Goal: Task Accomplishment & Management: Use online tool/utility

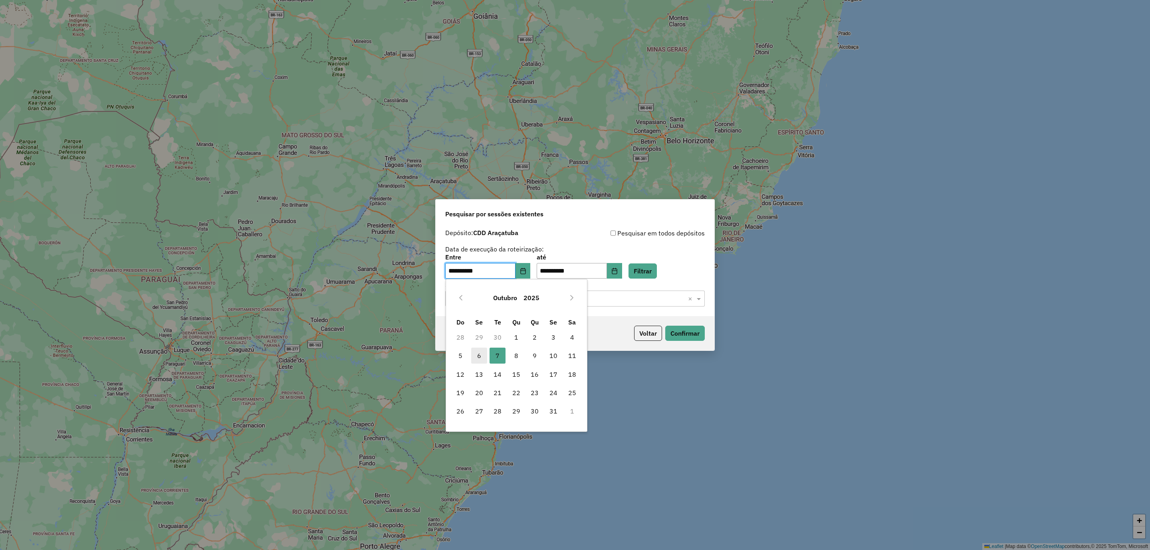
click at [475, 356] on span "6" at bounding box center [479, 356] width 16 height 16
type input "**********"
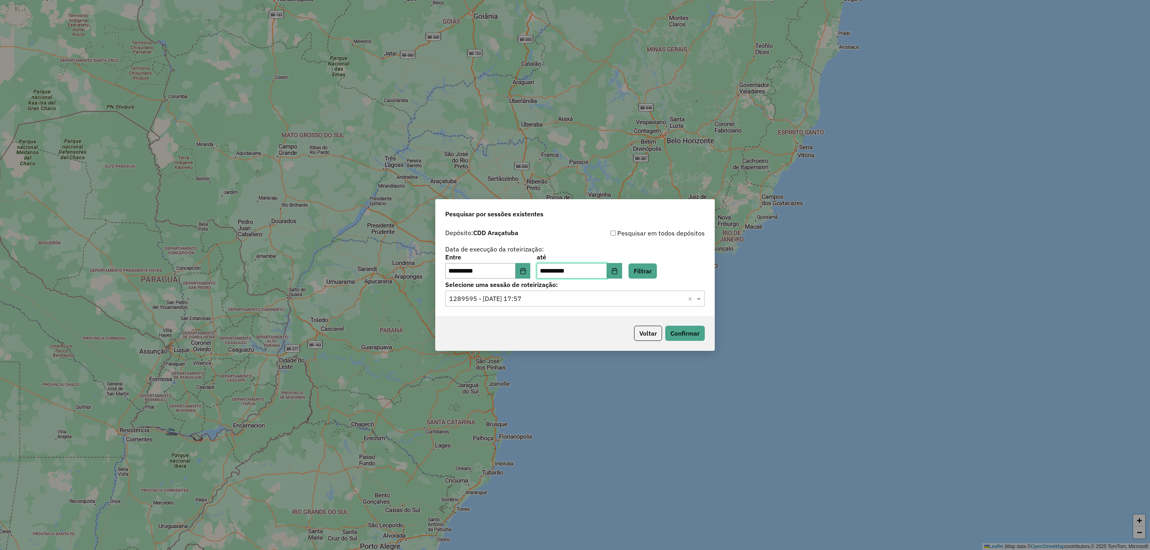
click at [607, 271] on input "**********" at bounding box center [572, 271] width 70 height 16
click at [623, 279] on div "**********" at bounding box center [575, 270] width 279 height 91
click at [622, 266] on button "Choose Date" at bounding box center [614, 271] width 15 height 16
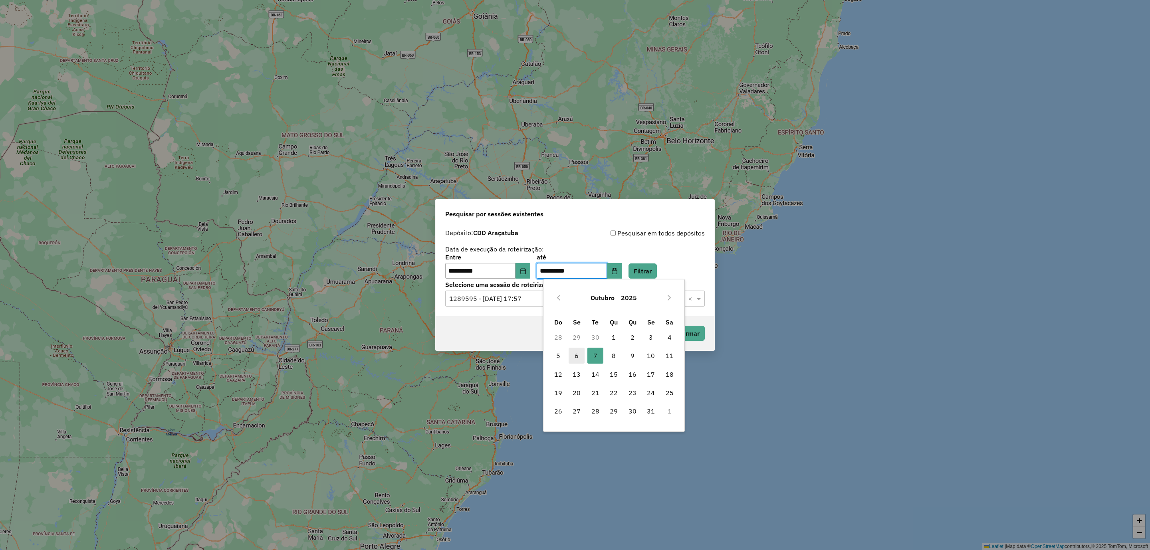
click at [577, 355] on span "6" at bounding box center [577, 356] width 16 height 16
type input "**********"
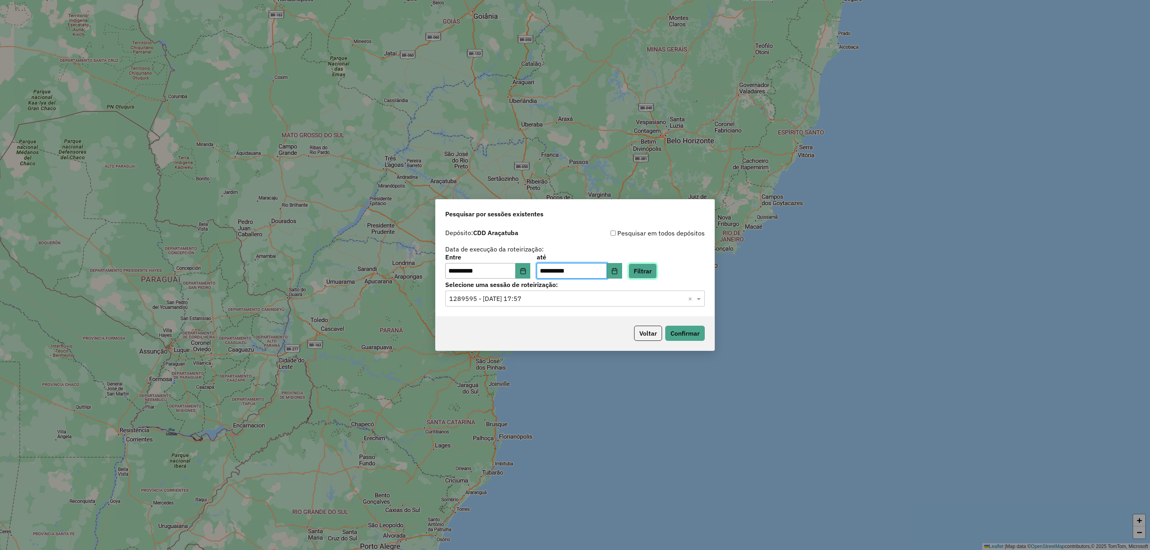
click at [648, 266] on button "Filtrar" at bounding box center [643, 271] width 28 height 15
click at [657, 265] on button "Filtrar" at bounding box center [643, 271] width 28 height 15
click at [519, 302] on input "text" at bounding box center [567, 299] width 236 height 10
click at [514, 322] on span "1289203 - 06/10/2025 16:35" at bounding box center [481, 322] width 64 height 7
click at [701, 334] on button "Confirmar" at bounding box center [685, 333] width 40 height 15
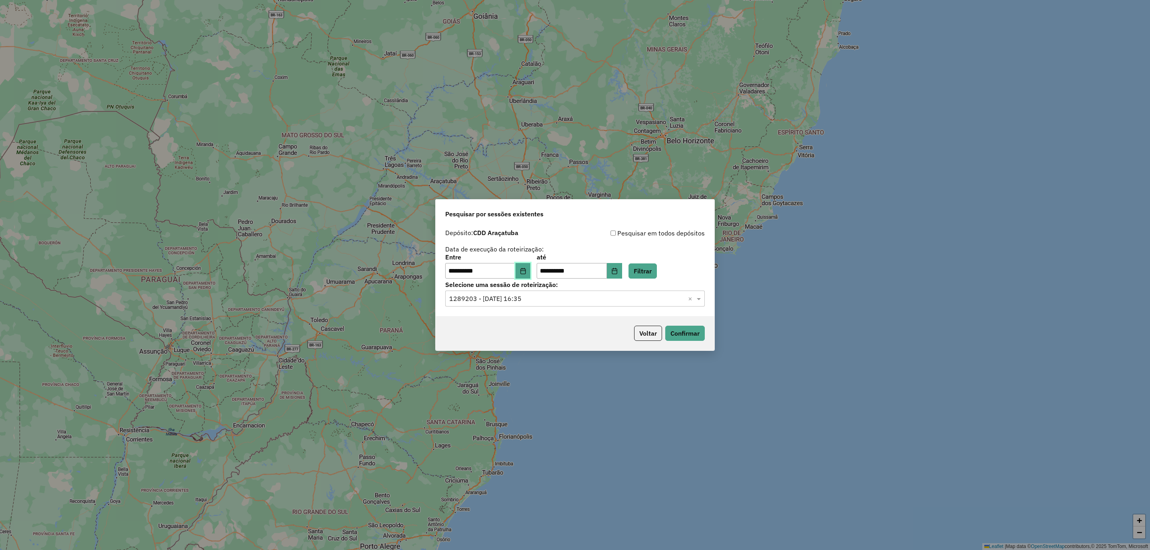
click at [526, 269] on icon "Choose Date" at bounding box center [522, 271] width 5 height 6
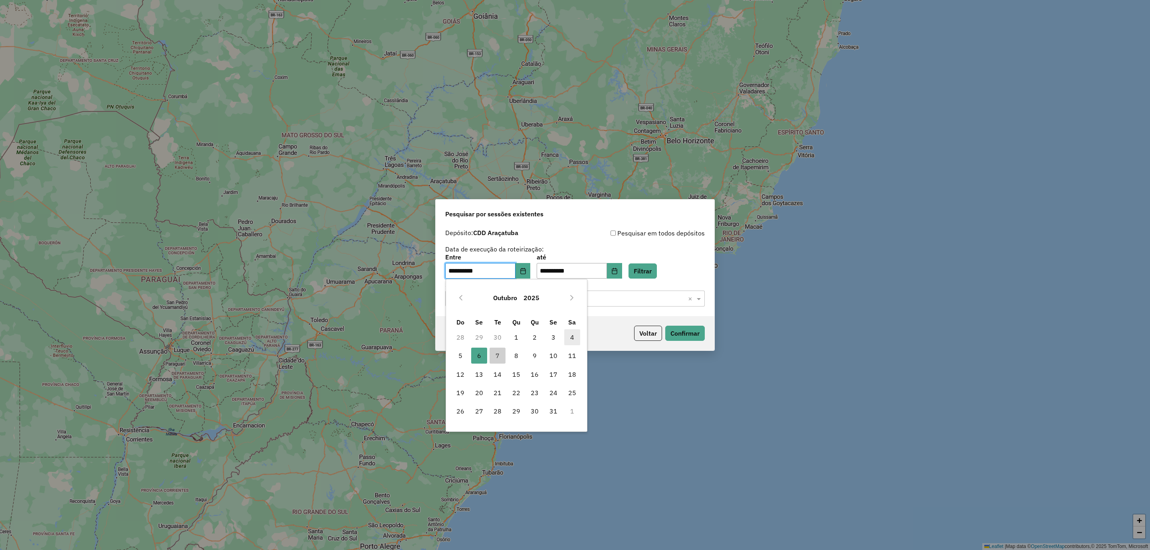
click at [569, 336] on span "4" at bounding box center [572, 337] width 16 height 16
type input "**********"
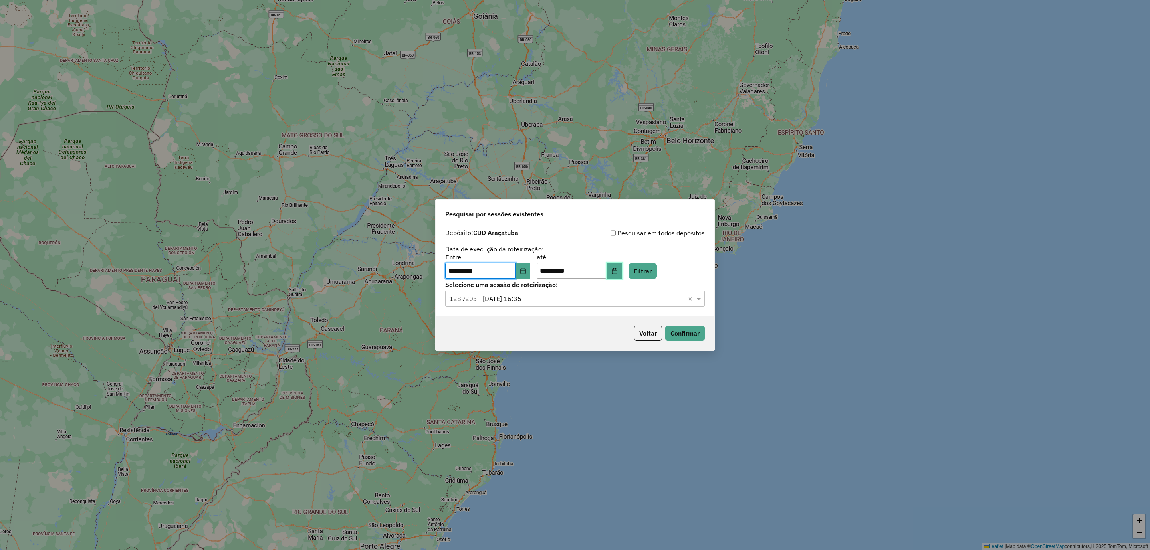
click at [617, 273] on icon "Choose Date" at bounding box center [614, 271] width 5 height 6
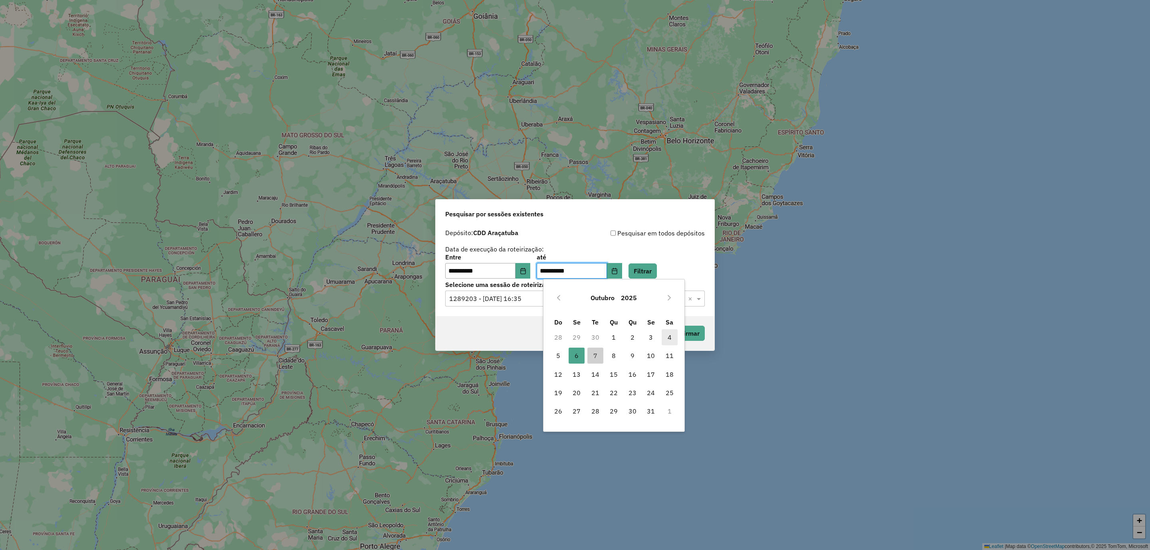
click at [666, 341] on span "4" at bounding box center [670, 337] width 16 height 16
type input "**********"
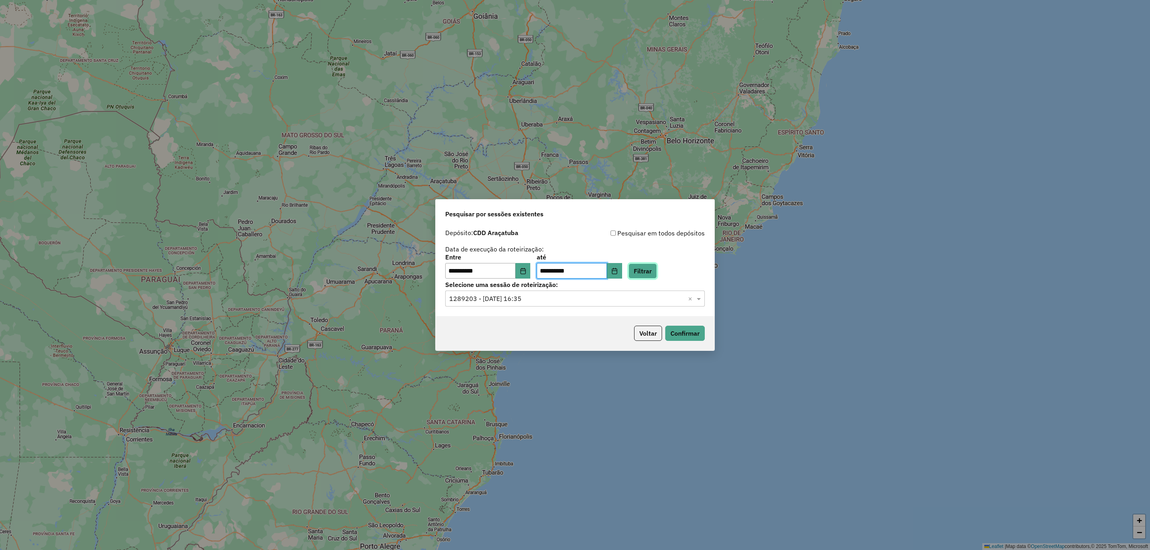
click at [657, 270] on button "Filtrar" at bounding box center [643, 271] width 28 height 15
click at [499, 301] on input "text" at bounding box center [567, 299] width 236 height 10
click at [513, 324] on span "1288283 - 04/10/2025 18:07" at bounding box center [481, 322] width 64 height 7
click at [680, 333] on button "Confirmar" at bounding box center [685, 333] width 40 height 15
click at [531, 278] on button "Choose Date" at bounding box center [523, 271] width 15 height 16
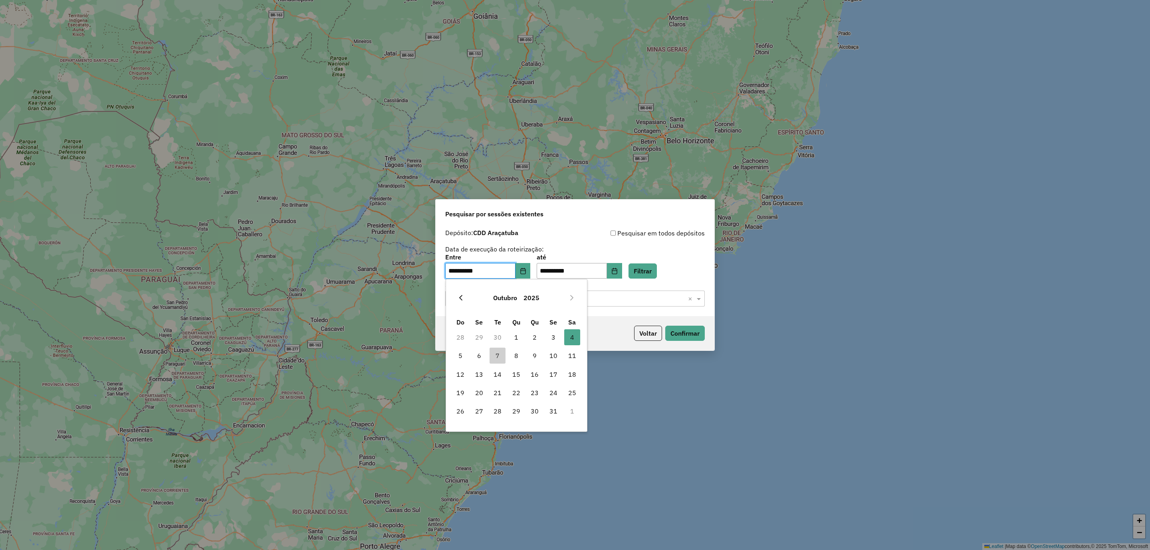
click at [464, 297] on icon "Previous Month" at bounding box center [461, 298] width 6 height 6
click at [531, 393] on span "25" at bounding box center [535, 393] width 16 height 16
type input "**********"
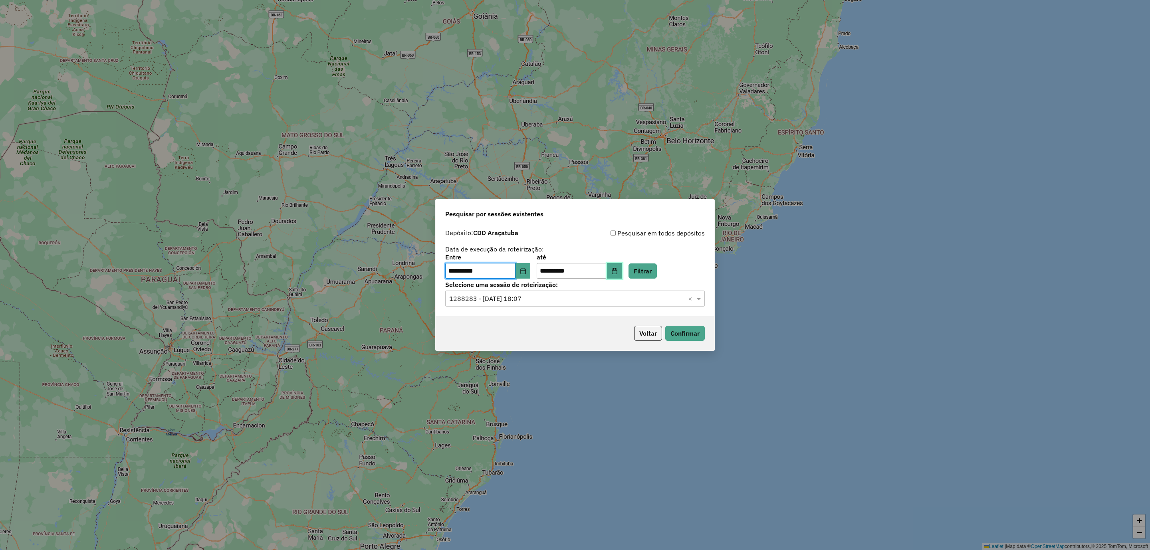
click at [618, 272] on icon "Choose Date" at bounding box center [614, 271] width 6 height 6
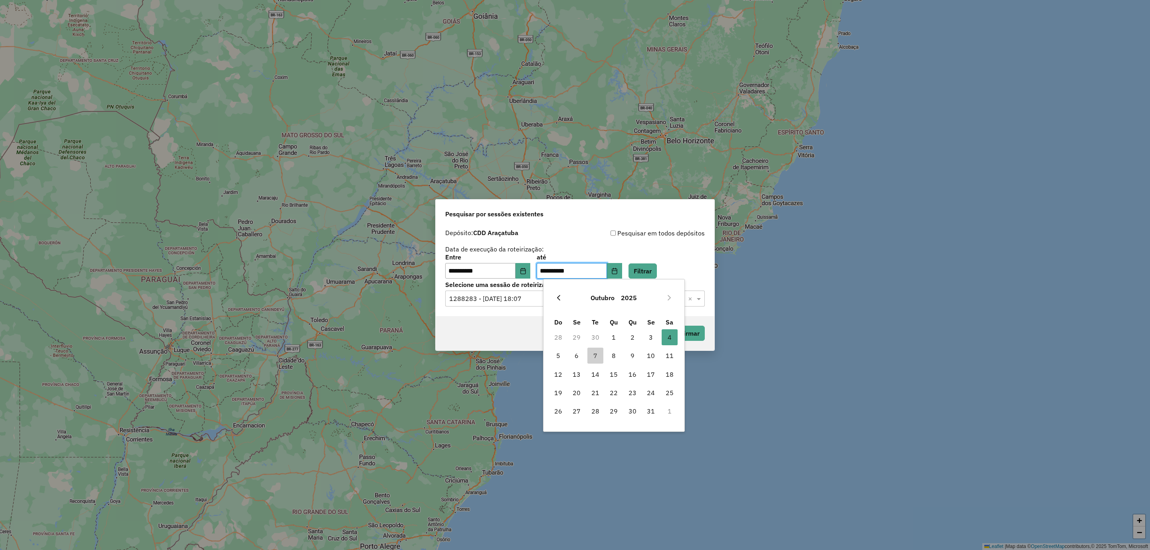
click at [555, 297] on icon "Previous Month" at bounding box center [558, 298] width 6 height 6
click at [636, 396] on span "25" at bounding box center [633, 393] width 16 height 16
type input "**********"
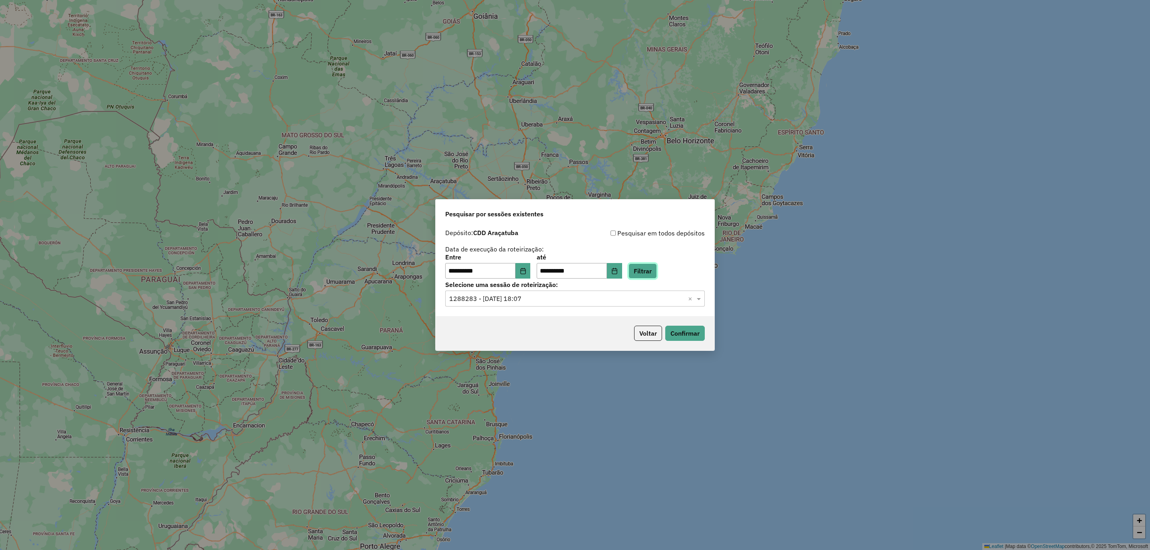
click at [657, 270] on button "Filtrar" at bounding box center [643, 271] width 28 height 15
click at [524, 302] on input "text" at bounding box center [567, 299] width 236 height 10
click at [512, 323] on span "1282315 - 25/09/2025 18:09" at bounding box center [480, 322] width 63 height 7
click at [677, 339] on button "Confirmar" at bounding box center [685, 333] width 40 height 15
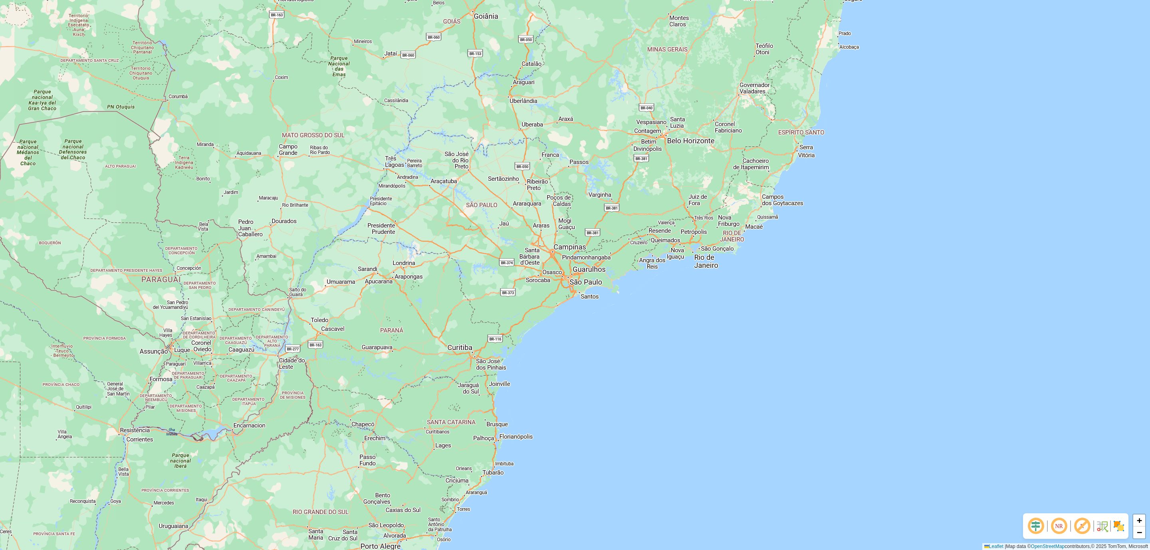
click at [555, 156] on div "+ − Leaflet | Map data © OpenStreetMap contributors,© 2025 TomTom, Microsoft" at bounding box center [575, 275] width 1150 height 550
click at [671, 167] on div "+ − Leaflet | Map data © OpenStreetMap contributors,© 2025 TomTom, Microsoft" at bounding box center [575, 275] width 1150 height 550
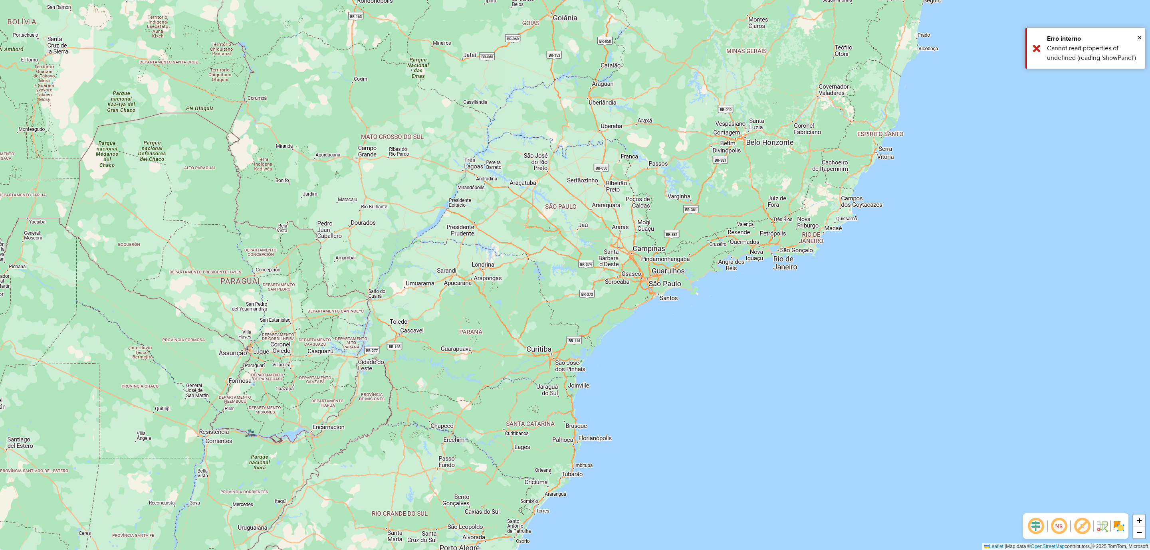
drag, startPoint x: 541, startPoint y: 172, endPoint x: 727, endPoint y: 166, distance: 186.6
click at [727, 166] on div "+ − Leaflet | Map data © OpenStreetMap contributors,© 2025 TomTom, Microsoft" at bounding box center [575, 275] width 1150 height 550
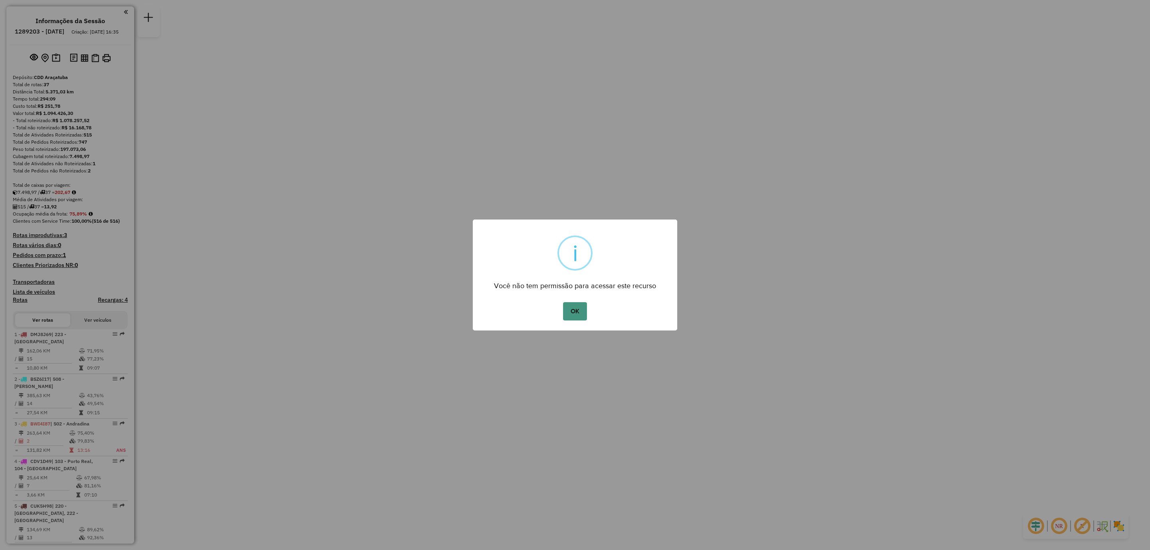
click at [571, 308] on button "OK" at bounding box center [575, 311] width 24 height 18
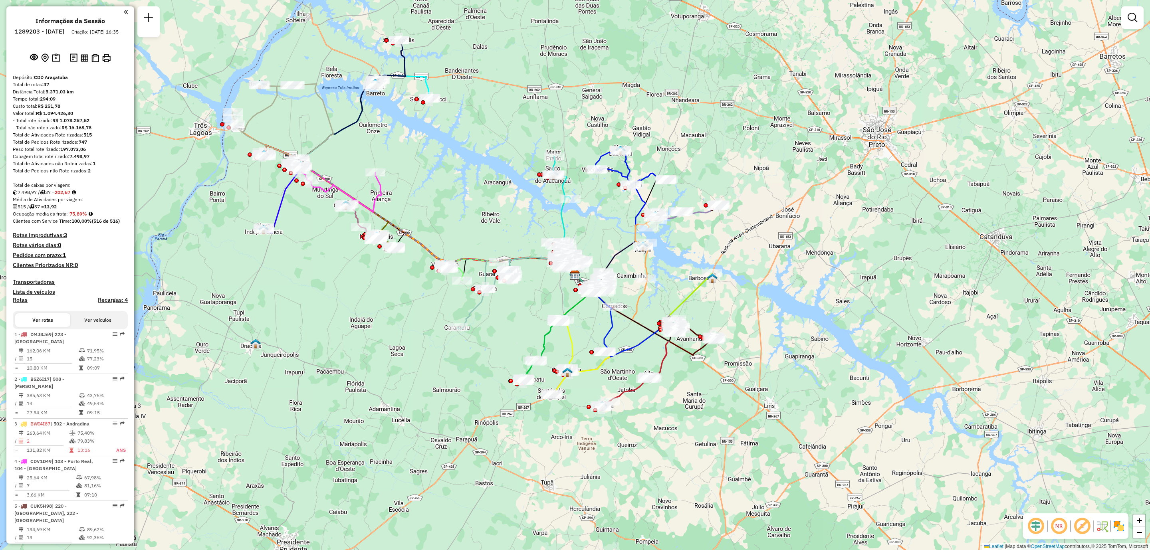
click at [798, 258] on div "Janela de atendimento Grade de atendimento Capacidade Transportadoras Veículos …" at bounding box center [575, 275] width 1150 height 550
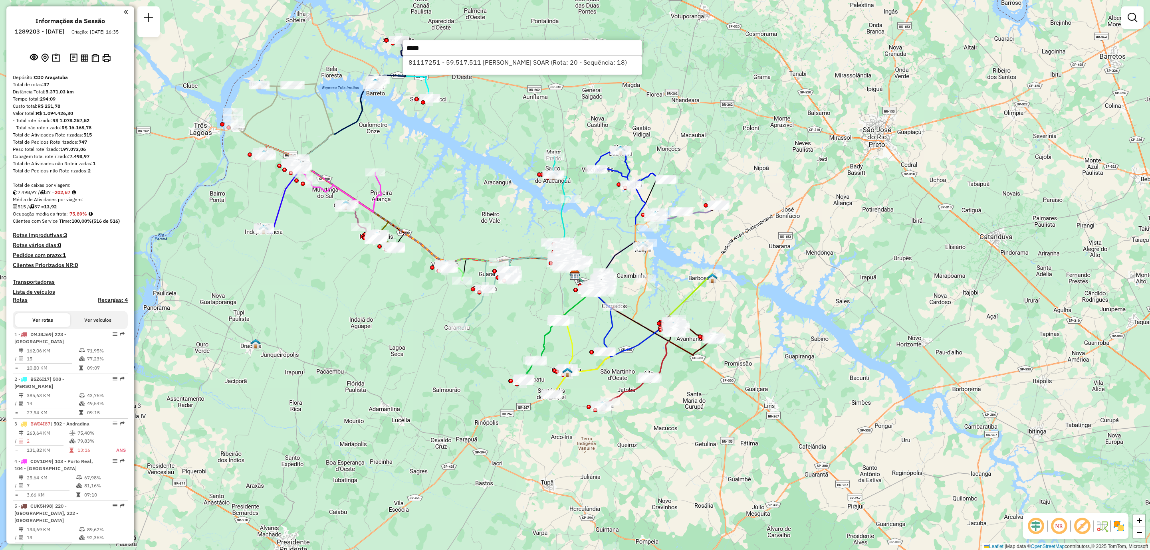
type input "*****"
click at [557, 61] on li "81117251 - 59.517.511 JESSICA CRISTINA SANCHES SOAR (Rota: 20 - Sequência: 18)" at bounding box center [522, 62] width 239 height 12
select select "**********"
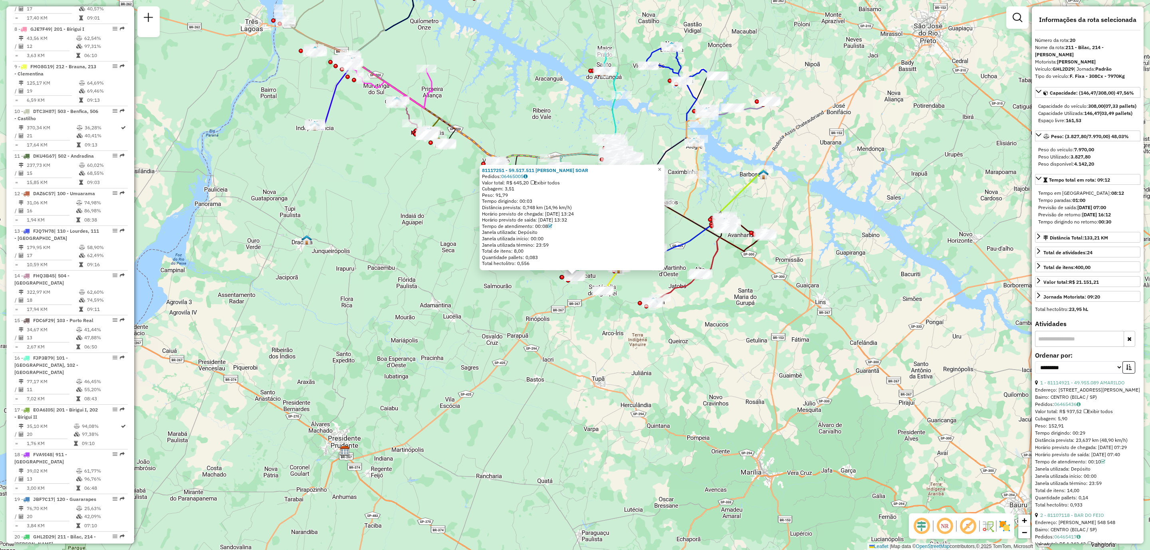
scroll to position [1138, 0]
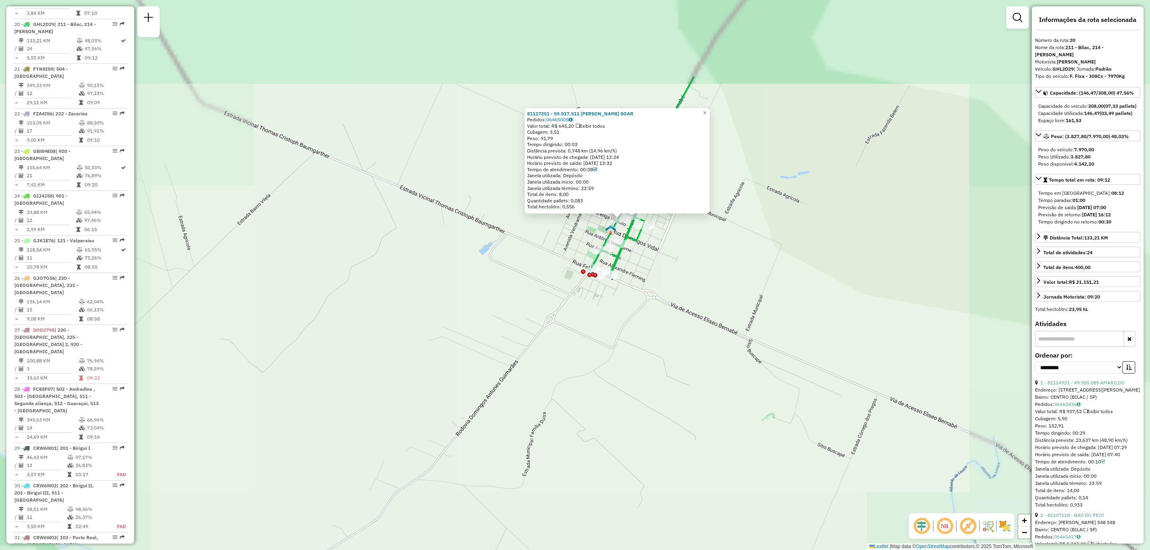
drag, startPoint x: 557, startPoint y: 264, endPoint x: 547, endPoint y: 361, distance: 97.5
click at [547, 361] on div "81117251 - 59.517.511 JESSICA CRISTINA SANCHES SOAR Pedidos: 06465005 Valor tot…" at bounding box center [575, 275] width 1150 height 550
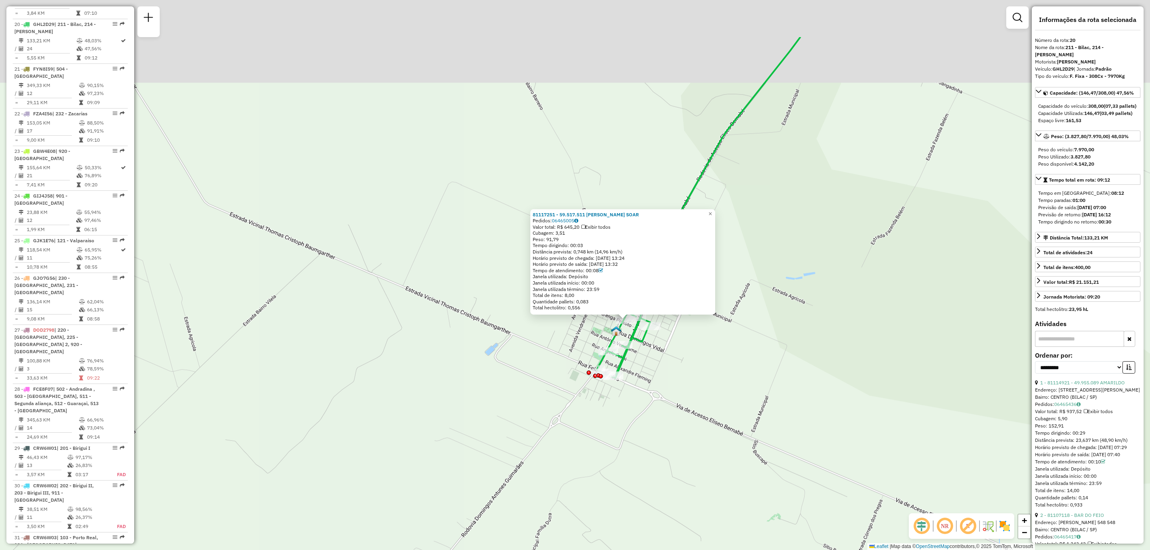
drag, startPoint x: 652, startPoint y: 300, endPoint x: 655, endPoint y: 387, distance: 87.5
click at [655, 387] on div "81117251 - 59.517.511 JESSICA CRISTINA SANCHES SOAR Pedidos: 06465005 Valor tot…" at bounding box center [575, 275] width 1150 height 550
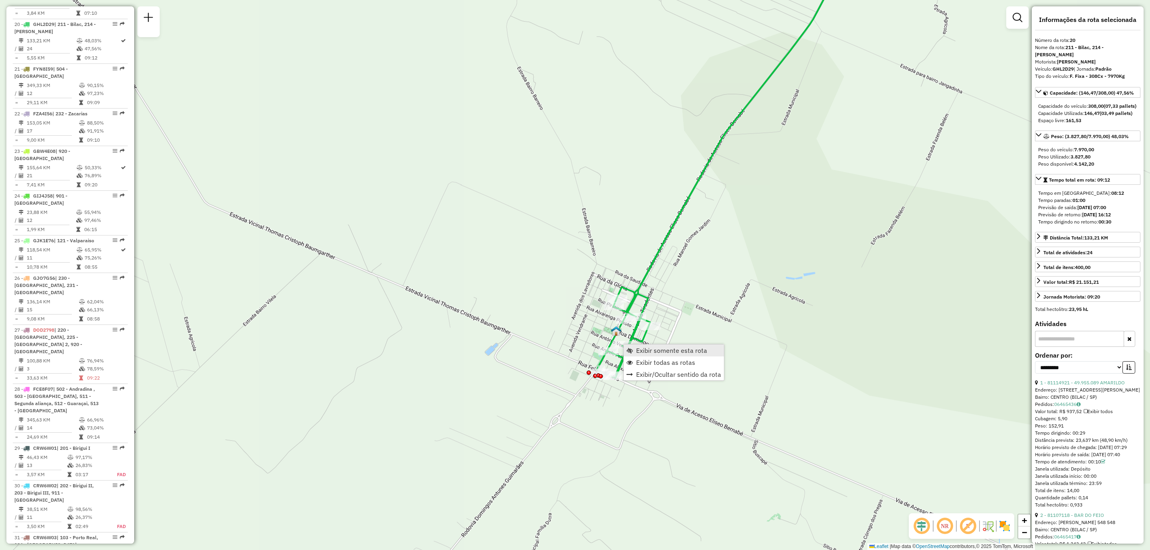
click at [654, 351] on span "Exibir somente esta rota" at bounding box center [671, 350] width 71 height 6
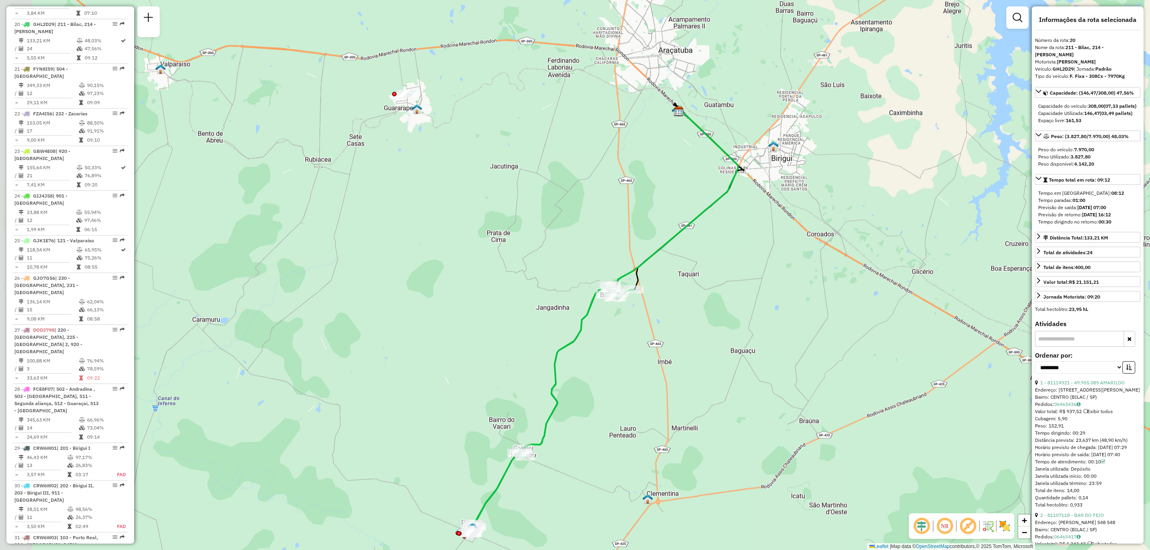
drag, startPoint x: 633, startPoint y: 297, endPoint x: 686, endPoint y: 338, distance: 67.5
click at [686, 338] on div "Janela de atendimento Grade de atendimento Capacidade Transportadoras Veículos …" at bounding box center [575, 275] width 1150 height 550
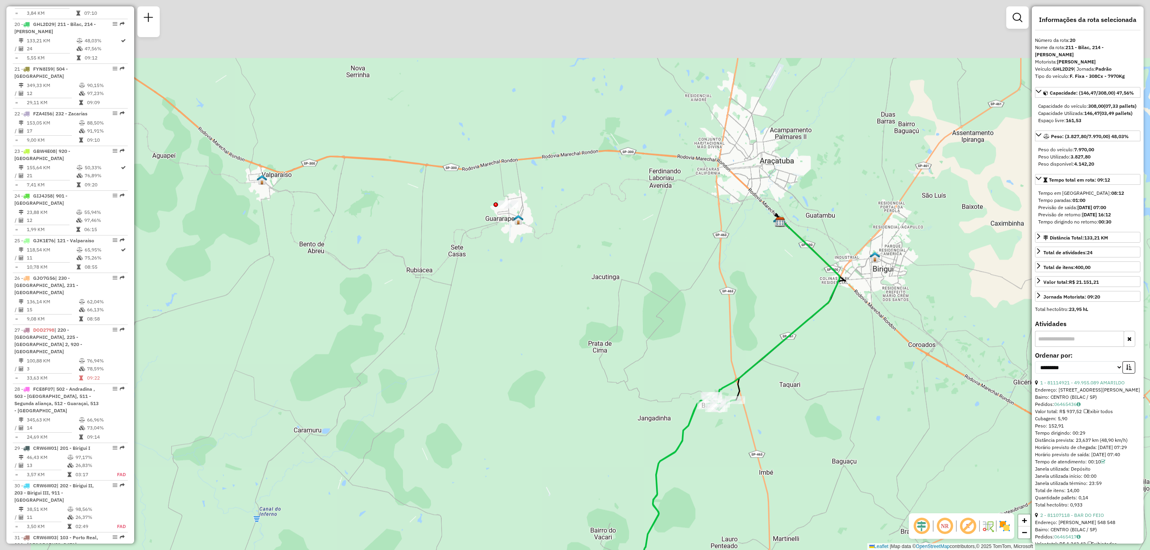
drag, startPoint x: 576, startPoint y: 206, endPoint x: 682, endPoint y: 294, distance: 136.7
click at [682, 293] on div "Janela de atendimento Grade de atendimento Capacidade Transportadoras Veículos …" at bounding box center [575, 275] width 1150 height 550
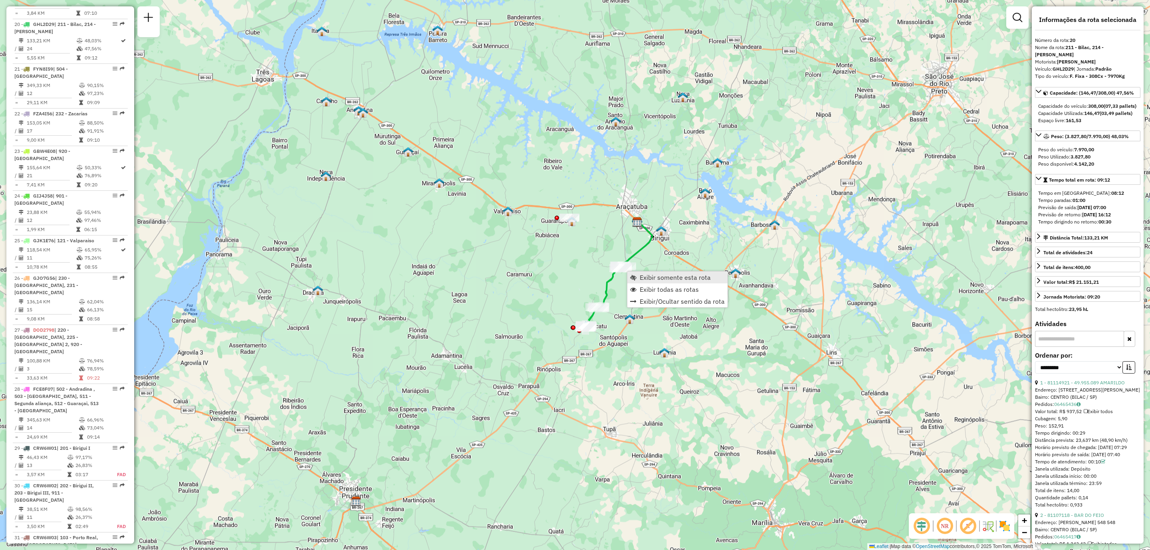
click at [668, 276] on span "Exibir somente esta rota" at bounding box center [675, 277] width 71 height 6
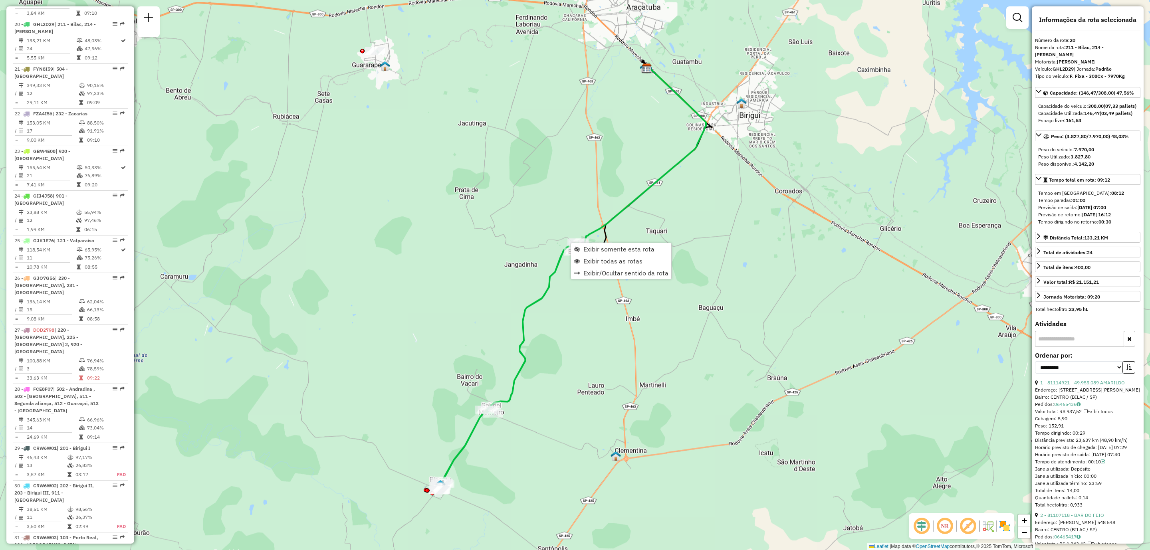
drag, startPoint x: 581, startPoint y: 248, endPoint x: 568, endPoint y: 233, distance: 20.4
click at [567, 225] on div "Janela de atendimento Grade de atendimento Capacidade Transportadoras Veículos …" at bounding box center [575, 275] width 1150 height 550
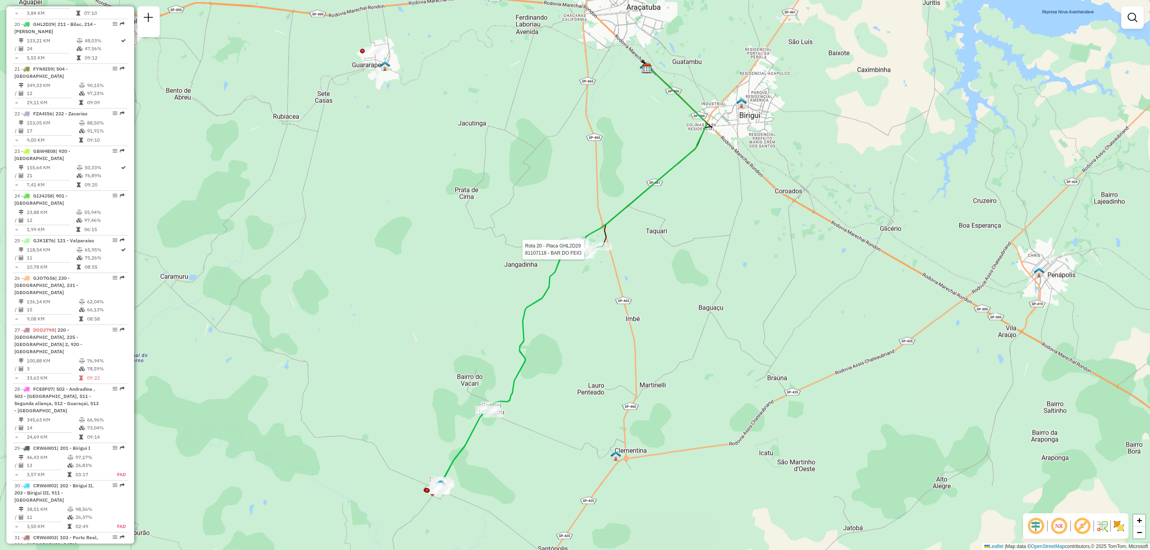
select select "**********"
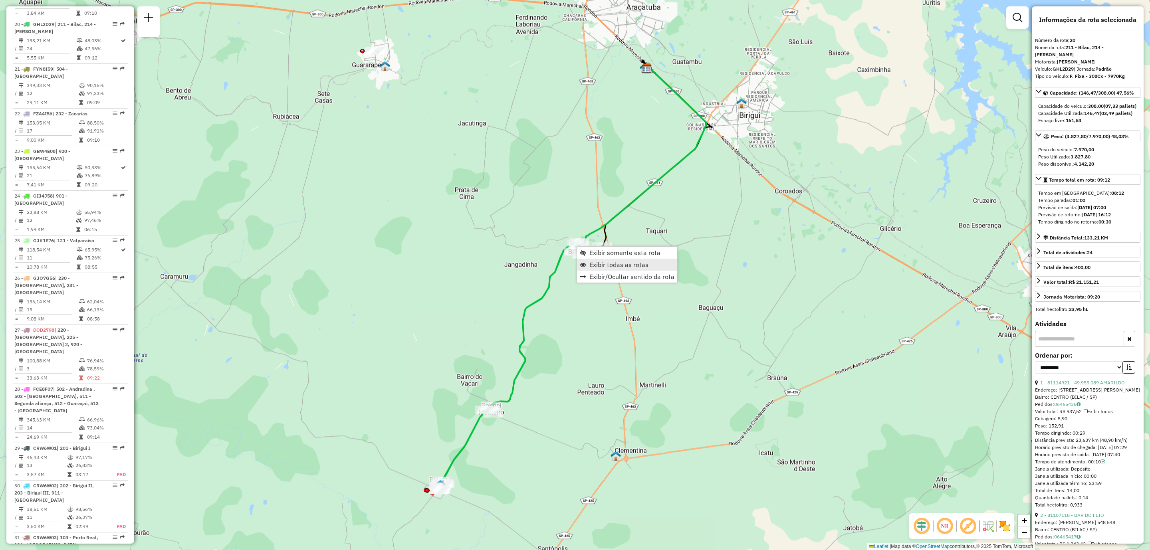
click at [611, 268] on span "Exibir todas as rotas" at bounding box center [618, 265] width 59 height 6
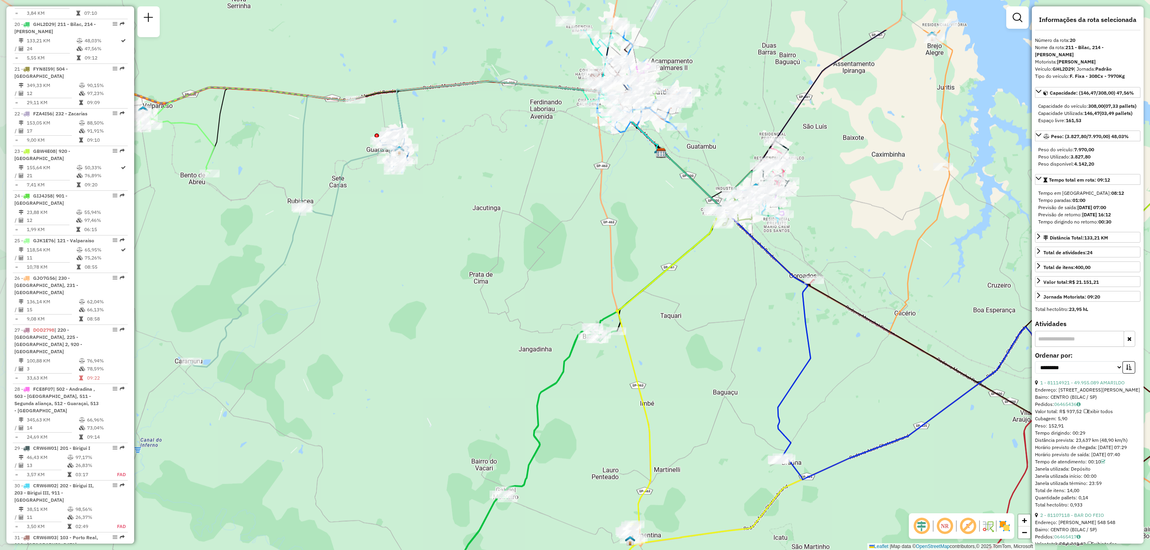
drag, startPoint x: 501, startPoint y: 253, endPoint x: 504, endPoint y: 321, distance: 68.4
click at [504, 321] on div "Janela de atendimento Grade de atendimento Capacidade Transportadoras Veículos …" at bounding box center [575, 275] width 1150 height 550
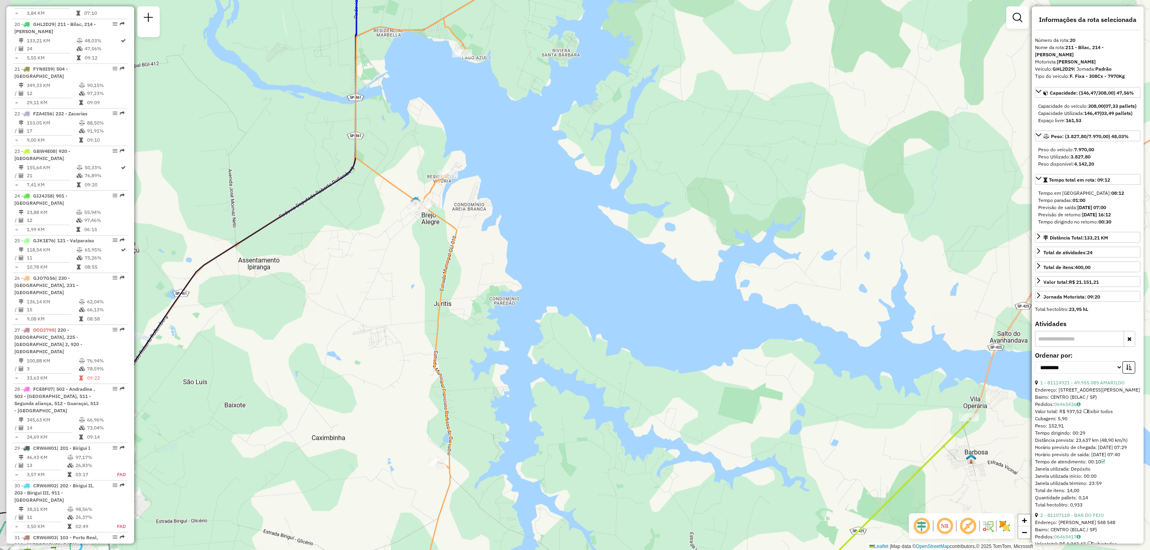
drag, startPoint x: 465, startPoint y: 340, endPoint x: 504, endPoint y: 334, distance: 38.8
click at [504, 334] on div "Janela de atendimento Grade de atendimento Capacidade Transportadoras Veículos …" at bounding box center [575, 275] width 1150 height 550
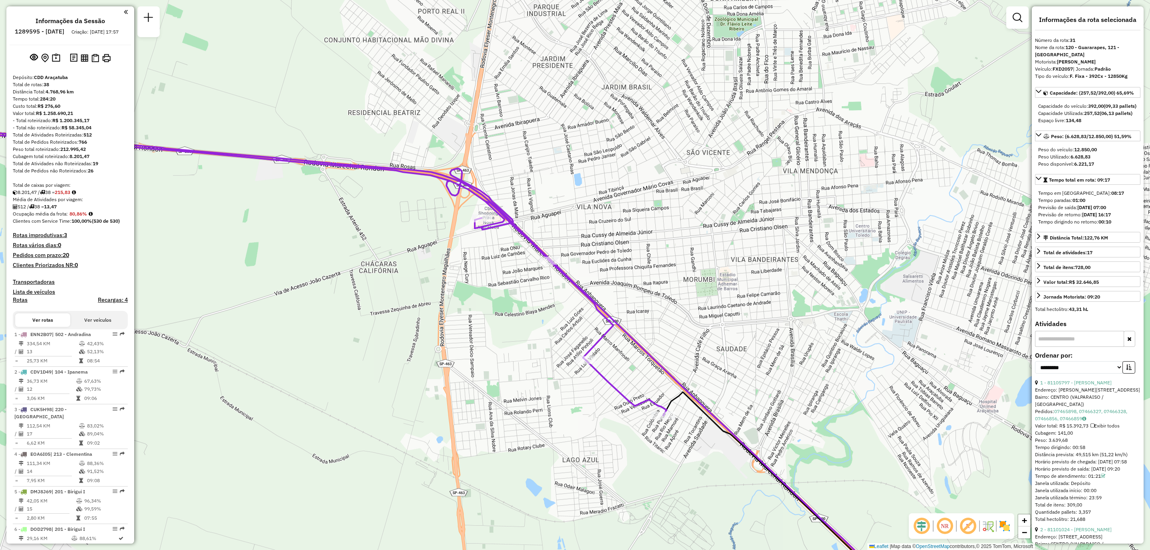
select select "**********"
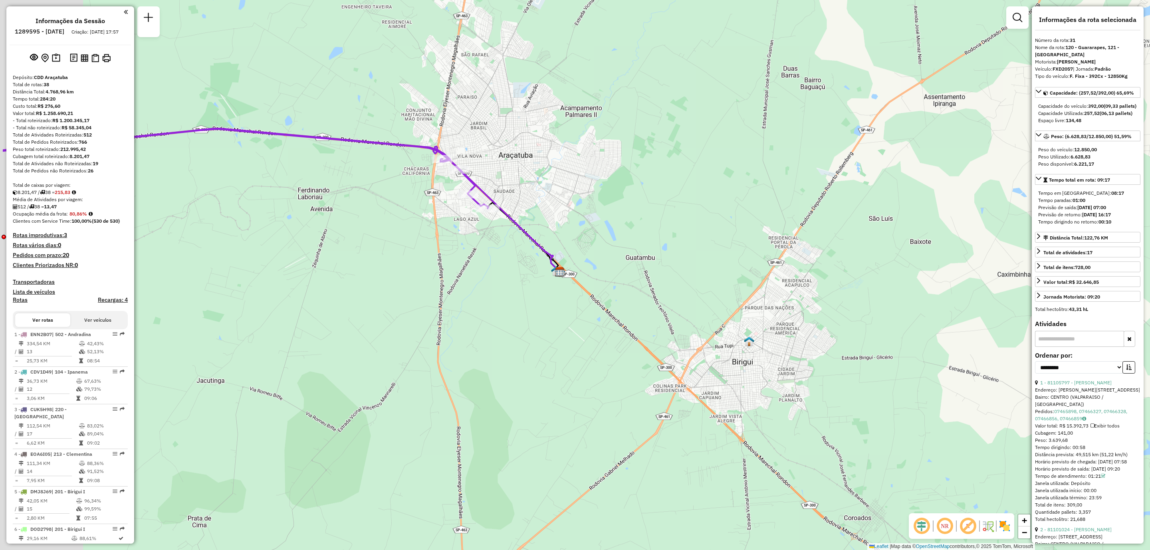
drag, startPoint x: 470, startPoint y: 209, endPoint x: 505, endPoint y: 224, distance: 38.4
click at [587, 248] on div "Janela de atendimento Grade de atendimento Capacidade Transportadoras Veículos …" at bounding box center [575, 275] width 1150 height 550
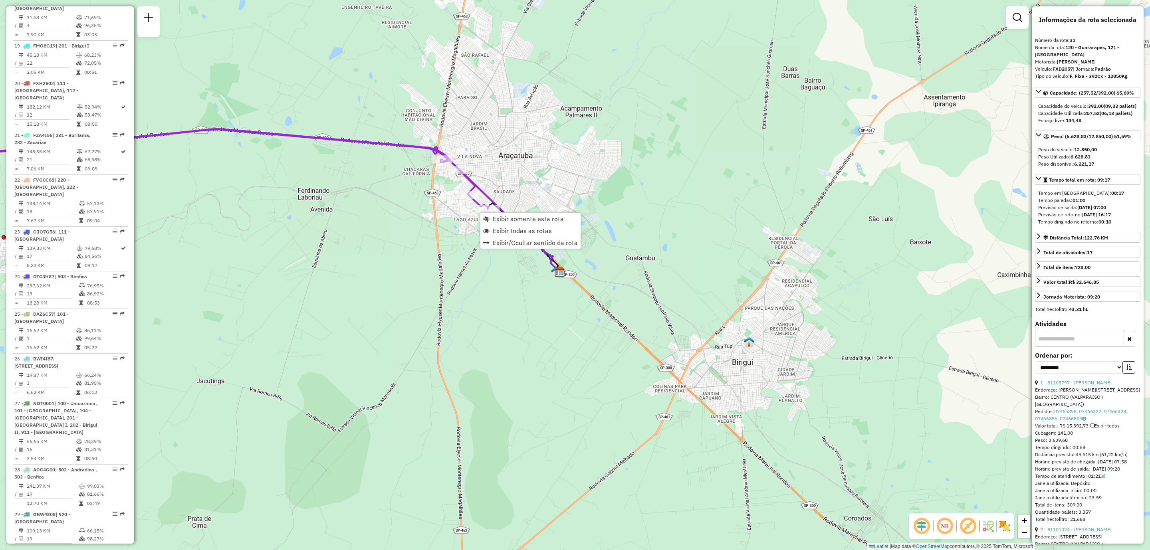
scroll to position [1603, 0]
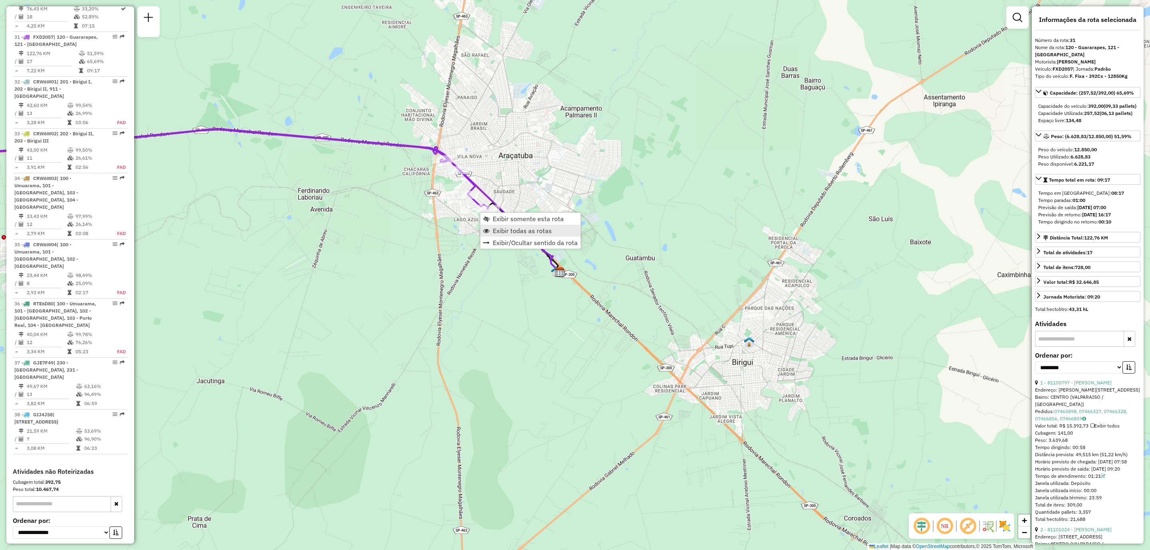
click at [499, 226] on link "Exibir todas as rotas" at bounding box center [530, 231] width 100 height 12
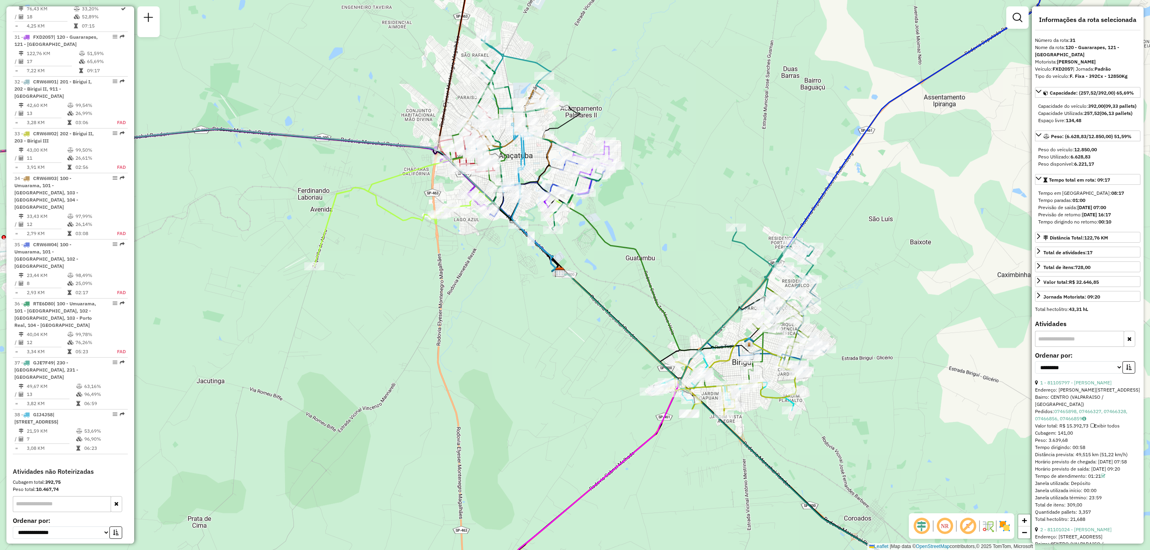
click at [134, 410] on div "Janela de atendimento Grade de atendimento Capacidade Transportadoras Veículos …" at bounding box center [575, 275] width 1150 height 550
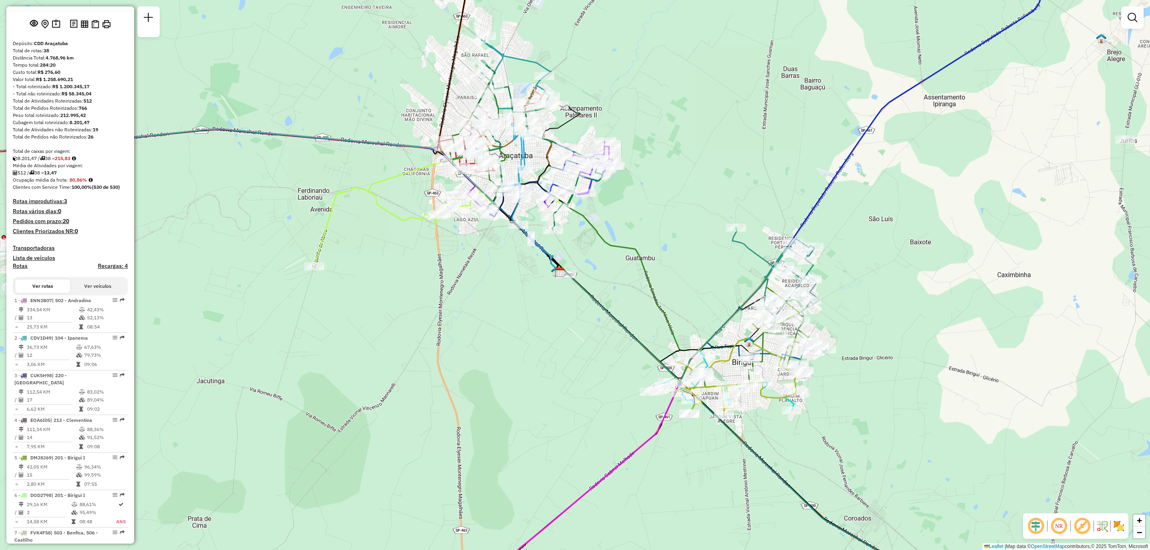
scroll to position [0, 0]
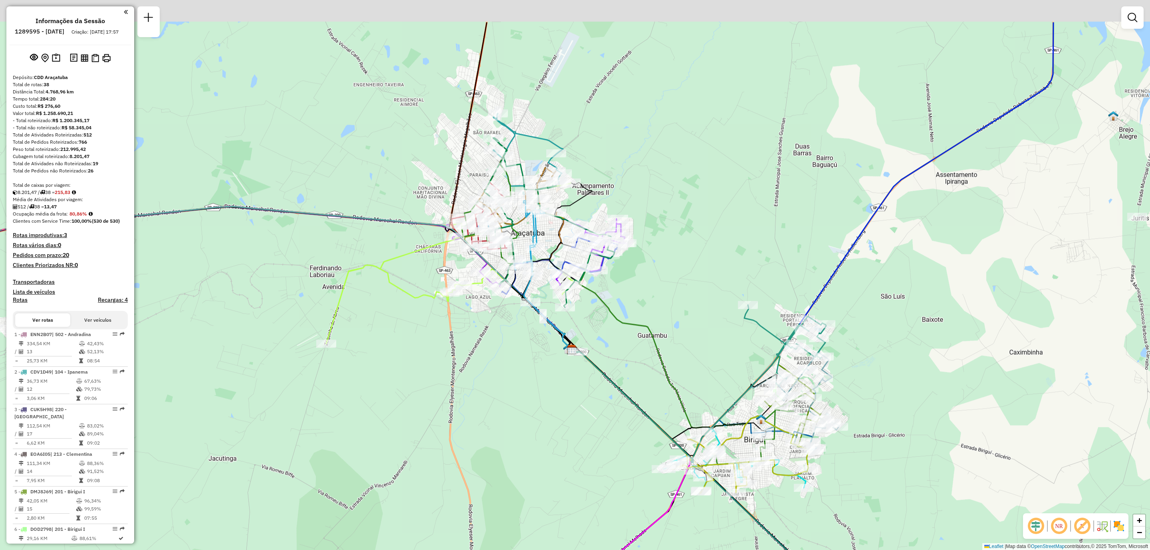
drag, startPoint x: 532, startPoint y: 254, endPoint x: 546, endPoint y: 327, distance: 74.1
click at [546, 327] on div "Janela de atendimento Grade de atendimento Capacidade Transportadoras Veículos …" at bounding box center [575, 275] width 1150 height 550
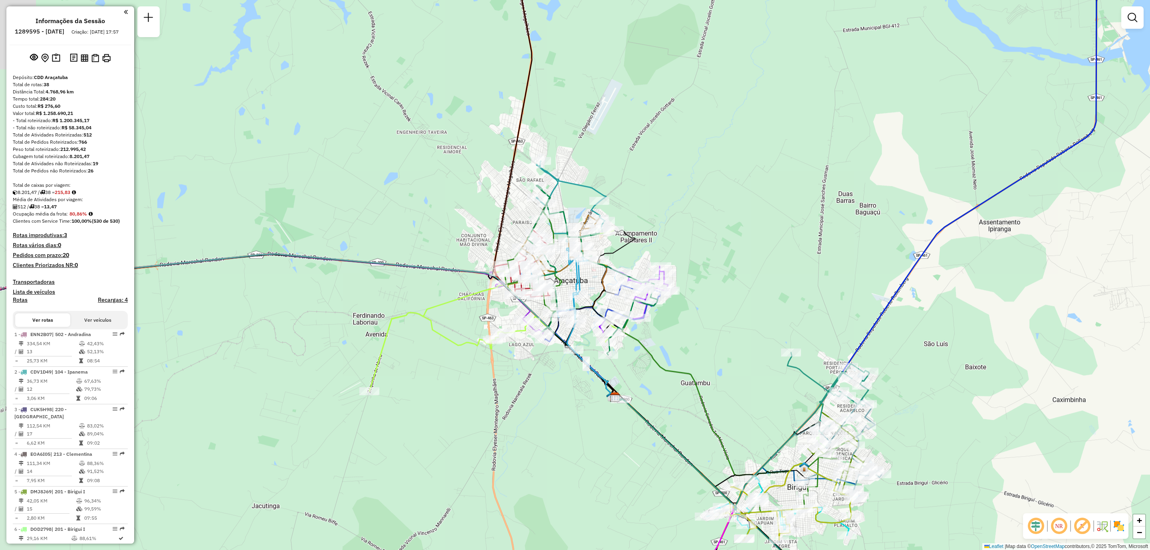
drag, startPoint x: 618, startPoint y: 293, endPoint x: 663, endPoint y: 347, distance: 70.0
click at [663, 347] on div "Janela de atendimento Grade de atendimento Capacidade Transportadoras Veículos …" at bounding box center [575, 275] width 1150 height 550
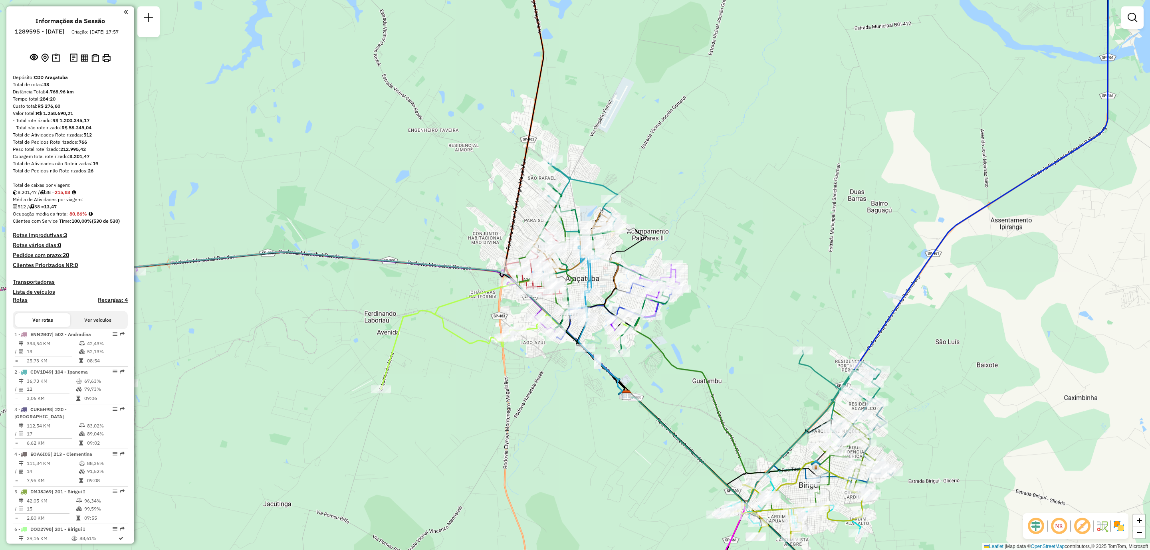
drag, startPoint x: 816, startPoint y: 335, endPoint x: 792, endPoint y: 325, distance: 26.5
click at [792, 325] on div "Janela de atendimento Grade de atendimento Capacidade Transportadoras Veículos …" at bounding box center [575, 275] width 1150 height 550
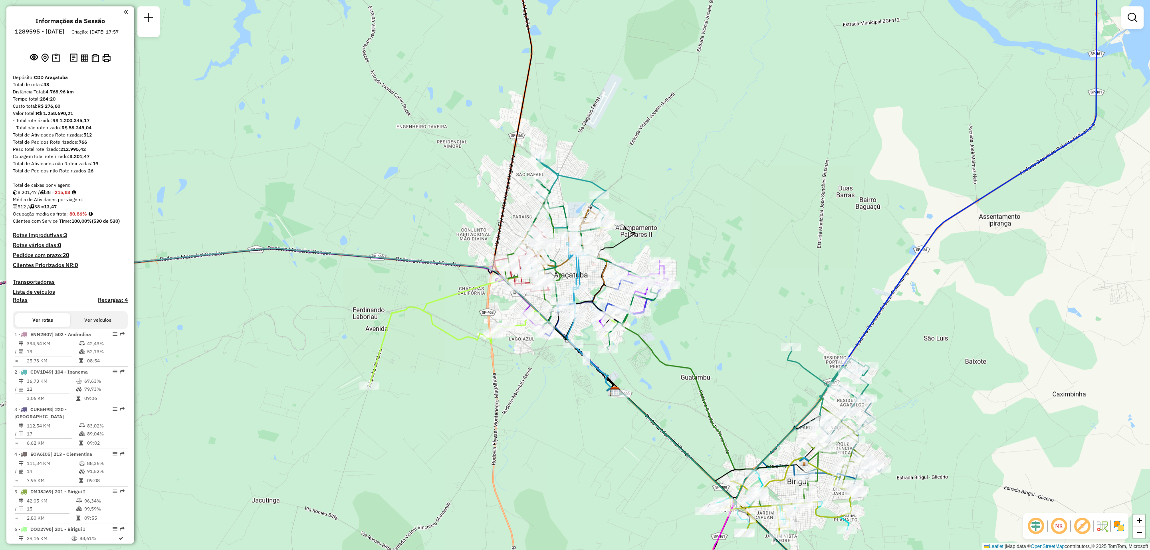
drag, startPoint x: 754, startPoint y: 317, endPoint x: 716, endPoint y: 303, distance: 39.5
click at [721, 308] on div "Janela de atendimento Grade de atendimento Capacidade Transportadoras Veículos …" at bounding box center [575, 275] width 1150 height 550
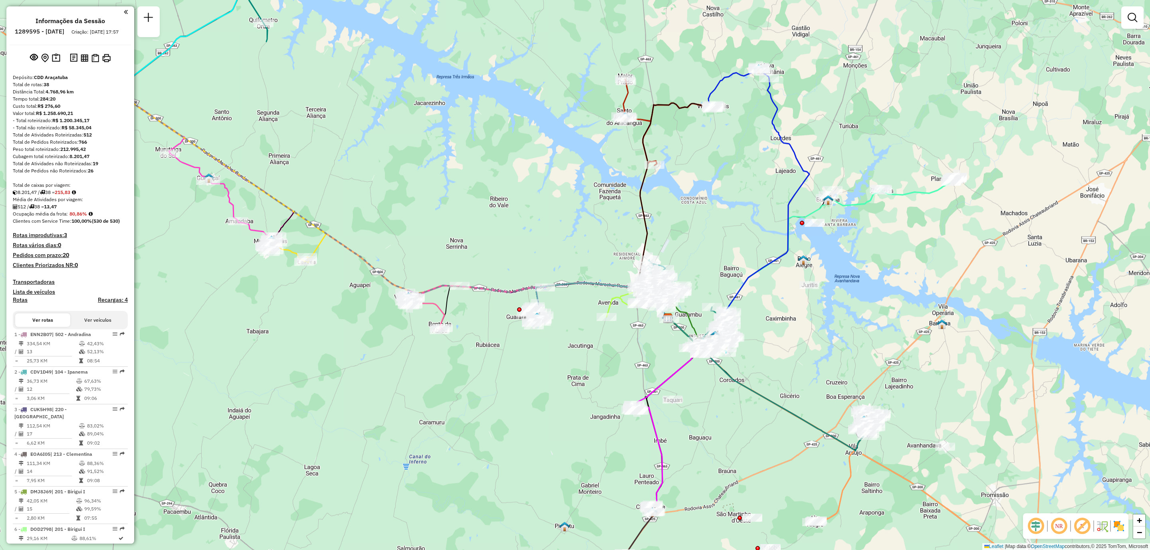
drag, startPoint x: 726, startPoint y: 459, endPoint x: 704, endPoint y: 448, distance: 24.5
click at [704, 448] on div "Janela de atendimento Grade de atendimento Capacidade Transportadoras Veículos …" at bounding box center [575, 275] width 1150 height 550
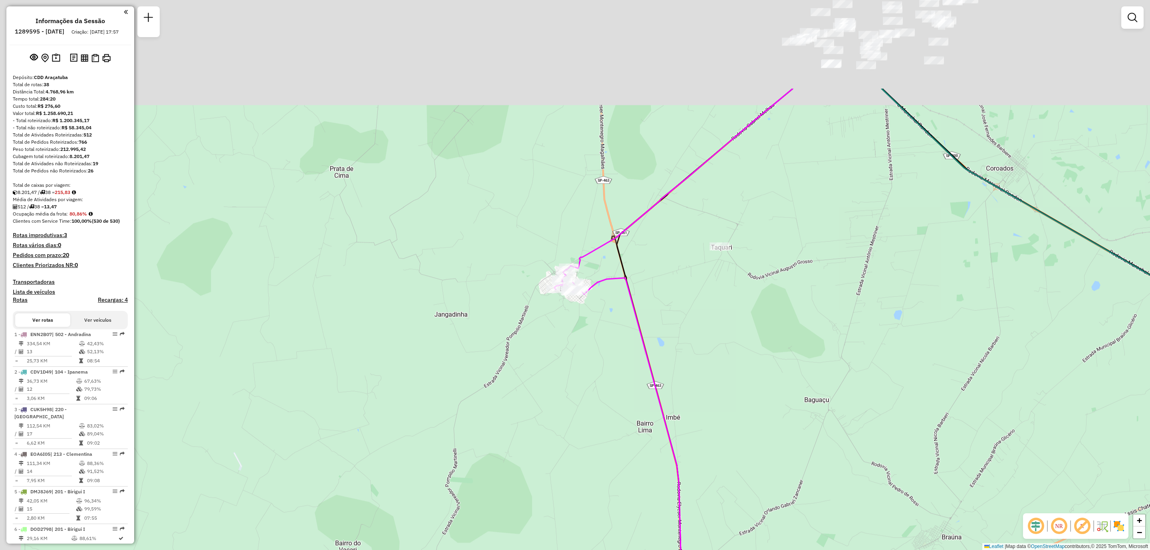
drag, startPoint x: 466, startPoint y: 271, endPoint x: 547, endPoint y: 450, distance: 196.2
click at [547, 448] on div "Janela de atendimento Grade de atendimento Capacidade Transportadoras Veículos …" at bounding box center [575, 275] width 1150 height 550
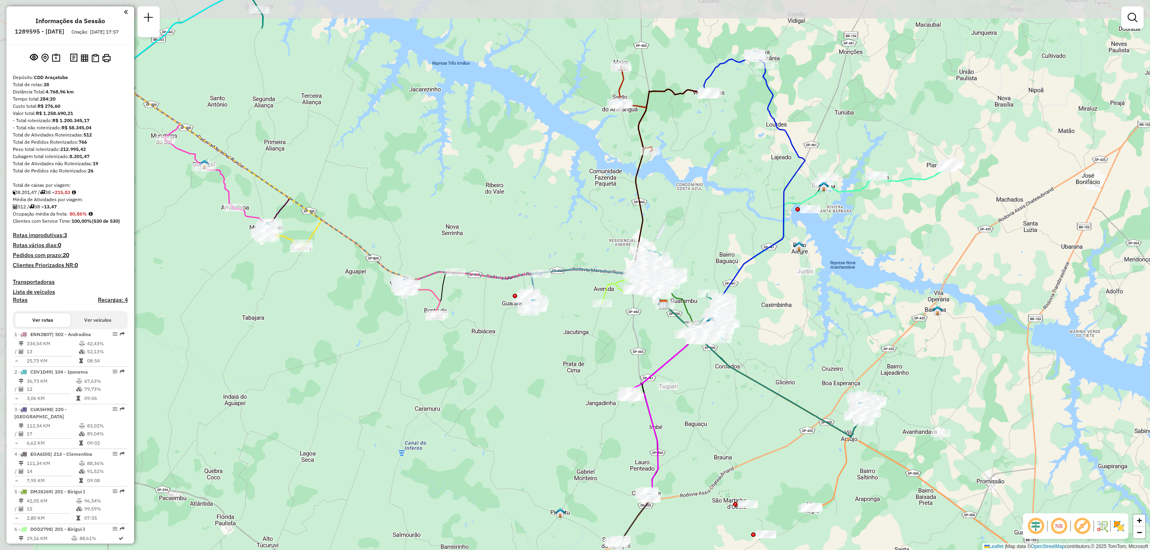
drag, startPoint x: 395, startPoint y: 320, endPoint x: 526, endPoint y: 363, distance: 137.6
click at [526, 363] on div "Janela de atendimento Grade de atendimento Capacidade Transportadoras Veículos …" at bounding box center [575, 275] width 1150 height 550
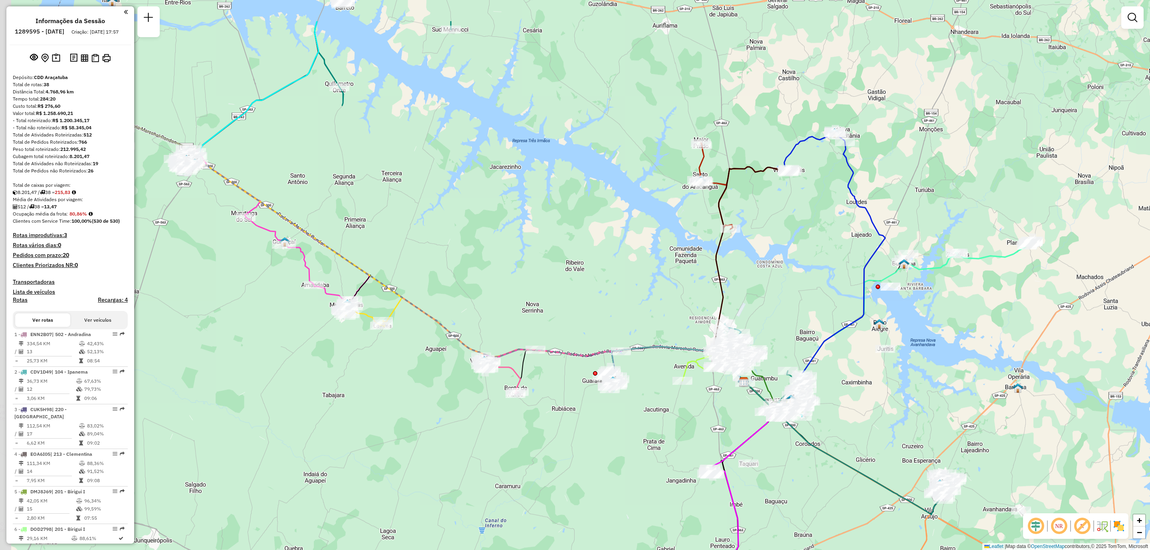
drag, startPoint x: 289, startPoint y: 302, endPoint x: 350, endPoint y: 368, distance: 90.1
click at [350, 368] on div "Janela de atendimento Grade de atendimento Capacidade Transportadoras Veículos …" at bounding box center [575, 275] width 1150 height 550
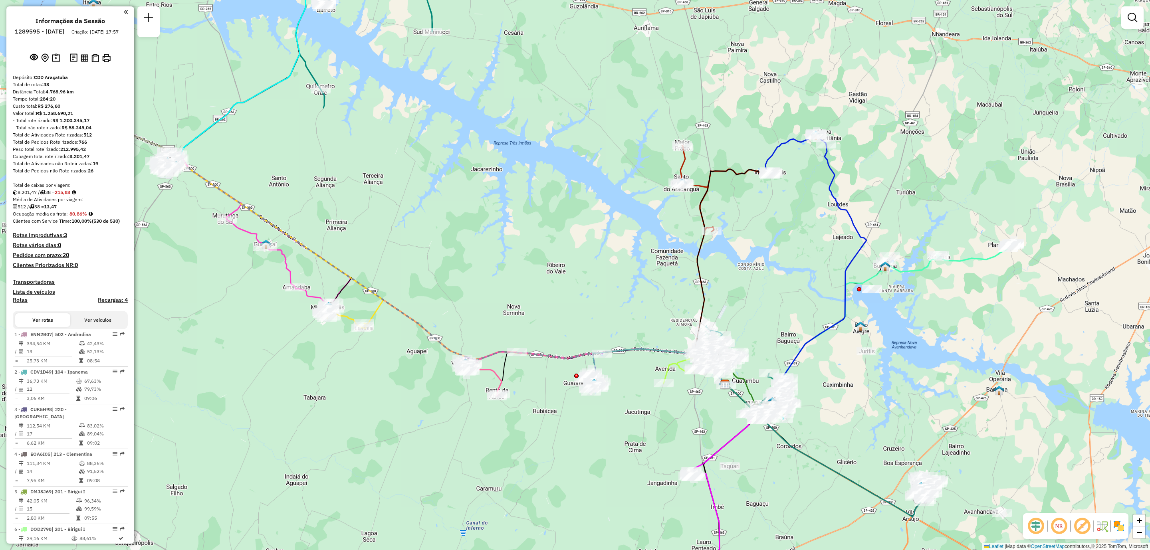
drag, startPoint x: 393, startPoint y: 381, endPoint x: 341, endPoint y: 380, distance: 51.9
click at [341, 380] on div "Janela de atendimento Grade de atendimento Capacidade Transportadoras Veículos …" at bounding box center [575, 275] width 1150 height 550
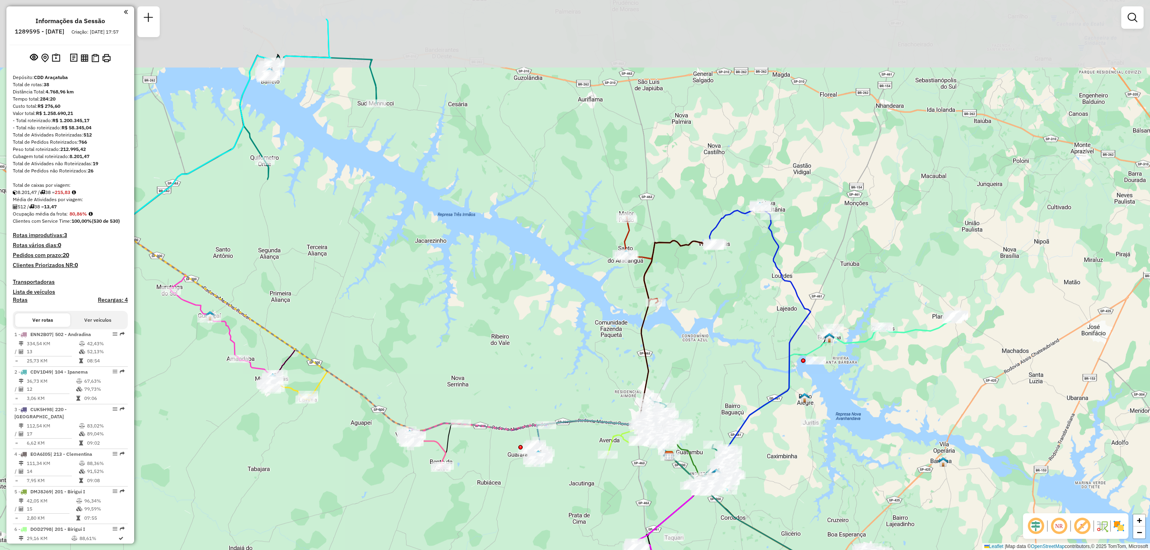
drag, startPoint x: 591, startPoint y: 264, endPoint x: 570, endPoint y: 338, distance: 76.7
click at [570, 338] on div "Janela de atendimento Grade de atendimento Capacidade Transportadoras Veículos …" at bounding box center [575, 275] width 1150 height 550
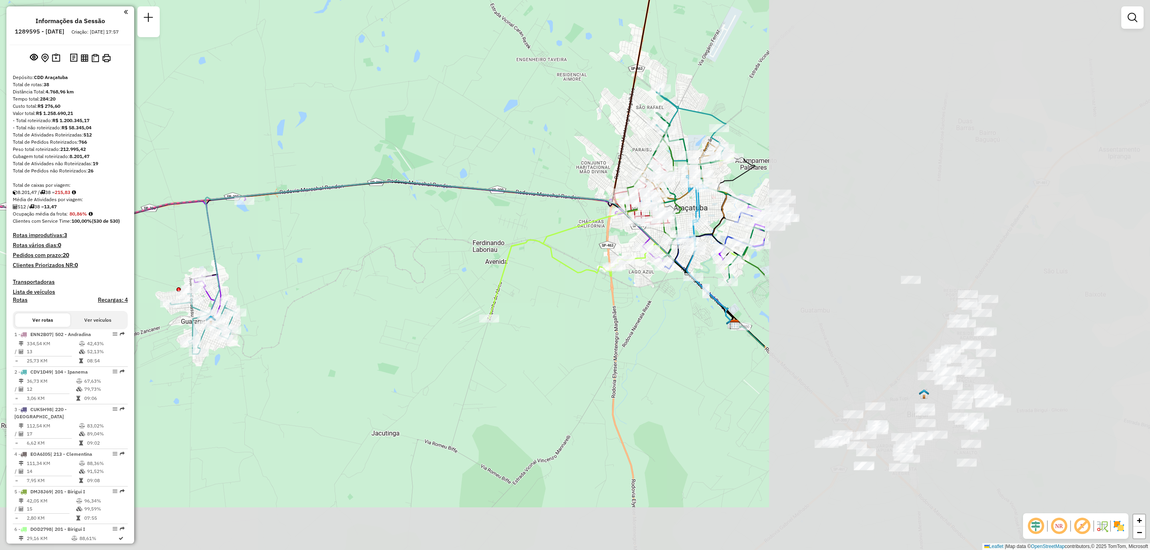
drag, startPoint x: 852, startPoint y: 395, endPoint x: 351, endPoint y: 301, distance: 509.2
click at [351, 301] on div "Janela de atendimento Grade de atendimento Capacidade Transportadoras Veículos …" at bounding box center [575, 275] width 1150 height 550
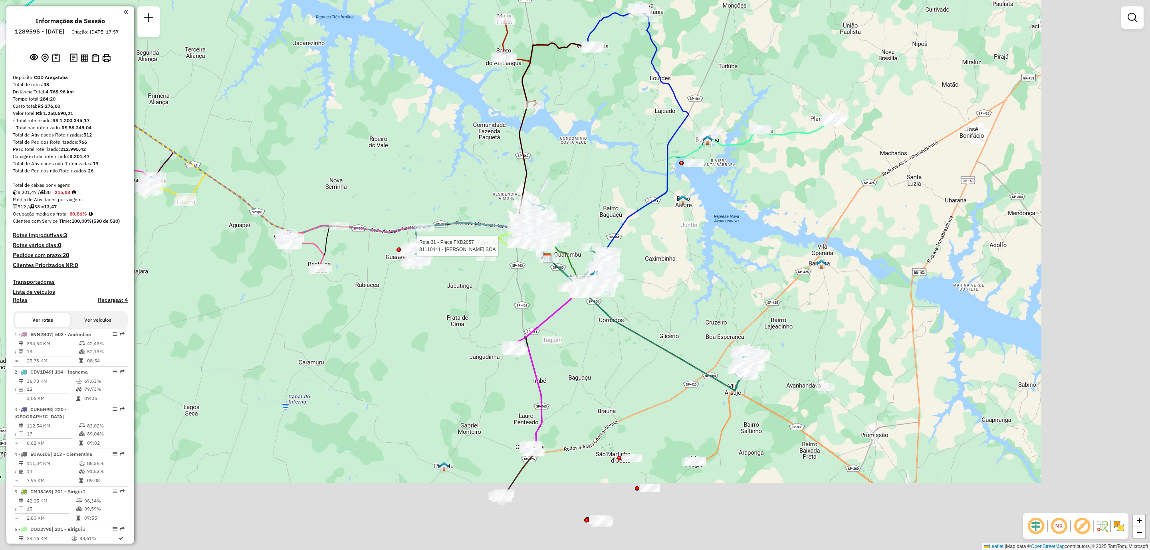
drag, startPoint x: 691, startPoint y: 369, endPoint x: 496, endPoint y: 283, distance: 213.1
click at [496, 283] on div "Rota 31 - Placa FXD2057 81110441 - DAYANE MARCHIORI SOA Janela de atendimento G…" at bounding box center [575, 275] width 1150 height 550
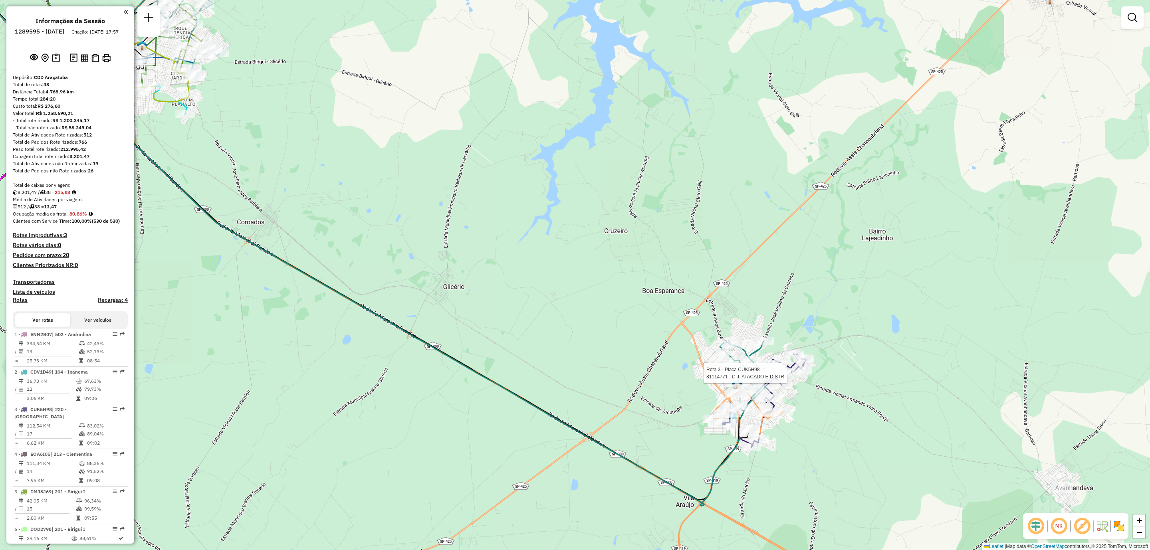
select select "**********"
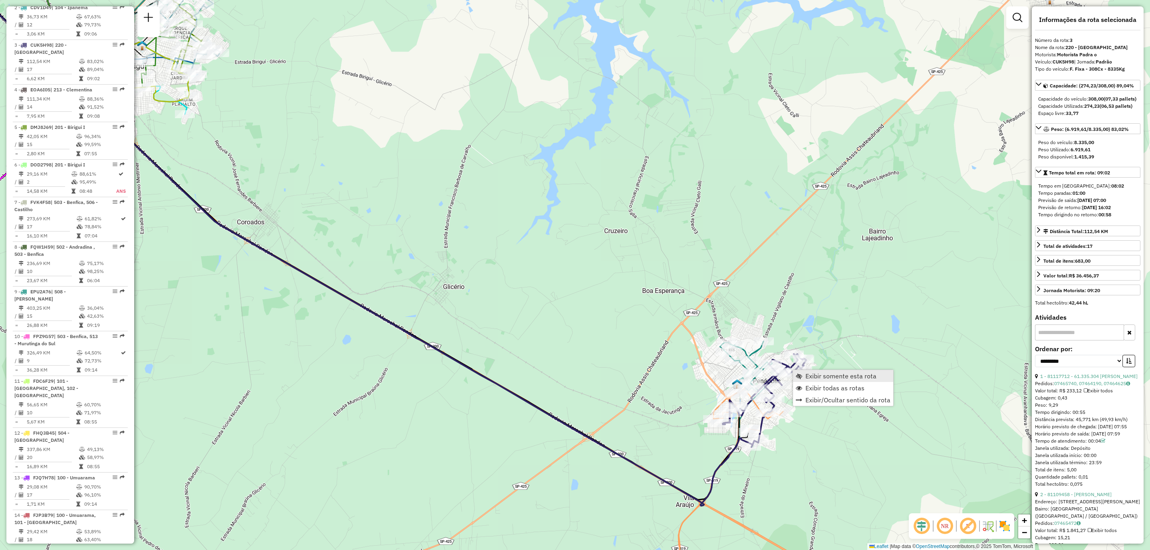
scroll to position [405, 0]
click at [819, 373] on span "Exibir somente esta rota" at bounding box center [840, 376] width 71 height 6
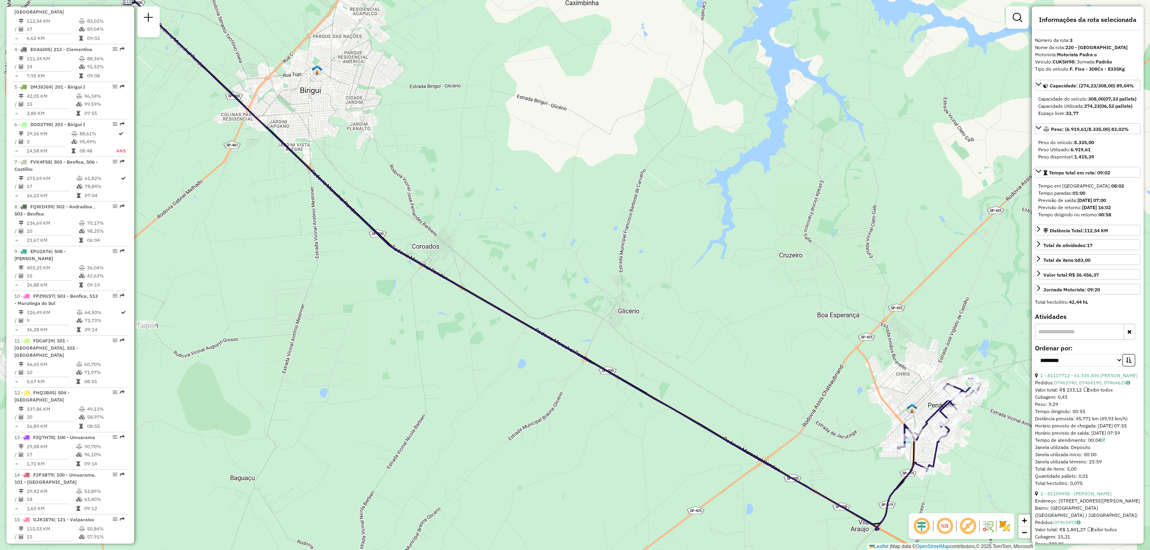
drag, startPoint x: 931, startPoint y: 367, endPoint x: 920, endPoint y: 361, distance: 12.2
click at [920, 361] on div "Janela de atendimento Grade de atendimento Capacidade Transportadoras Veículos …" at bounding box center [575, 275] width 1150 height 550
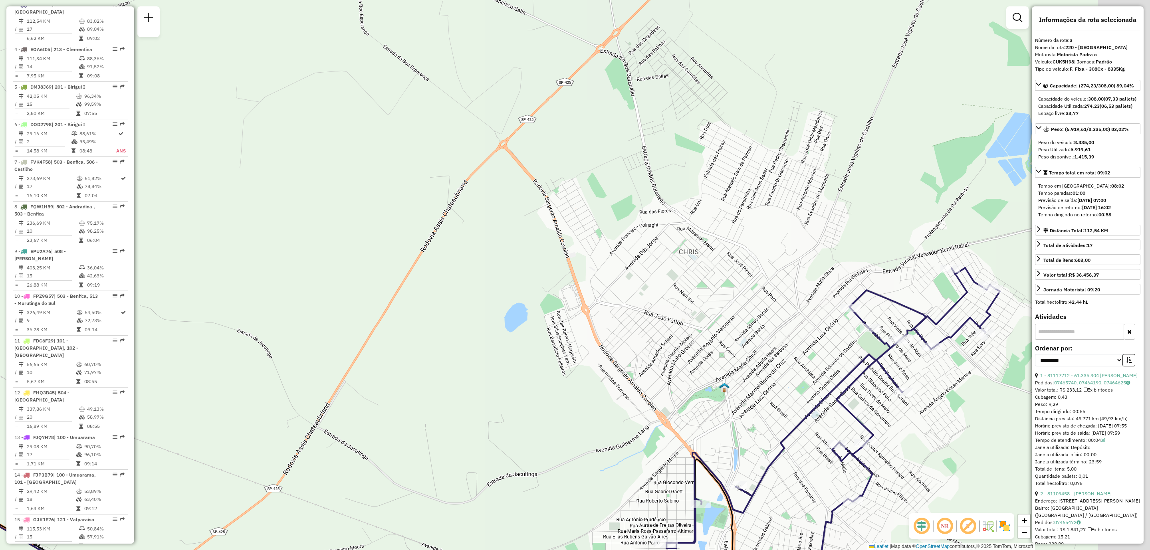
drag, startPoint x: 986, startPoint y: 371, endPoint x: 919, endPoint y: 384, distance: 67.8
click at [919, 384] on div "Janela de atendimento Grade de atendimento Capacidade Transportadoras Veículos …" at bounding box center [575, 275] width 1150 height 550
click at [933, 351] on div at bounding box center [931, 347] width 20 height 8
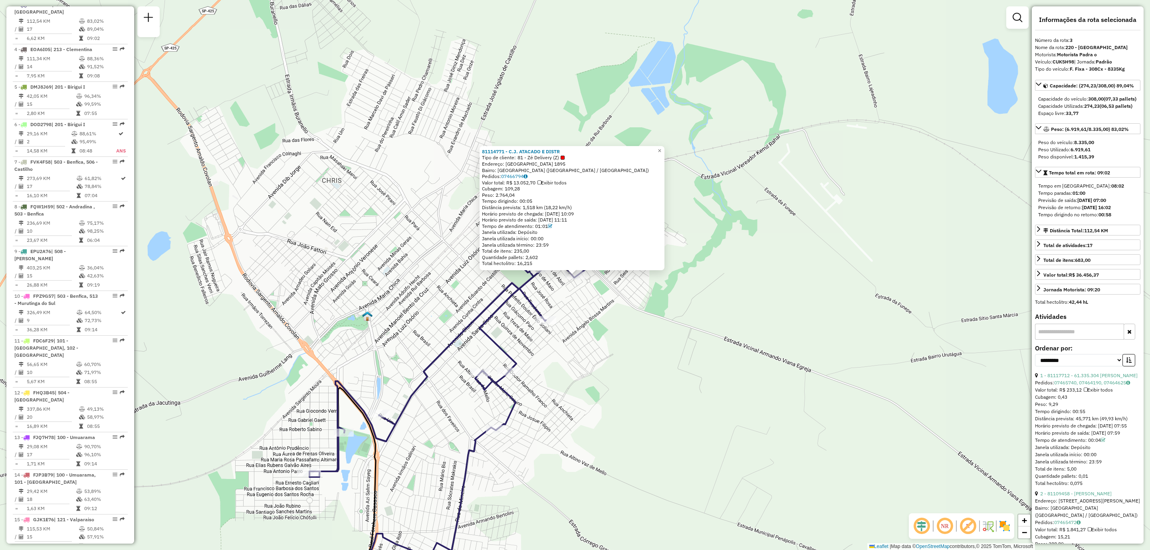
drag, startPoint x: 424, startPoint y: 299, endPoint x: 430, endPoint y: 297, distance: 6.5
click at [424, 299] on div "81114771 - C.J. ATACADO E DISTR Tipo de cliente: 81 - Zé Delivery (Z) Endereço:…" at bounding box center [575, 275] width 1150 height 550
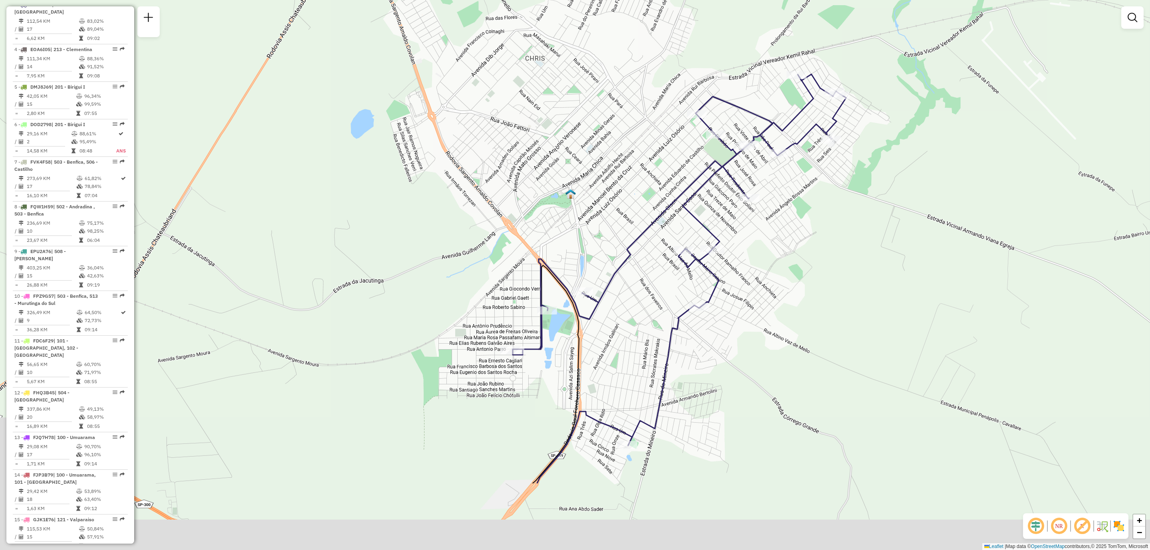
drag, startPoint x: 481, startPoint y: 343, endPoint x: 684, endPoint y: 220, distance: 237.2
click at [684, 220] on div "Janela de atendimento Grade de atendimento Capacidade Transportadoras Veículos …" at bounding box center [575, 275] width 1150 height 550
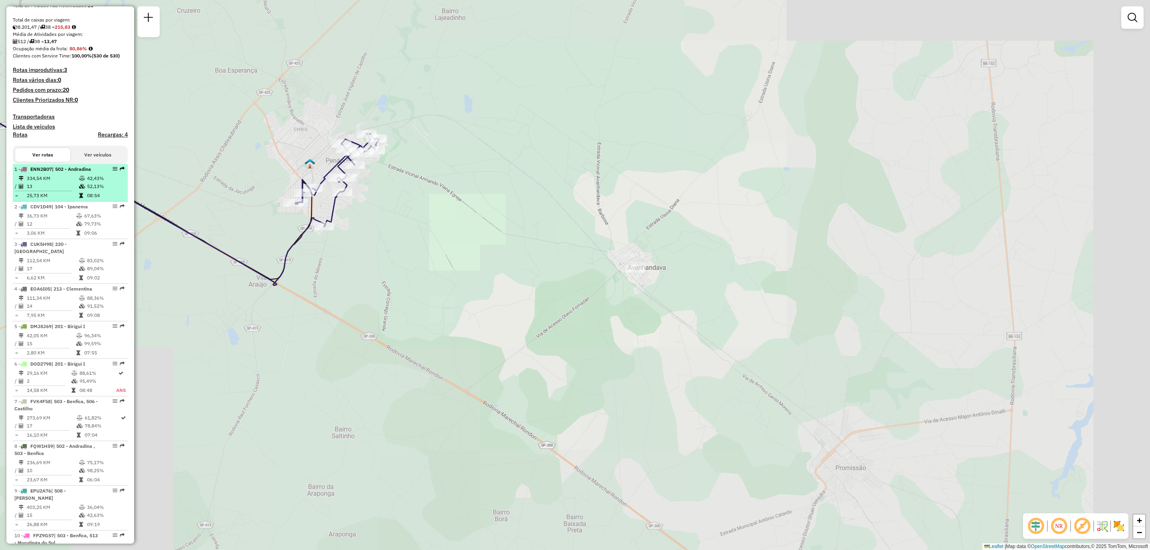
scroll to position [0, 0]
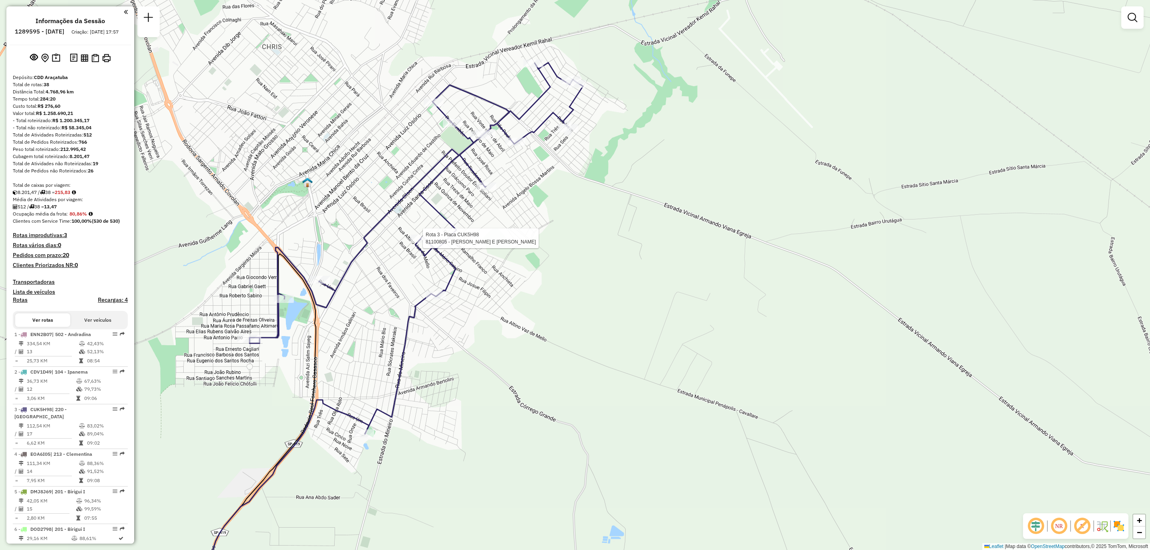
select select "**********"
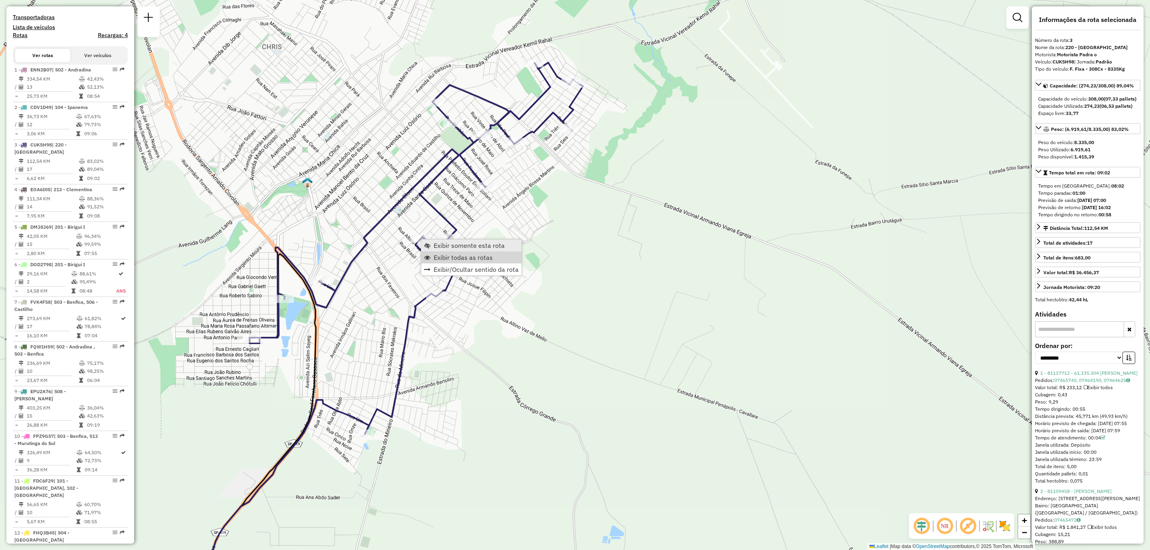
scroll to position [405, 0]
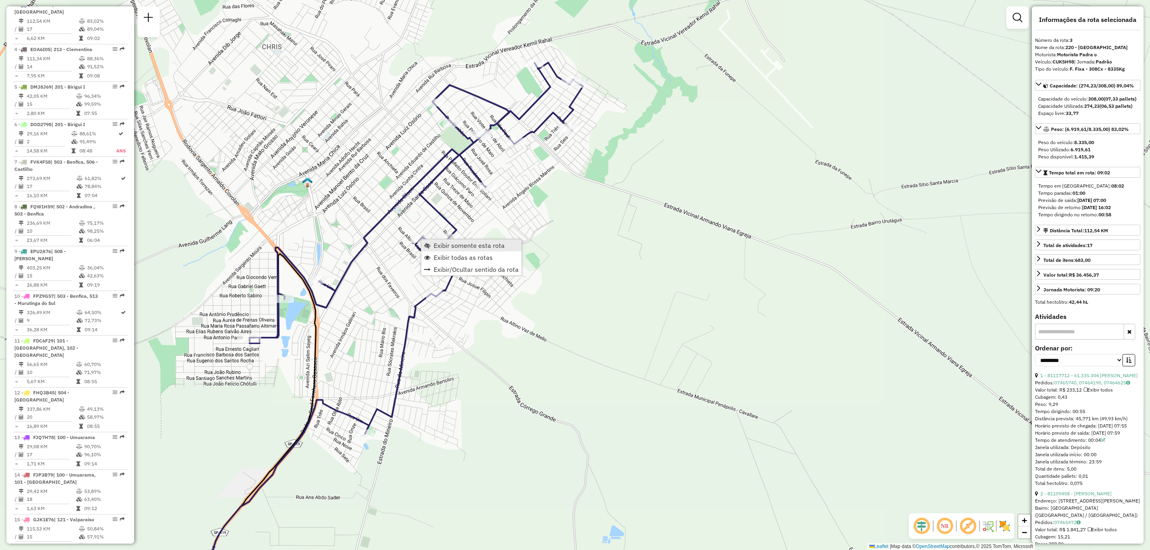
click at [489, 248] on span "Exibir somente esta rota" at bounding box center [469, 245] width 71 height 6
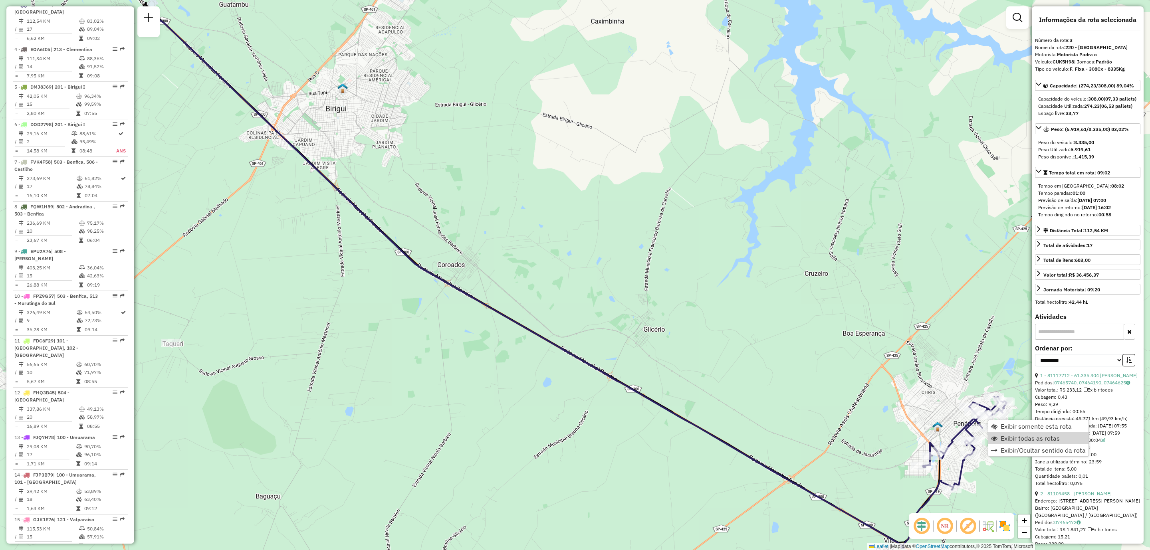
click at [1000, 438] on link "Exibir todas as rotas" at bounding box center [1038, 438] width 100 height 12
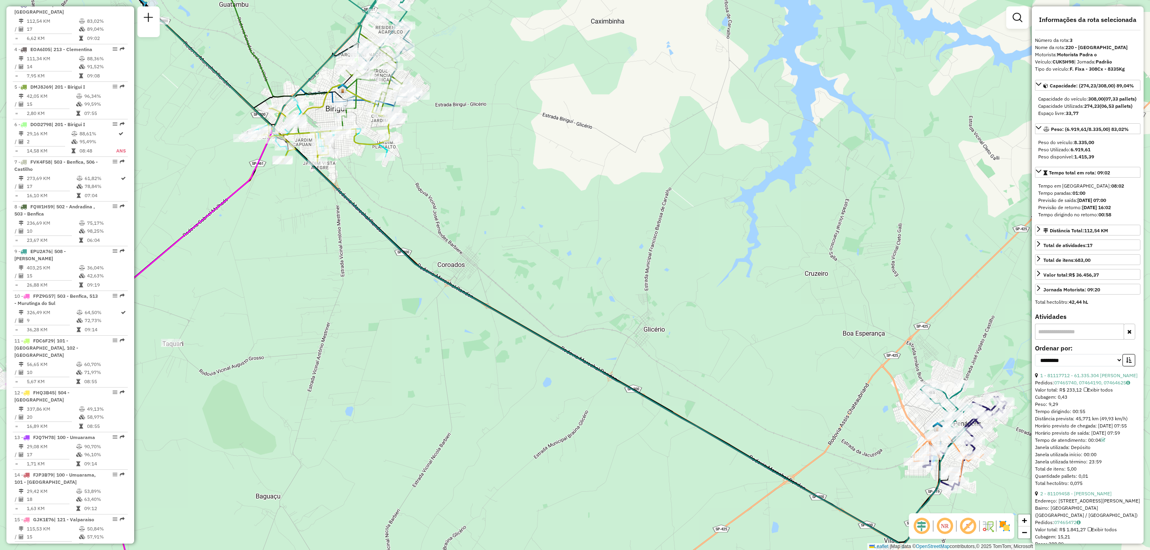
scroll to position [764, 0]
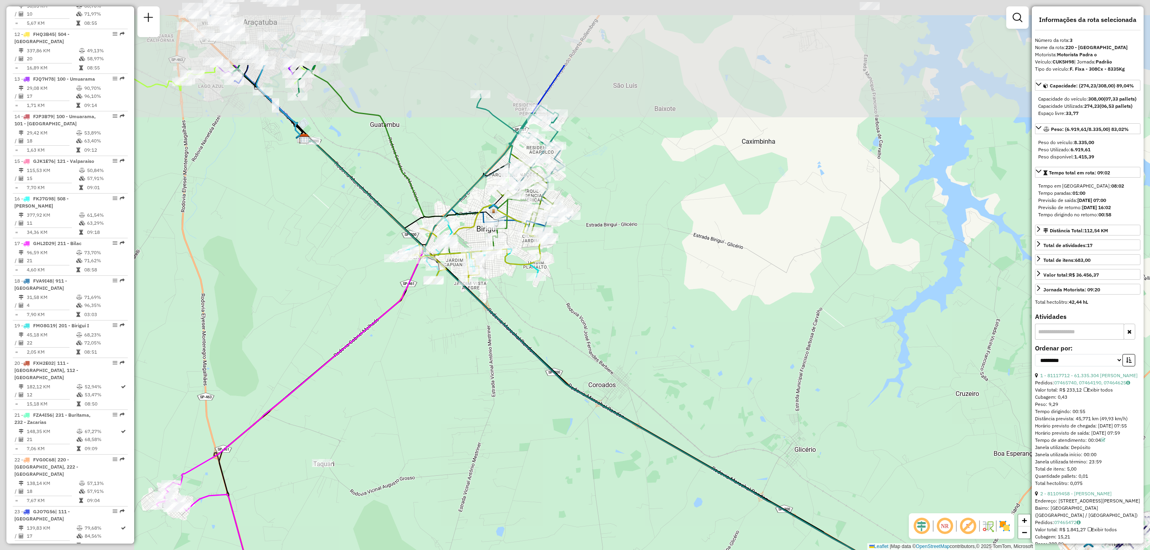
drag, startPoint x: 529, startPoint y: 144, endPoint x: 685, endPoint y: 256, distance: 192.6
click at [682, 259] on div "Janela de atendimento Grade de atendimento Capacidade Transportadoras Veículos …" at bounding box center [575, 275] width 1150 height 550
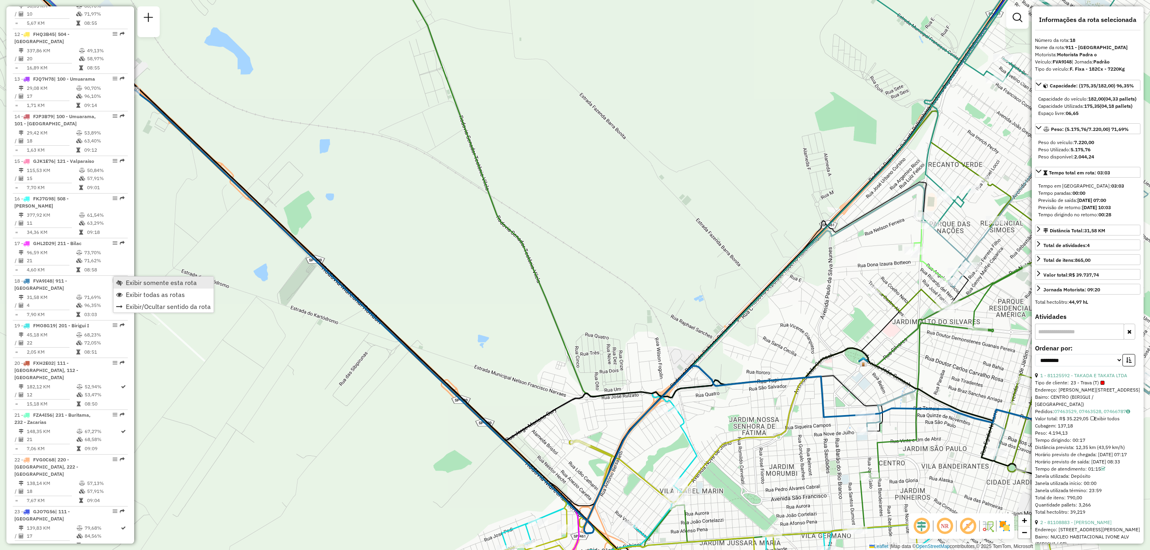
click at [157, 286] on span "Exibir somente esta rota" at bounding box center [161, 283] width 71 height 6
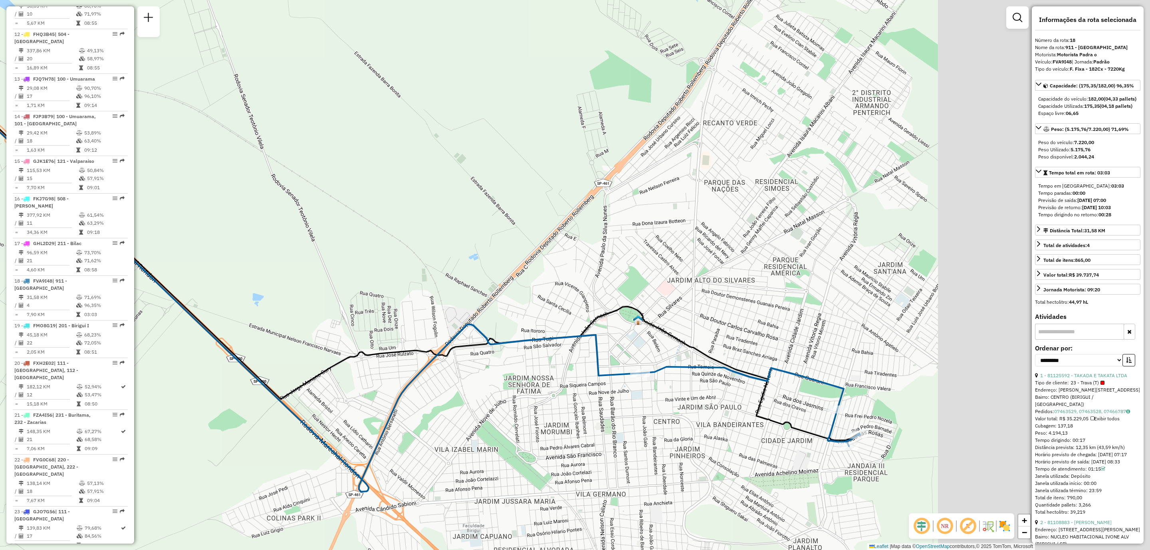
drag, startPoint x: 715, startPoint y: 375, endPoint x: 501, endPoint y: 337, distance: 217.5
click at [502, 337] on icon at bounding box center [261, 267] width 760 height 450
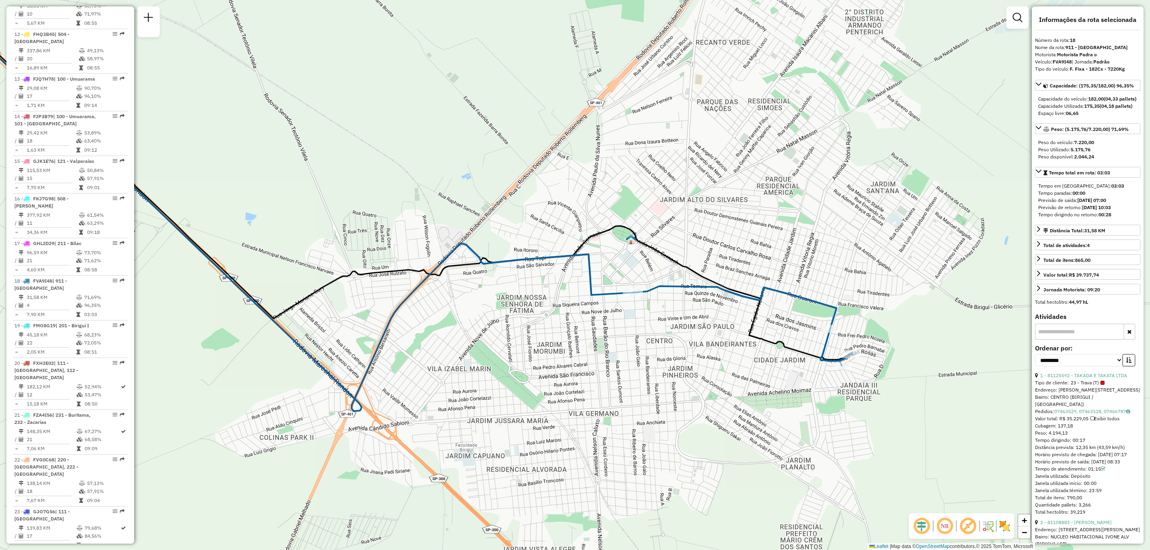
drag, startPoint x: 599, startPoint y: 294, endPoint x: 580, endPoint y: 329, distance: 40.7
click at [580, 329] on icon at bounding box center [259, 190] width 748 height 444
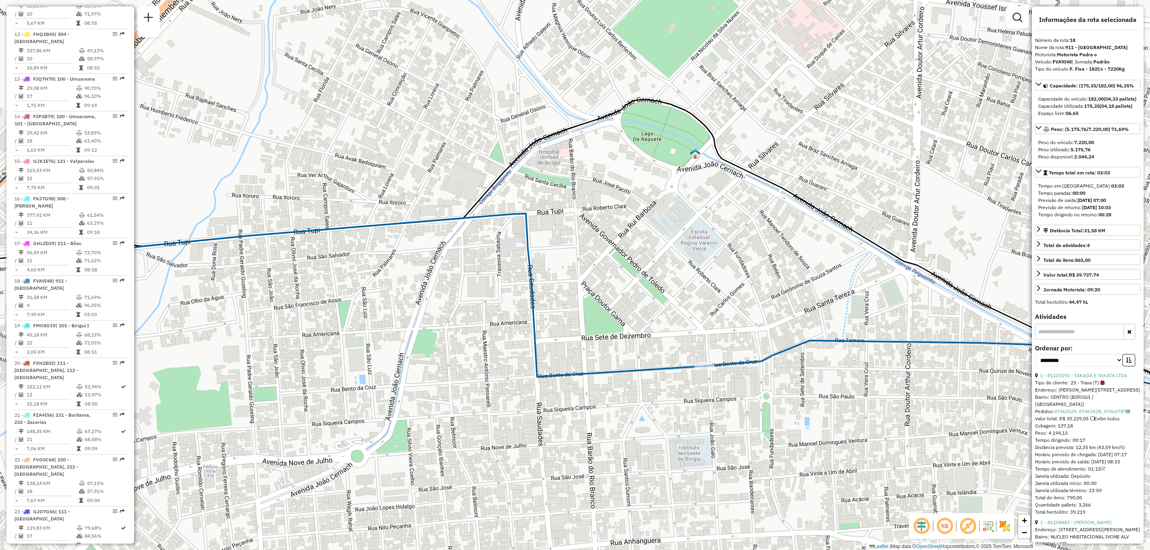
click at [1009, 530] on img at bounding box center [1004, 526] width 13 height 13
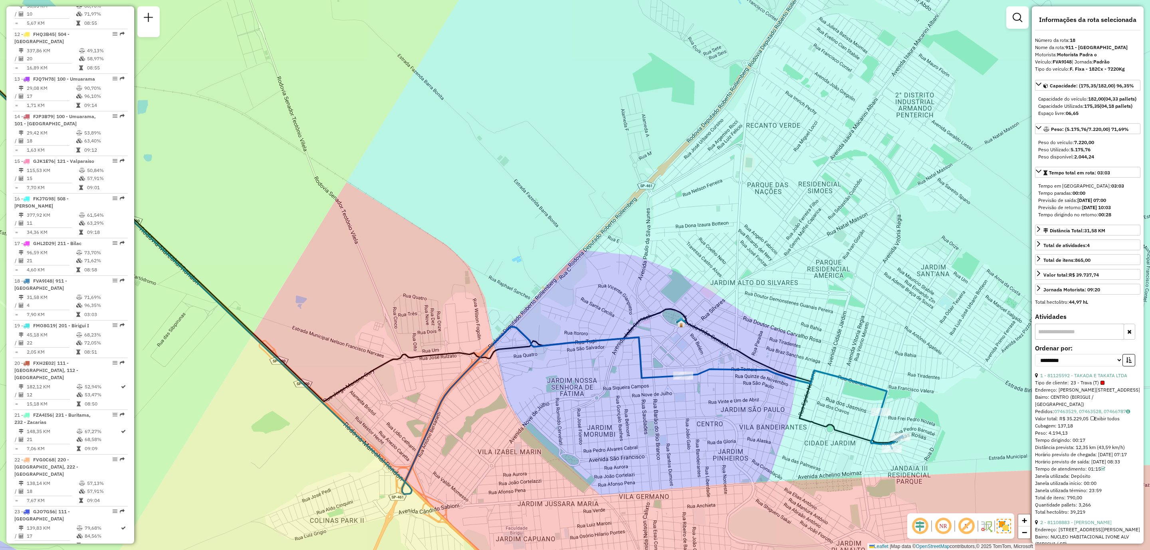
drag, startPoint x: 573, startPoint y: 499, endPoint x: 579, endPoint y: 486, distance: 13.8
click at [579, 486] on div "Janela de atendimento Grade de atendimento Capacidade Transportadoras Veículos …" at bounding box center [575, 275] width 1150 height 550
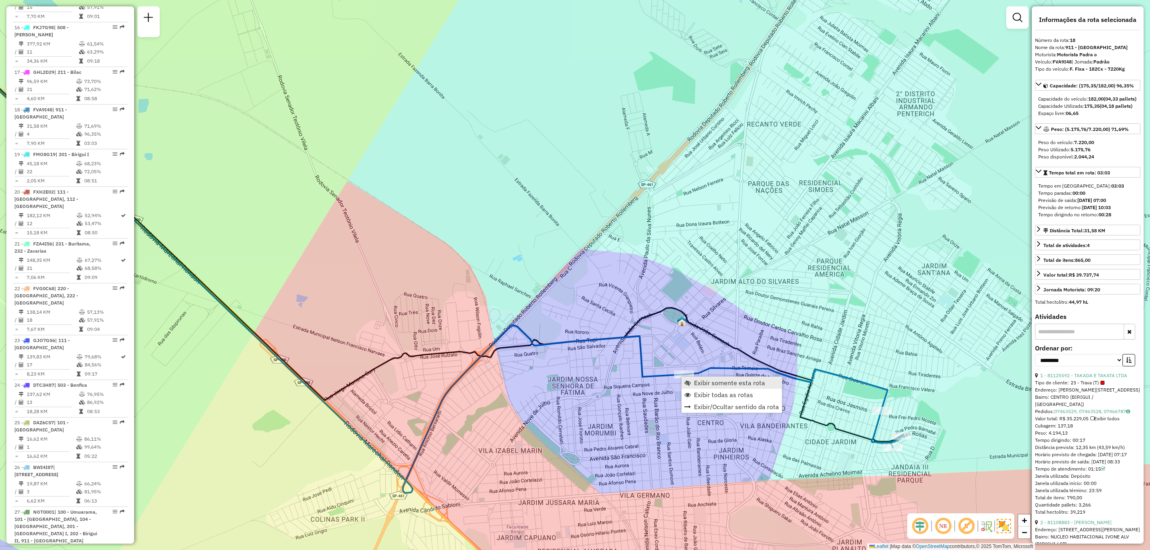
scroll to position [1027, 0]
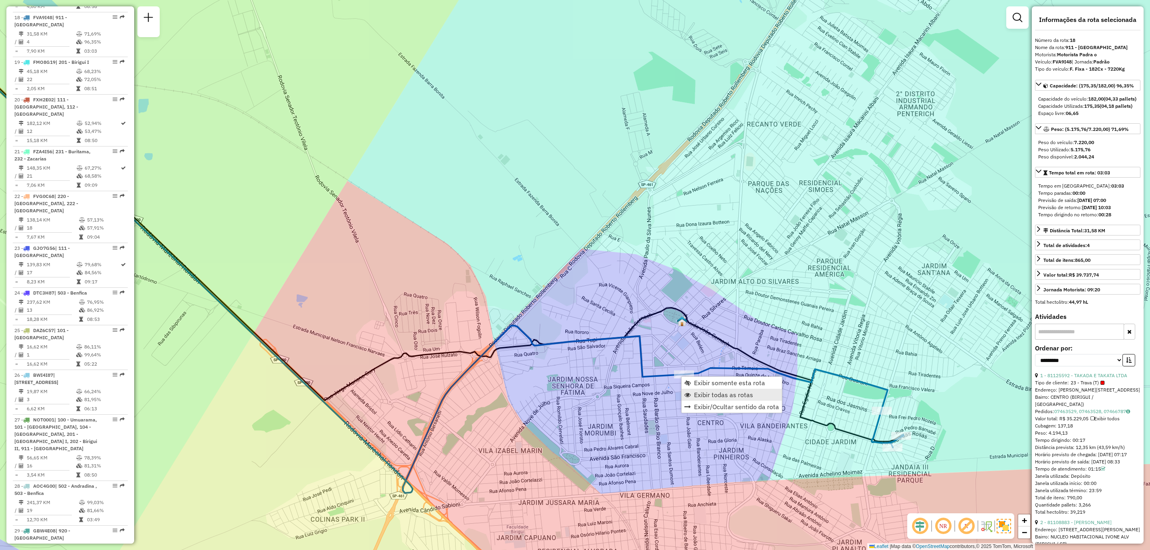
click at [719, 396] on span "Exibir todas as rotas" at bounding box center [723, 395] width 59 height 6
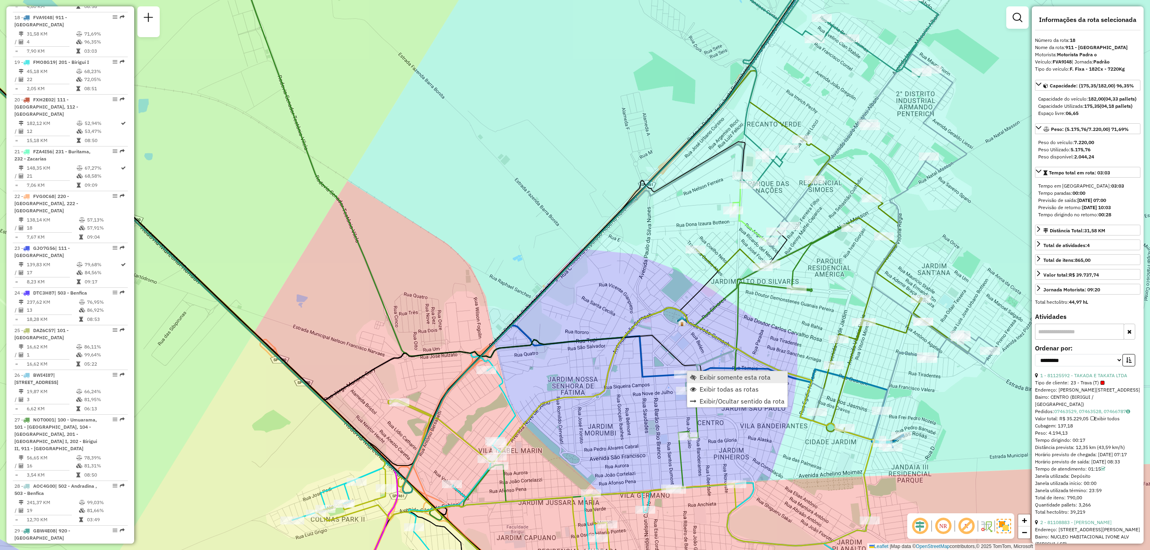
click at [724, 378] on span "Exibir somente esta rota" at bounding box center [735, 377] width 71 height 6
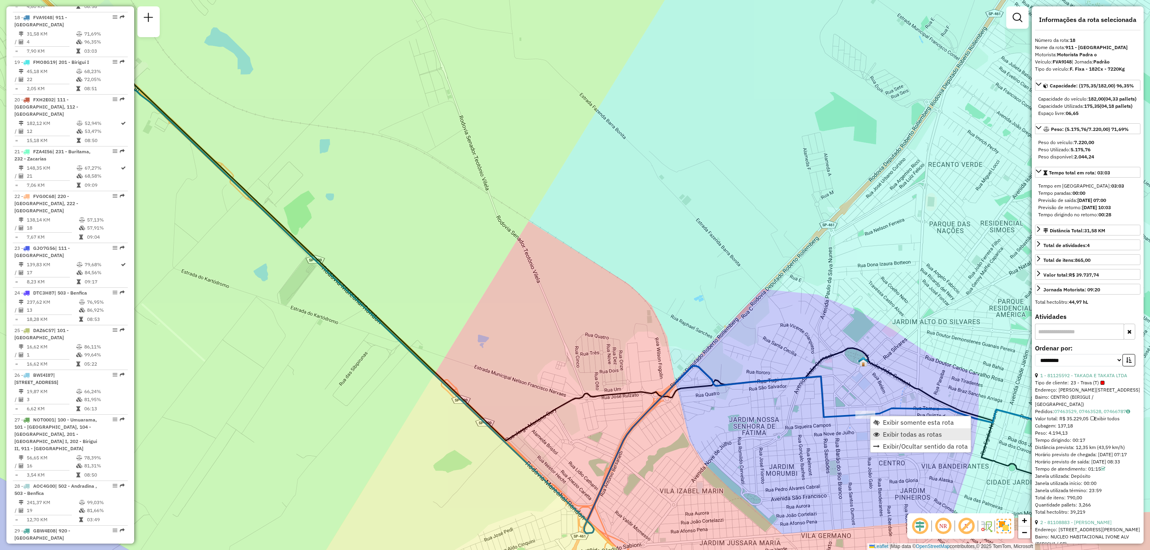
click at [903, 434] on span "Exibir todas as rotas" at bounding box center [912, 434] width 59 height 6
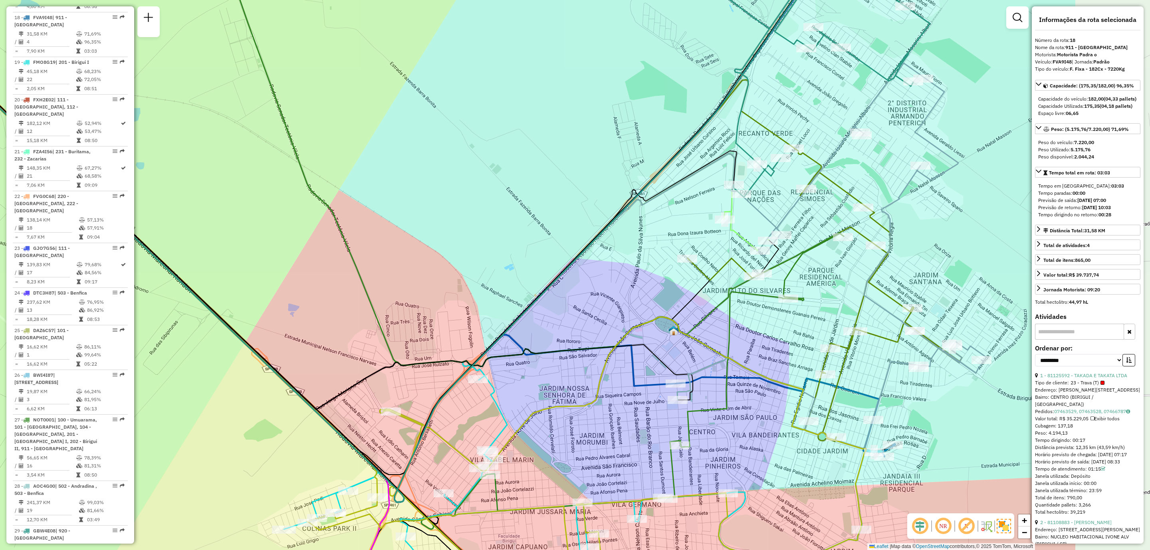
drag, startPoint x: 857, startPoint y: 359, endPoint x: 637, endPoint y: 316, distance: 223.8
click at [637, 319] on div "Janela de atendimento Grade de atendimento Capacidade Transportadoras Veículos …" at bounding box center [575, 275] width 1150 height 550
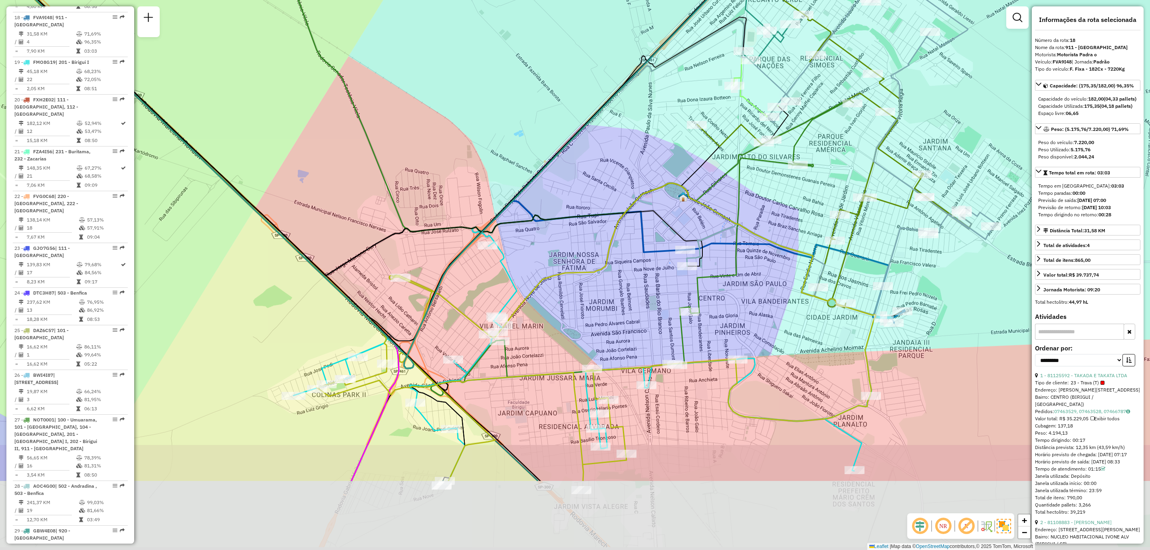
drag, startPoint x: 640, startPoint y: 416, endPoint x: 680, endPoint y: 292, distance: 130.8
click at [680, 292] on div "Janela de atendimento Grade de atendimento Capacidade Transportadoras Veículos …" at bounding box center [575, 275] width 1150 height 550
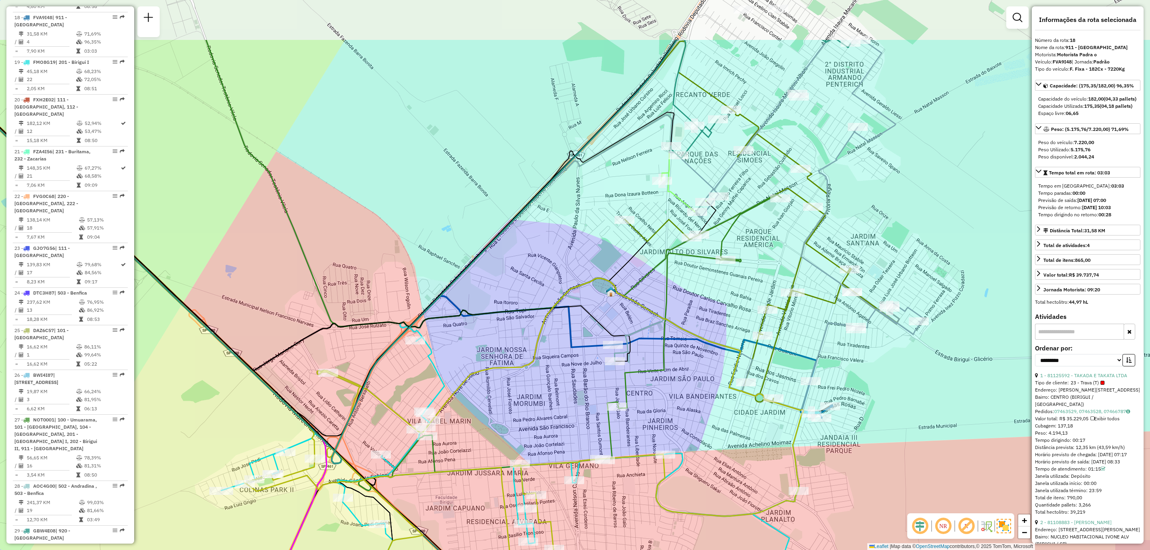
drag, startPoint x: 628, startPoint y: 345, endPoint x: 580, endPoint y: 398, distance: 71.5
click at [615, 397] on icon at bounding box center [769, 225] width 309 height 371
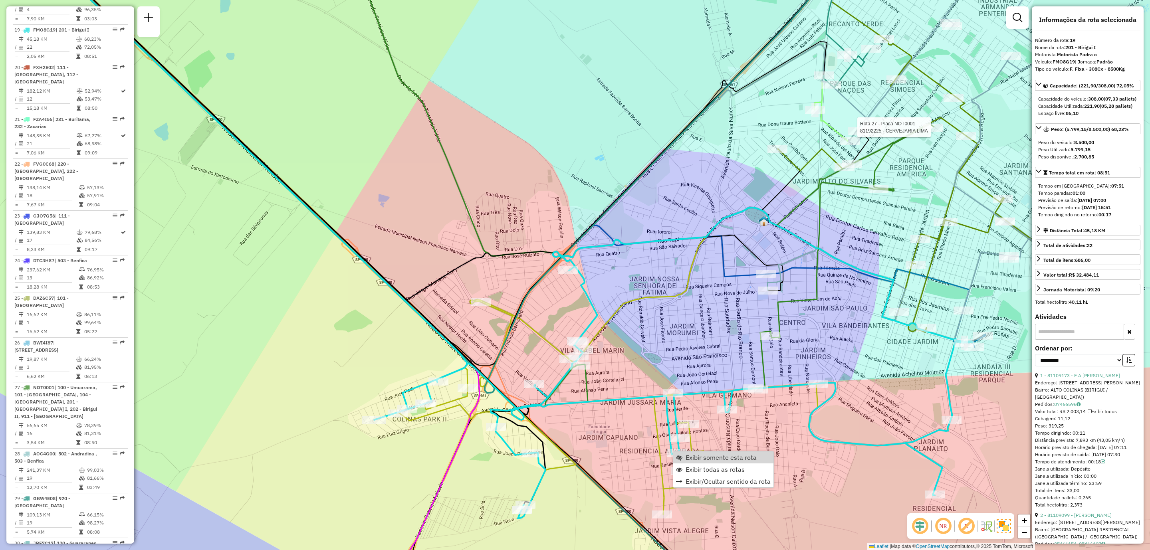
scroll to position [1072, 0]
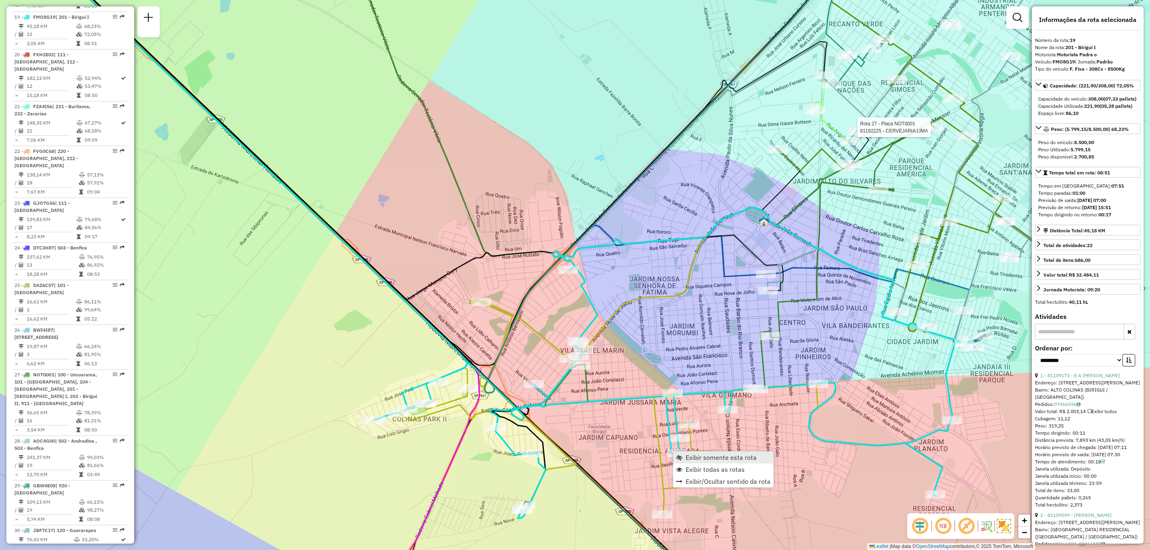
click at [741, 459] on span "Exibir somente esta rota" at bounding box center [721, 457] width 71 height 6
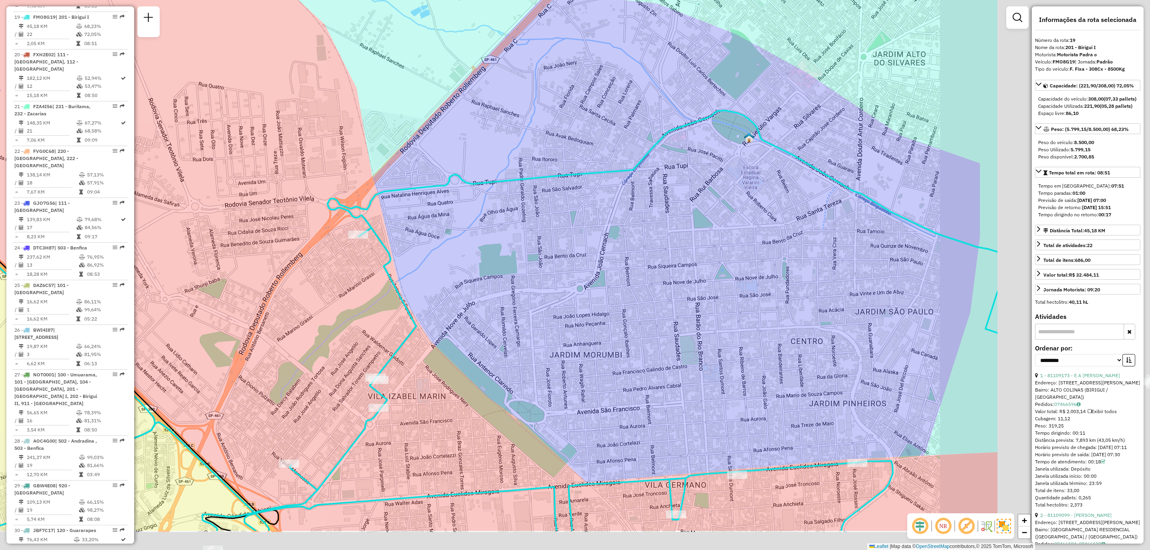
drag, startPoint x: 714, startPoint y: 373, endPoint x: 438, endPoint y: 278, distance: 292.5
click at [440, 281] on div "Janela de atendimento Grade de atendimento Capacidade Transportadoras Veículos …" at bounding box center [575, 275] width 1150 height 550
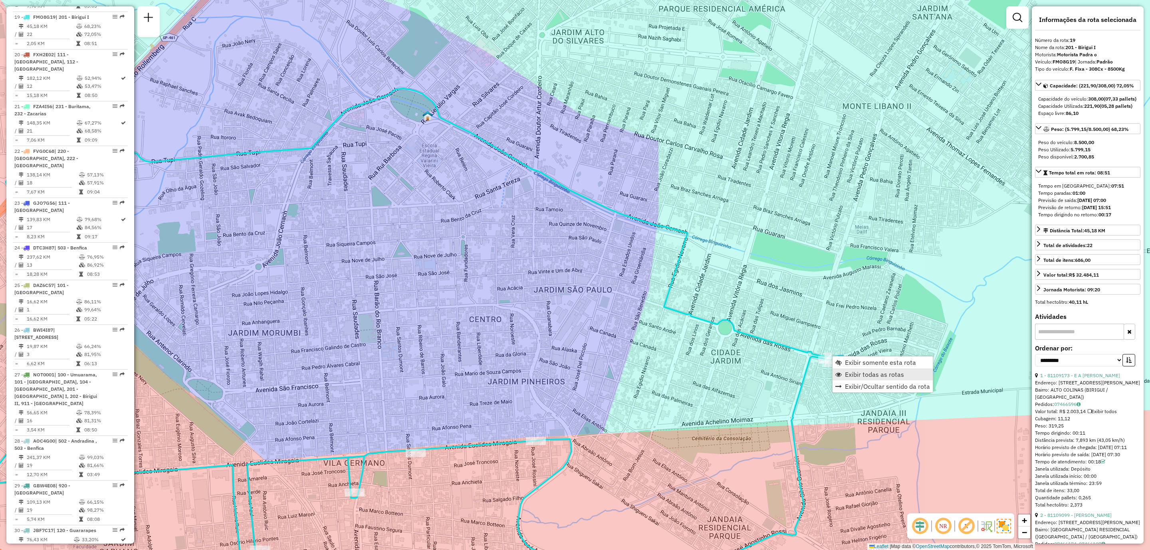
click at [867, 372] on span "Exibir todas as rotas" at bounding box center [874, 374] width 59 height 6
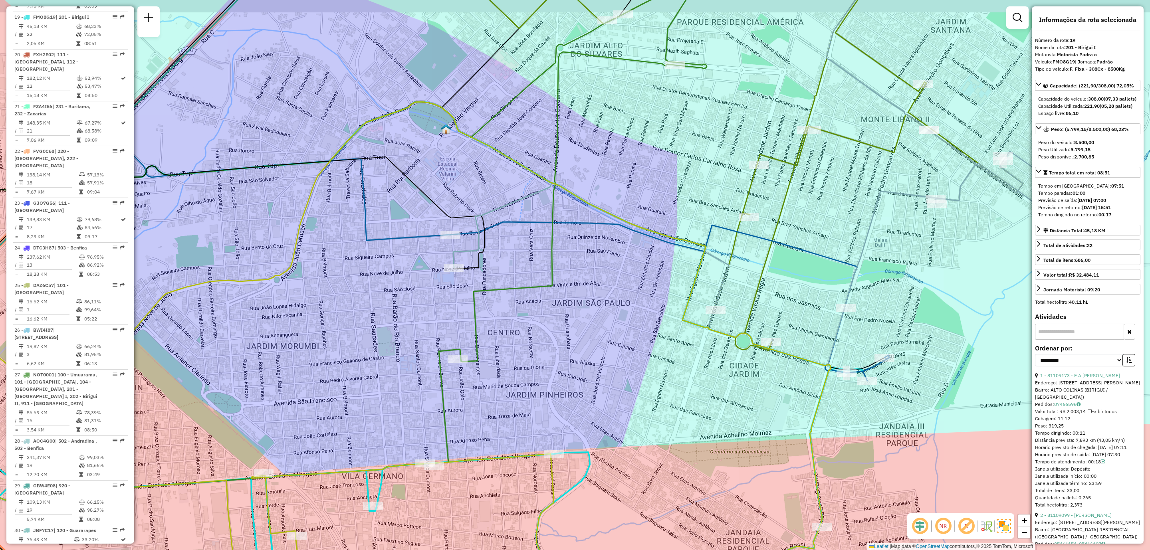
drag, startPoint x: 549, startPoint y: 314, endPoint x: 561, endPoint y: 332, distance: 21.3
click at [561, 328] on div "Janela de atendimento Grade de atendimento Capacidade Transportadoras Veículos …" at bounding box center [575, 275] width 1150 height 550
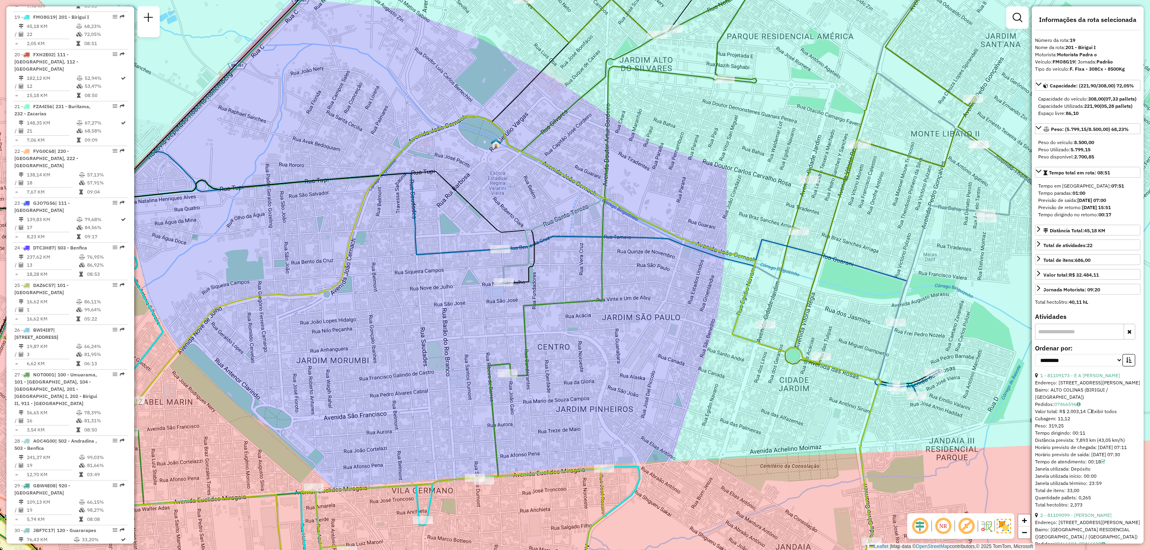
drag, startPoint x: 496, startPoint y: 289, endPoint x: 535, endPoint y: 313, distance: 46.2
click at [535, 313] on div "Janela de atendimento Grade de atendimento Capacidade Transportadoras Veículos …" at bounding box center [575, 275] width 1150 height 550
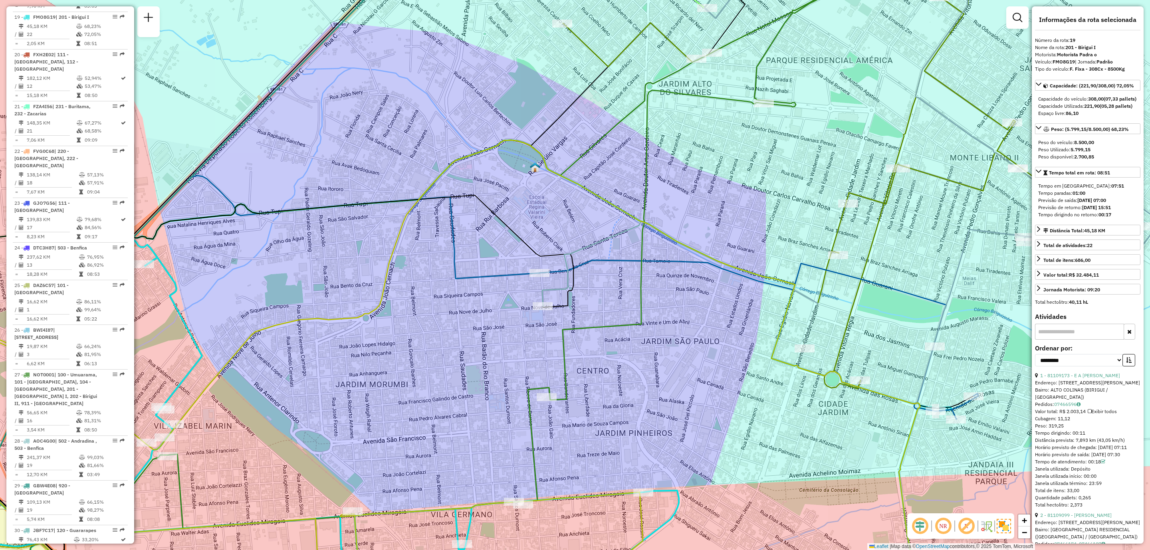
drag, startPoint x: 660, startPoint y: 421, endPoint x: 752, endPoint y: 291, distance: 158.5
click at [752, 291] on div "Janela de atendimento Grade de atendimento Capacidade Transportadoras Veículos …" at bounding box center [575, 275] width 1150 height 550
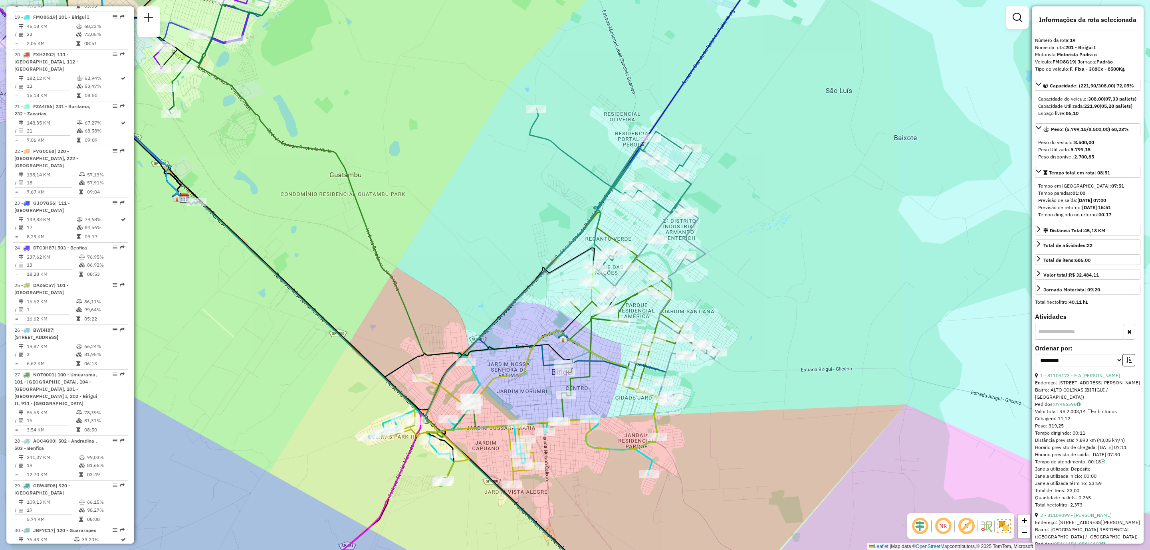
drag, startPoint x: 573, startPoint y: 440, endPoint x: 574, endPoint y: 460, distance: 20.0
click at [574, 459] on div "Janela de atendimento Grade de atendimento Capacidade Transportadoras Veículos …" at bounding box center [575, 275] width 1150 height 550
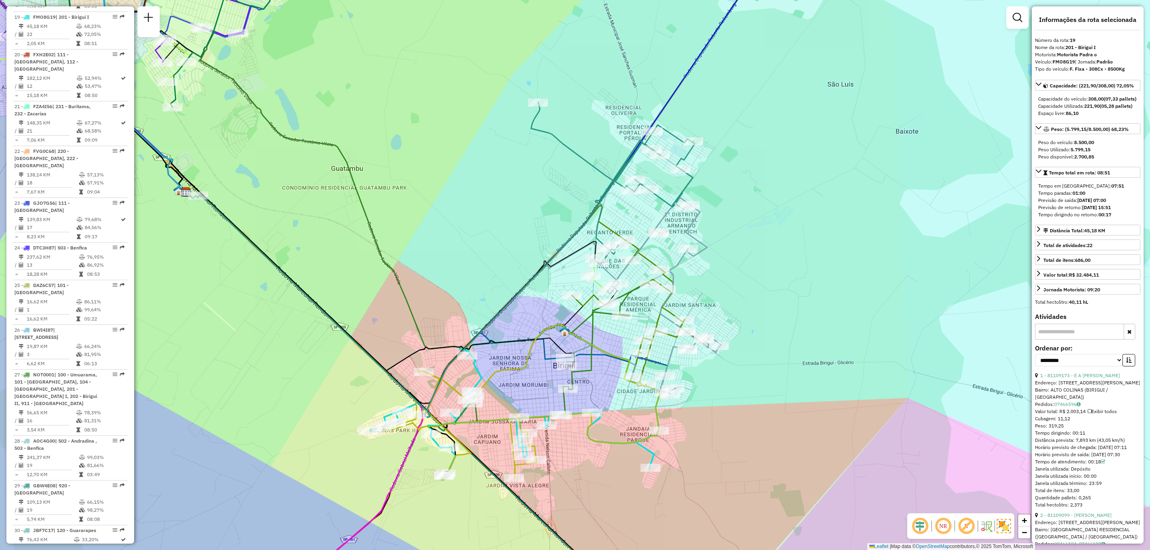
drag, startPoint x: 409, startPoint y: 341, endPoint x: 411, endPoint y: 326, distance: 15.8
click at [411, 326] on div "Janela de atendimento Grade de atendimento Capacidade Transportadoras Veículos …" at bounding box center [575, 275] width 1150 height 550
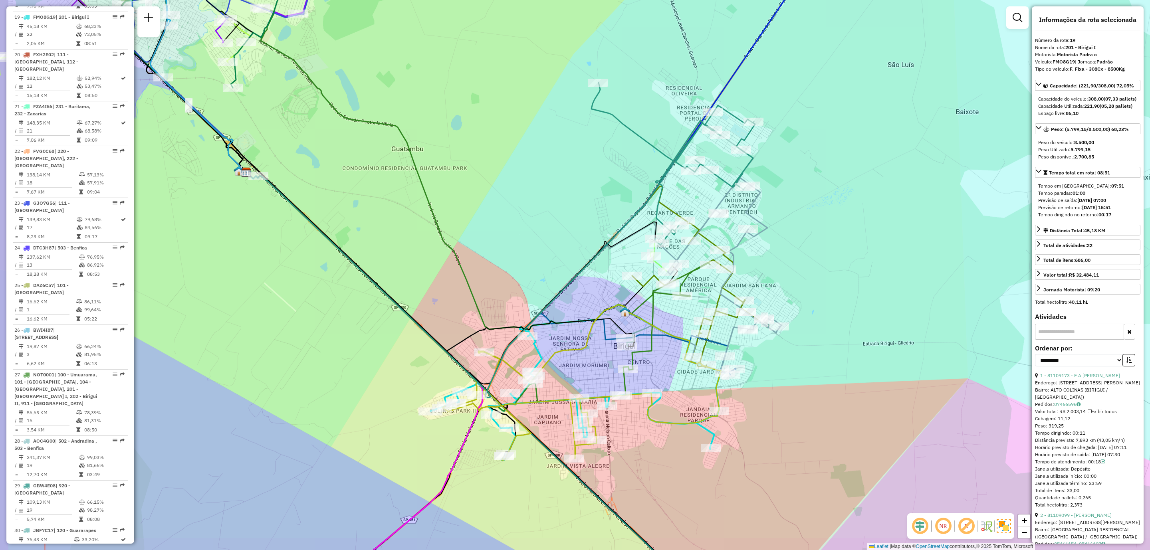
drag, startPoint x: 508, startPoint y: 379, endPoint x: 568, endPoint y: 364, distance: 61.6
click at [568, 364] on div "Janela de atendimento Grade de atendimento Capacidade Transportadoras Veículos …" at bounding box center [575, 275] width 1150 height 550
click at [544, 411] on span "Exibir todas as rotas" at bounding box center [549, 412] width 59 height 6
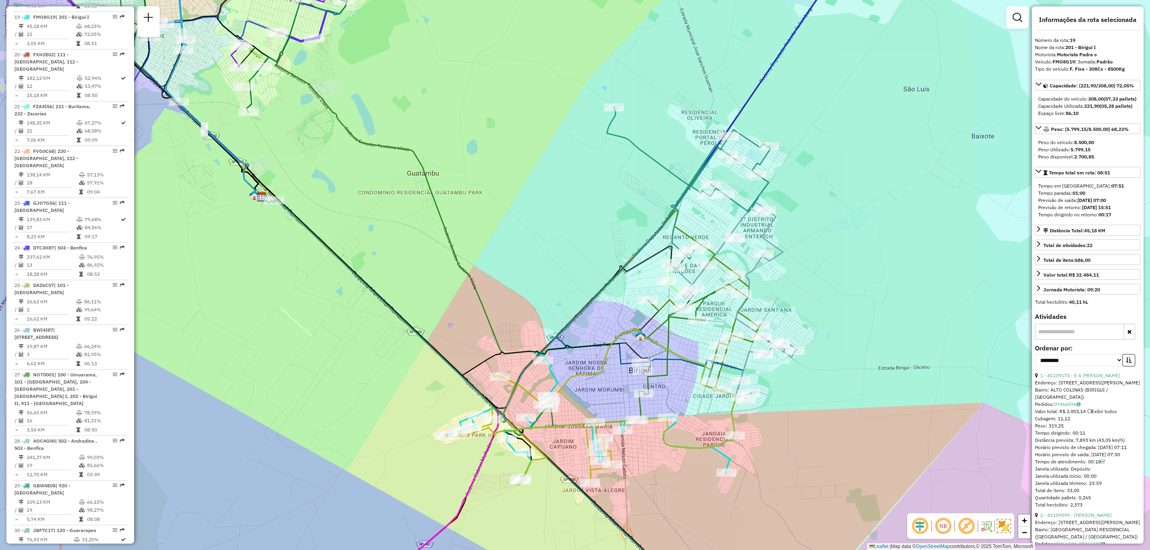
drag, startPoint x: 476, startPoint y: 303, endPoint x: 537, endPoint y: 374, distance: 93.4
click at [536, 373] on icon at bounding box center [384, 197] width 681 height 457
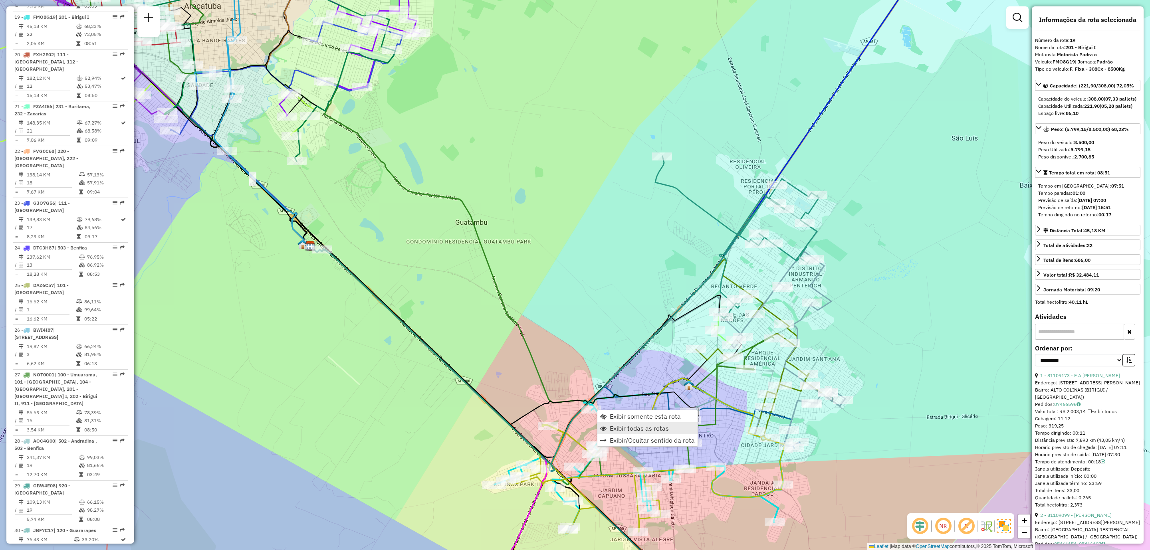
click at [637, 423] on link "Exibir todas as rotas" at bounding box center [647, 428] width 100 height 12
click at [624, 412] on span "Exibir somente esta rota" at bounding box center [646, 415] width 71 height 6
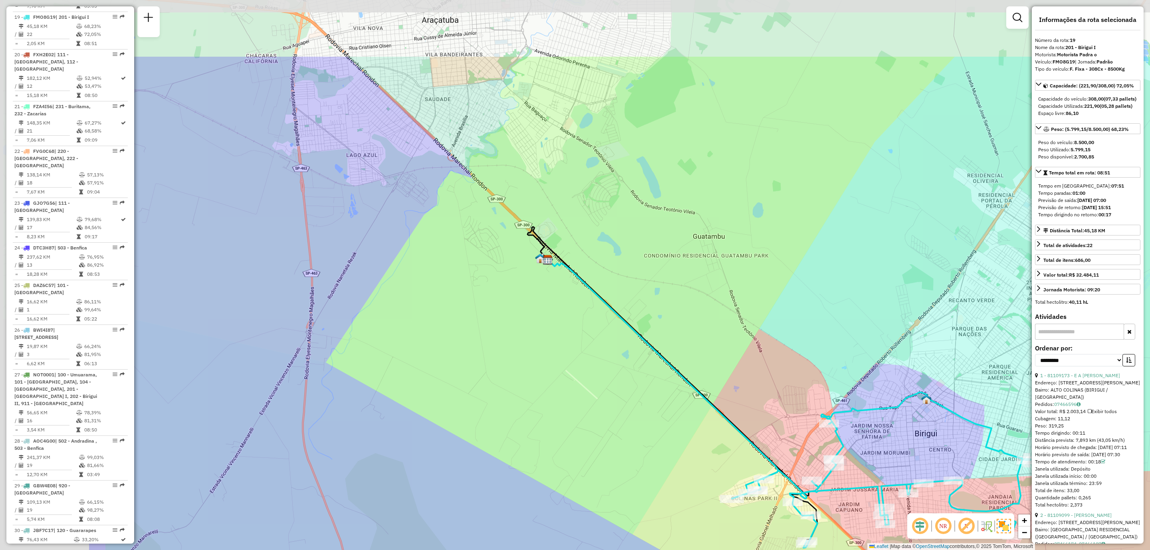
drag, startPoint x: 395, startPoint y: 190, endPoint x: 569, endPoint y: 304, distance: 209.1
click at [564, 297] on div "Janela de atendimento Grade de atendimento Capacidade Transportadoras Veículos …" at bounding box center [575, 275] width 1150 height 550
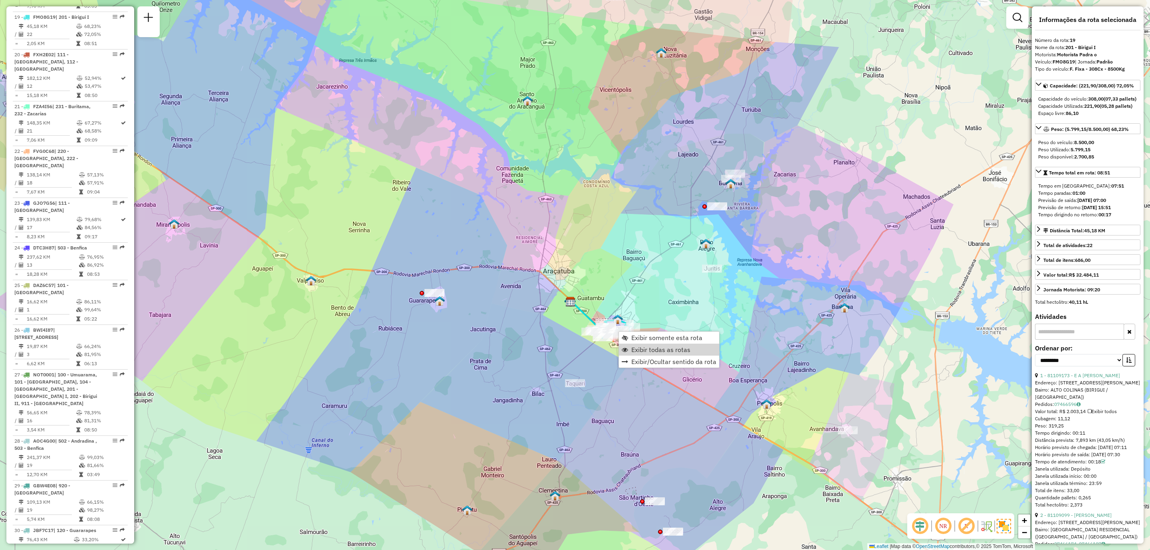
click at [658, 351] on span "Exibir todas as rotas" at bounding box center [660, 350] width 59 height 6
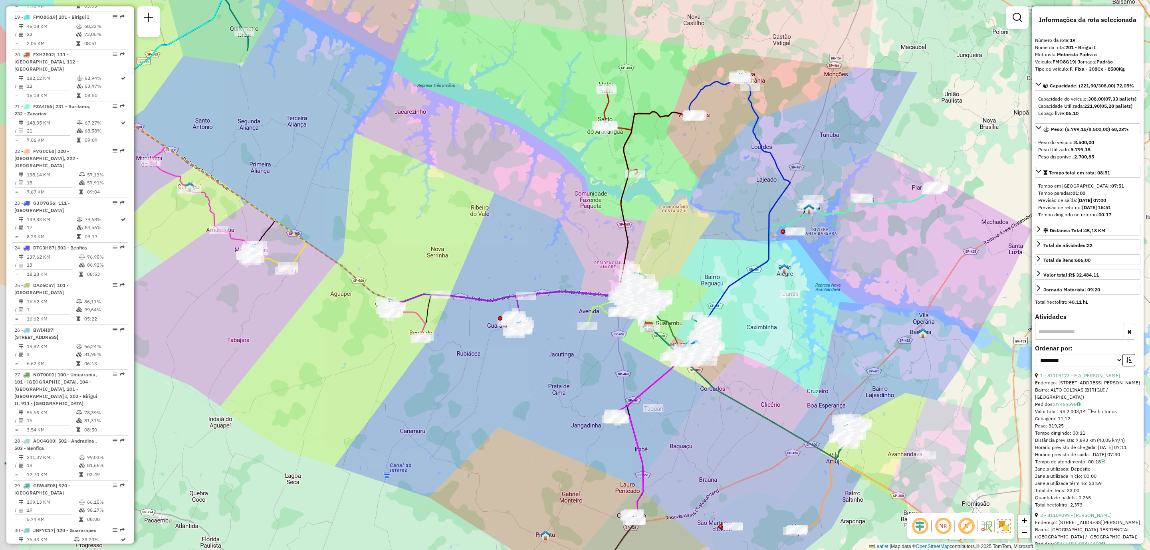
drag, startPoint x: 554, startPoint y: 331, endPoint x: 563, endPoint y: 338, distance: 11.7
click at [579, 343] on div "Janela de atendimento Grade de atendimento Capacidade Transportadoras Veículos …" at bounding box center [575, 275] width 1150 height 550
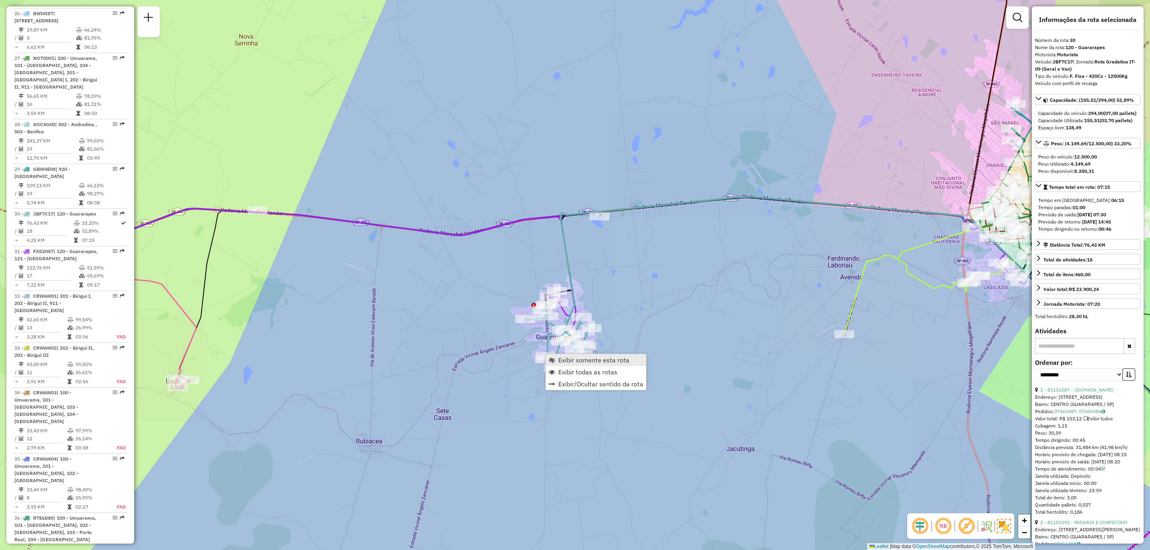
scroll to position [1559, 0]
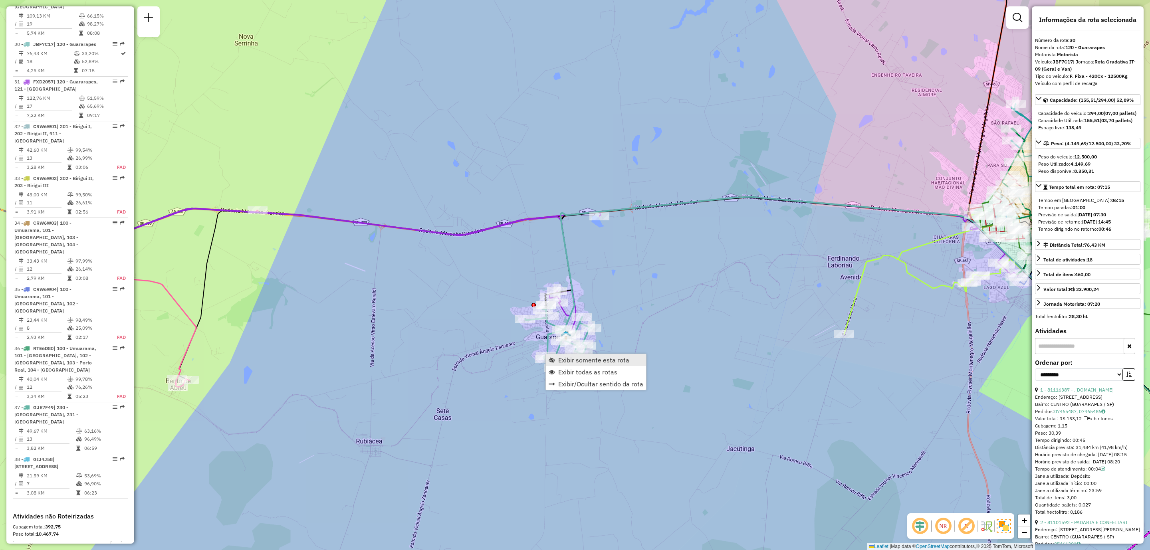
click at [595, 357] on span "Exibir somente esta rota" at bounding box center [593, 360] width 71 height 6
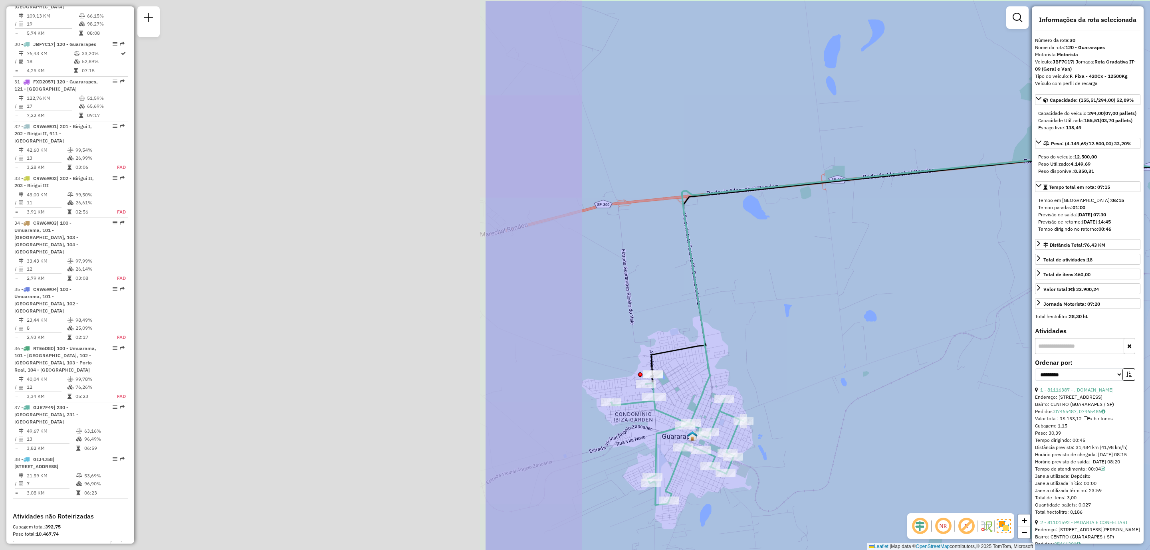
drag, startPoint x: 532, startPoint y: 289, endPoint x: 1072, endPoint y: 336, distance: 542.3
click at [1078, 337] on hb-router-mapa "Informações da Sessão 1289595 - 07/10/2025 Criação: 06/10/2025 17:57 Depósito: …" at bounding box center [575, 275] width 1150 height 550
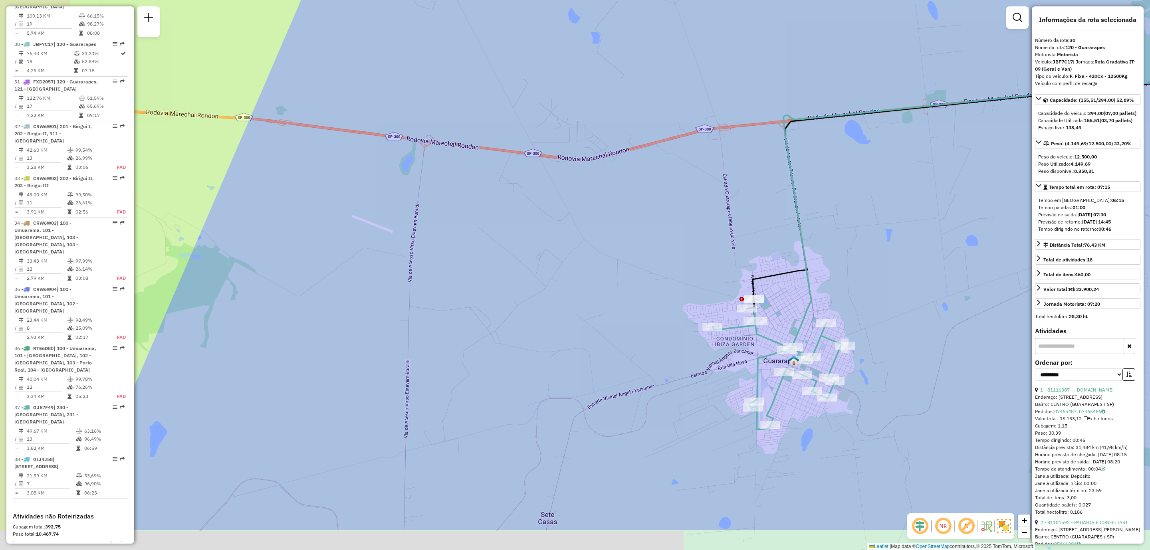
drag, startPoint x: 821, startPoint y: 326, endPoint x: 878, endPoint y: 278, distance: 74.8
click at [878, 278] on div "Janela de atendimento Grade de atendimento Capacidade Transportadoras Veículos …" at bounding box center [575, 275] width 1150 height 550
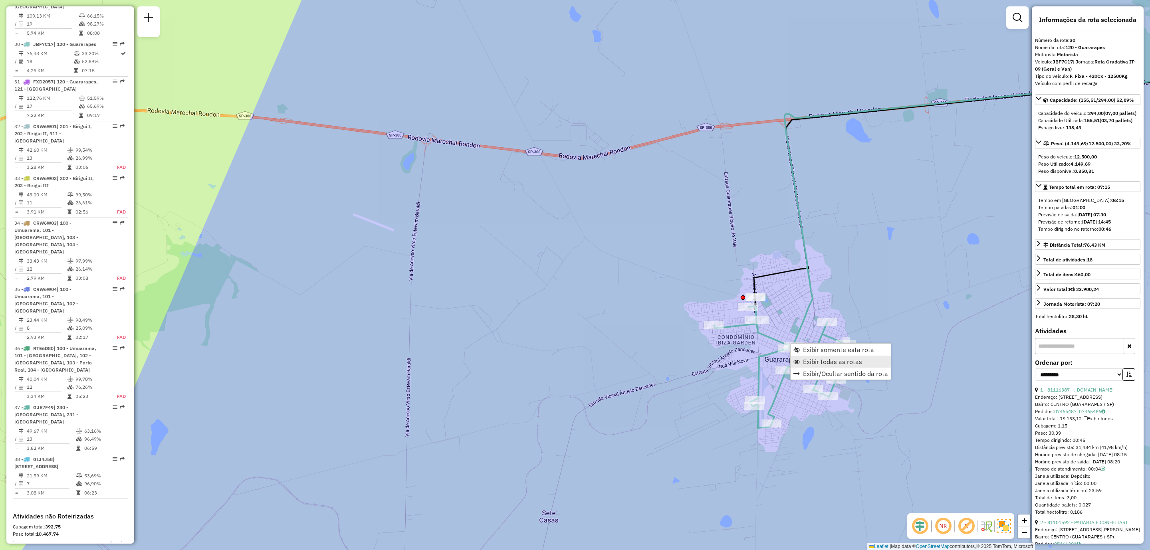
click at [843, 361] on span "Exibir todas as rotas" at bounding box center [832, 362] width 59 height 6
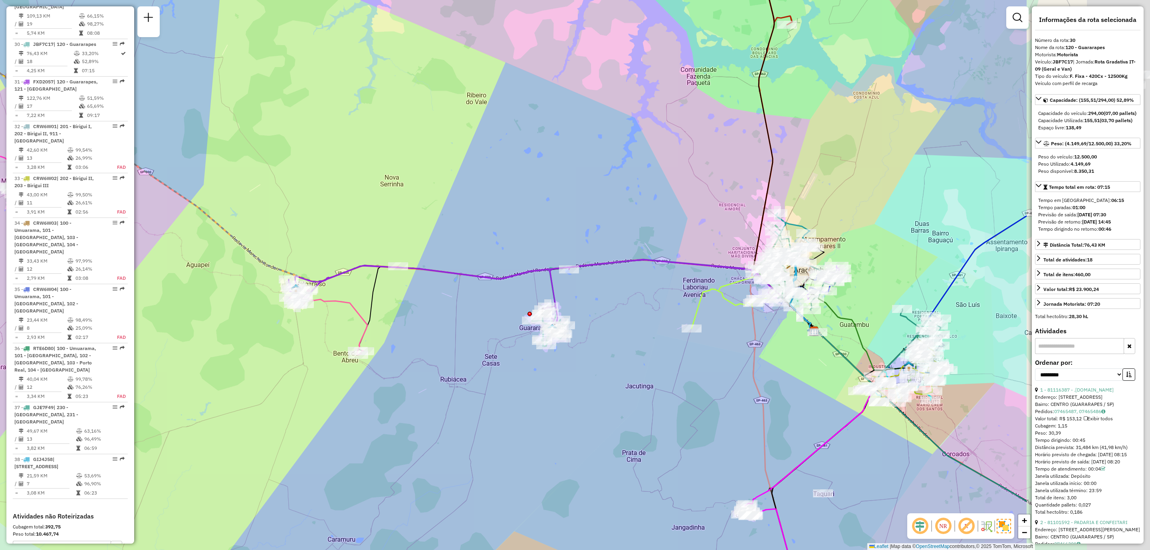
drag, startPoint x: 873, startPoint y: 300, endPoint x: 626, endPoint y: 317, distance: 248.1
click at [633, 318] on div "Janela de atendimento Grade de atendimento Capacidade Transportadoras Veículos …" at bounding box center [575, 275] width 1150 height 550
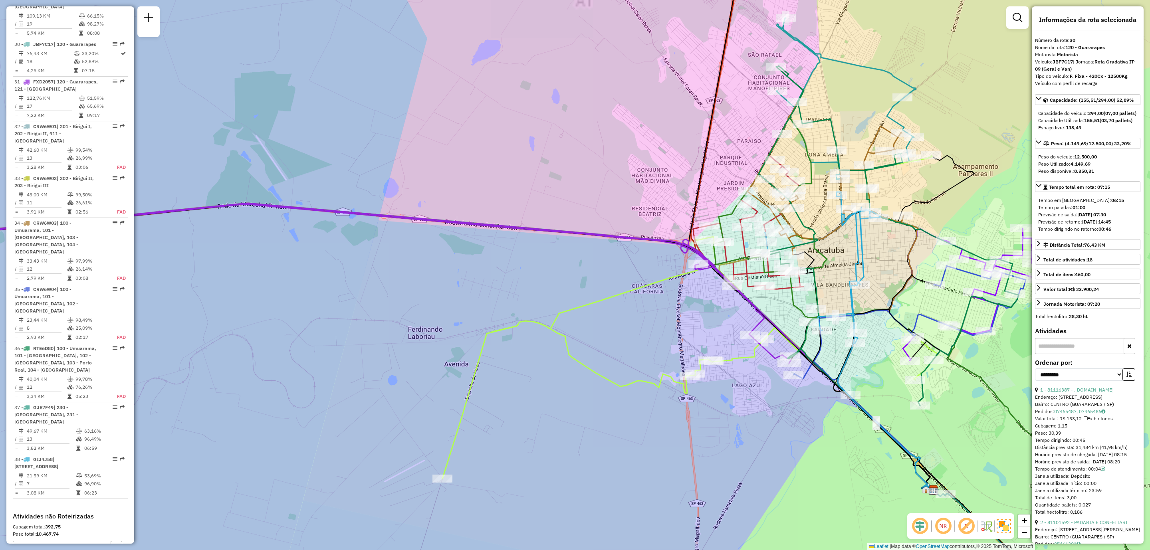
drag, startPoint x: 725, startPoint y: 293, endPoint x: 691, endPoint y: 342, distance: 59.5
click at [693, 342] on div "Janela de atendimento Grade de atendimento Capacidade Transportadoras Veículos …" at bounding box center [575, 275] width 1150 height 550
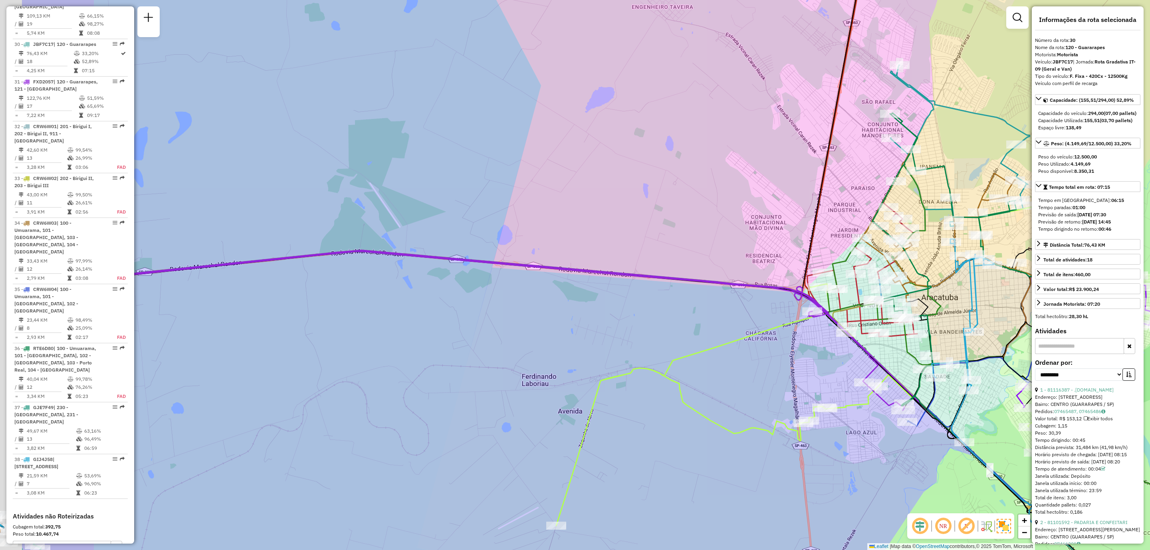
drag, startPoint x: 492, startPoint y: 350, endPoint x: 795, endPoint y: 374, distance: 303.2
click at [809, 379] on icon at bounding box center [808, 372] width 504 height 341
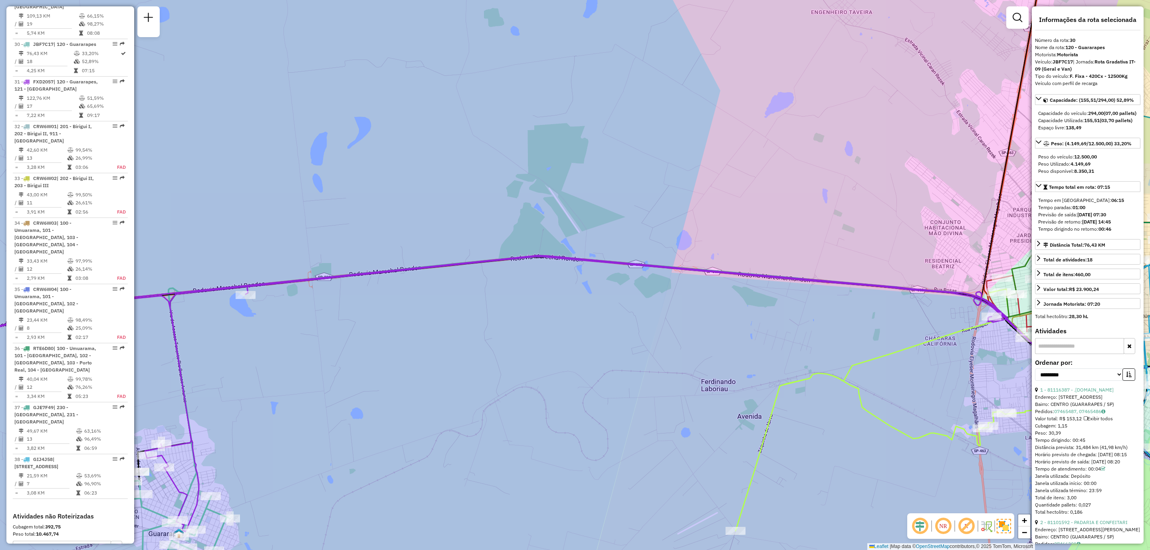
drag, startPoint x: 548, startPoint y: 368, endPoint x: 803, endPoint y: 378, distance: 255.4
click at [803, 378] on div "Janela de atendimento Grade de atendimento Capacidade Transportadoras Veículos …" at bounding box center [575, 275] width 1150 height 550
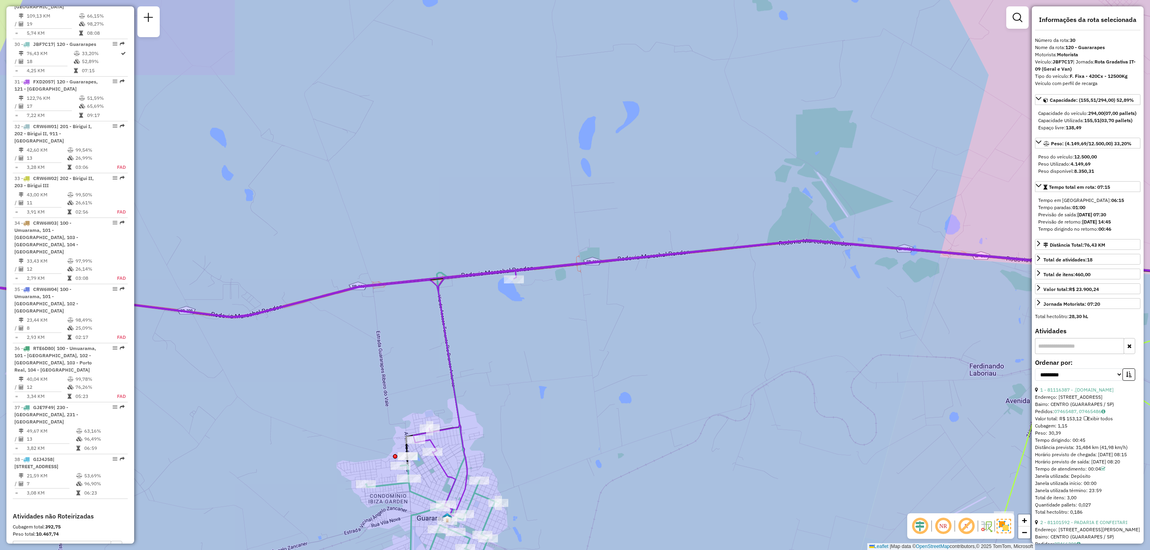
drag, startPoint x: 649, startPoint y: 371, endPoint x: 730, endPoint y: 356, distance: 81.8
click at [745, 344] on div "Janela de atendimento Grade de atendimento Capacidade Transportadoras Veículos …" at bounding box center [575, 275] width 1150 height 550
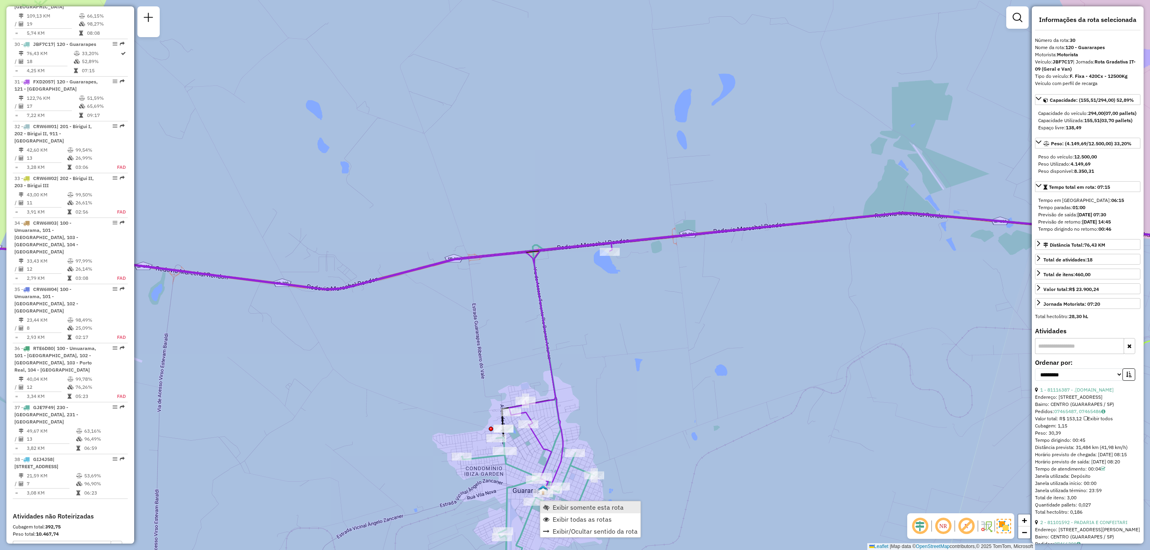
click at [573, 506] on span "Exibir somente esta rota" at bounding box center [588, 507] width 71 height 6
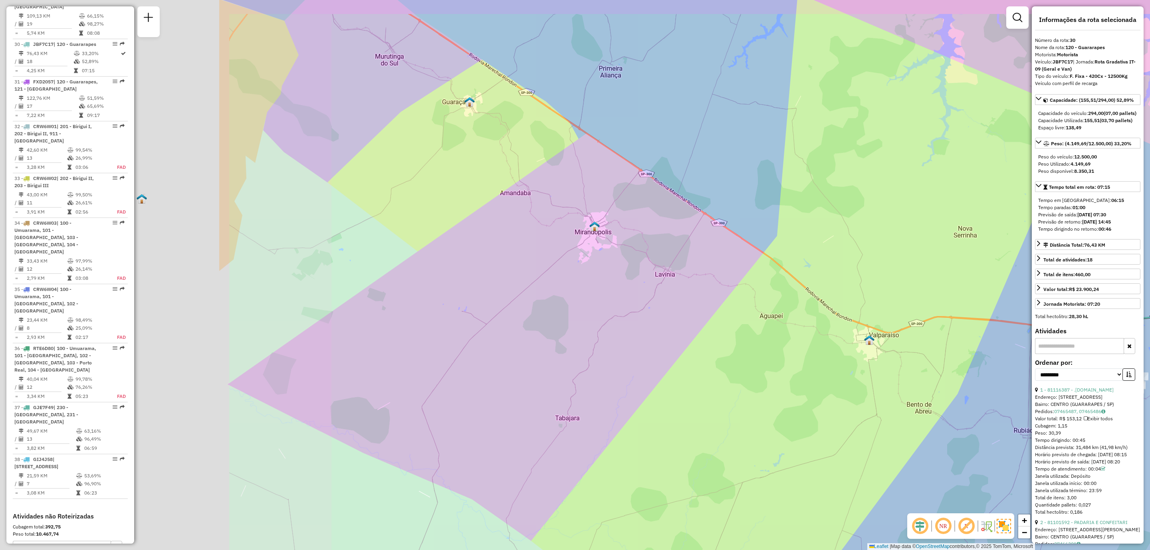
drag, startPoint x: 504, startPoint y: 329, endPoint x: 736, endPoint y: 353, distance: 232.8
click at [736, 353] on div "Janela de atendimento Grade de atendimento Capacidade Transportadoras Veículos …" at bounding box center [575, 275] width 1150 height 550
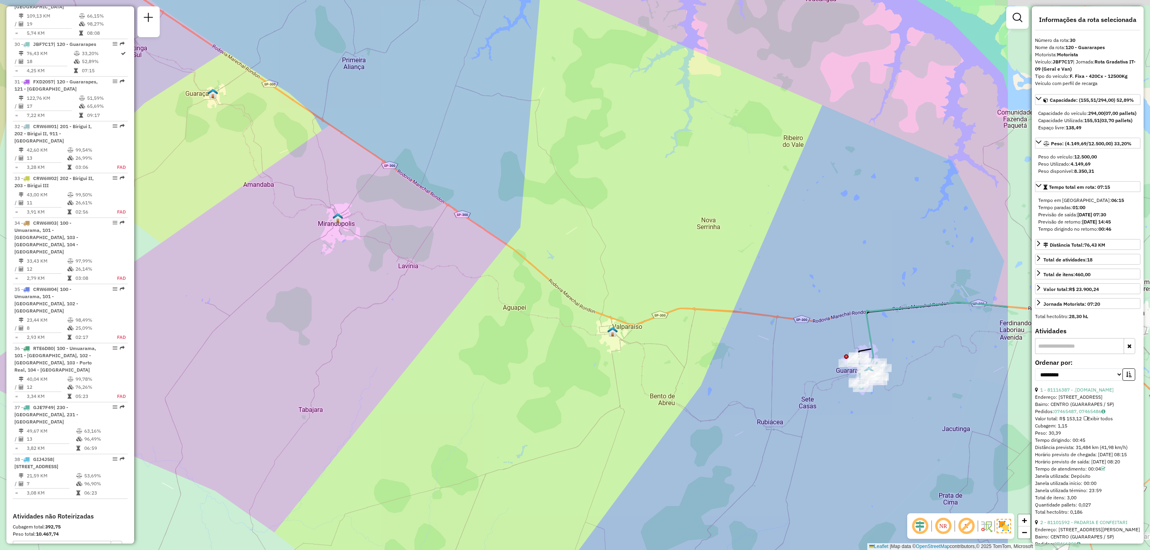
drag, startPoint x: 682, startPoint y: 381, endPoint x: 651, endPoint y: 379, distance: 31.2
click at [651, 379] on div "Janela de atendimento Grade de atendimento Capacidade Transportadoras Veículos …" at bounding box center [575, 275] width 1150 height 550
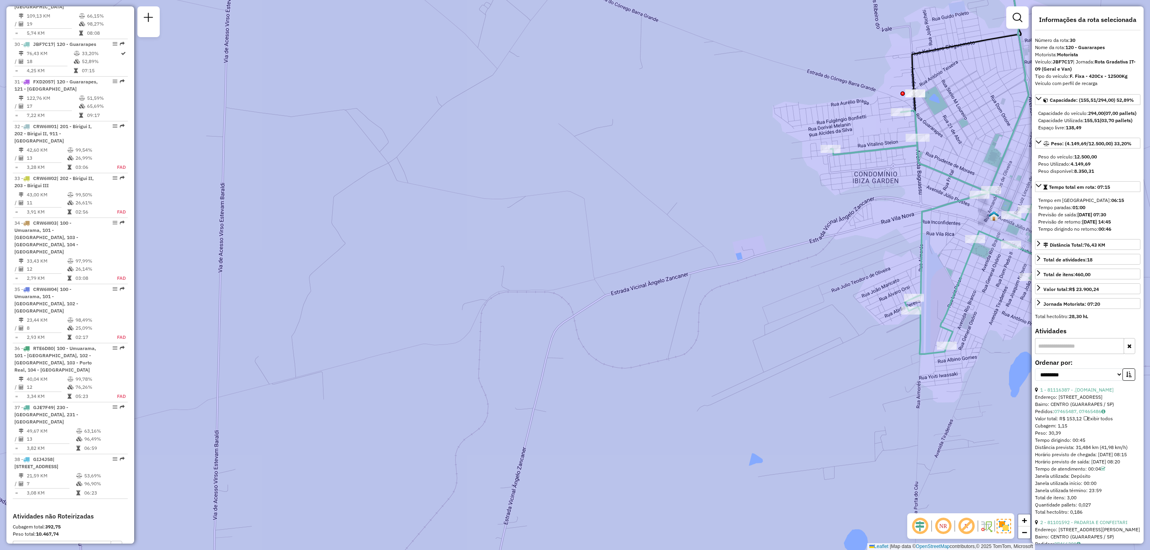
drag, startPoint x: 825, startPoint y: 360, endPoint x: 752, endPoint y: 380, distance: 75.9
click at [757, 382] on div "Janela de atendimento Grade de atendimento Capacidade Transportadoras Veículos …" at bounding box center [575, 275] width 1150 height 550
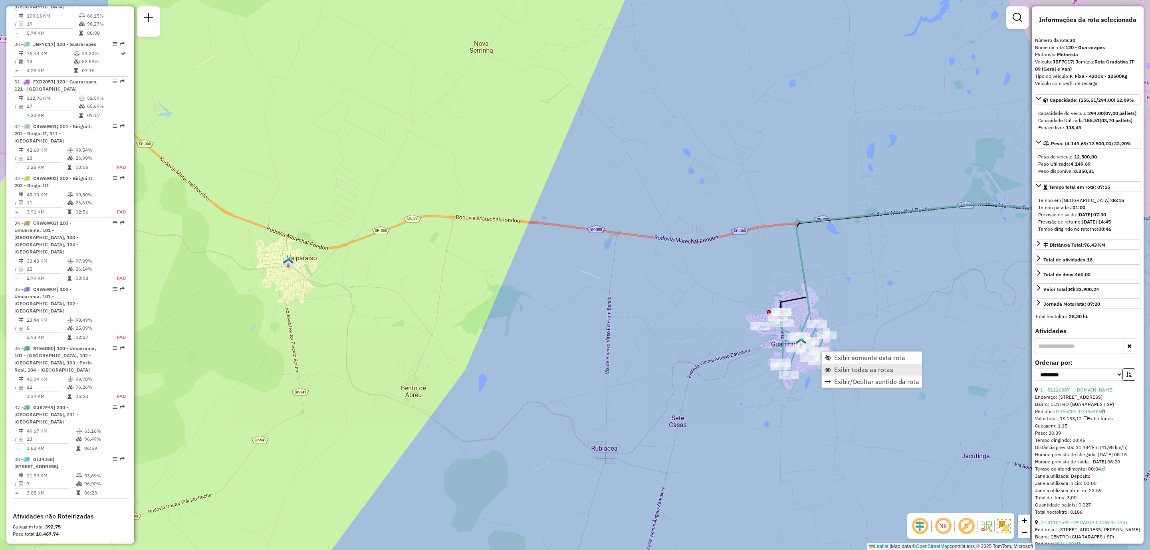
click at [843, 367] on span "Exibir todas as rotas" at bounding box center [863, 370] width 59 height 6
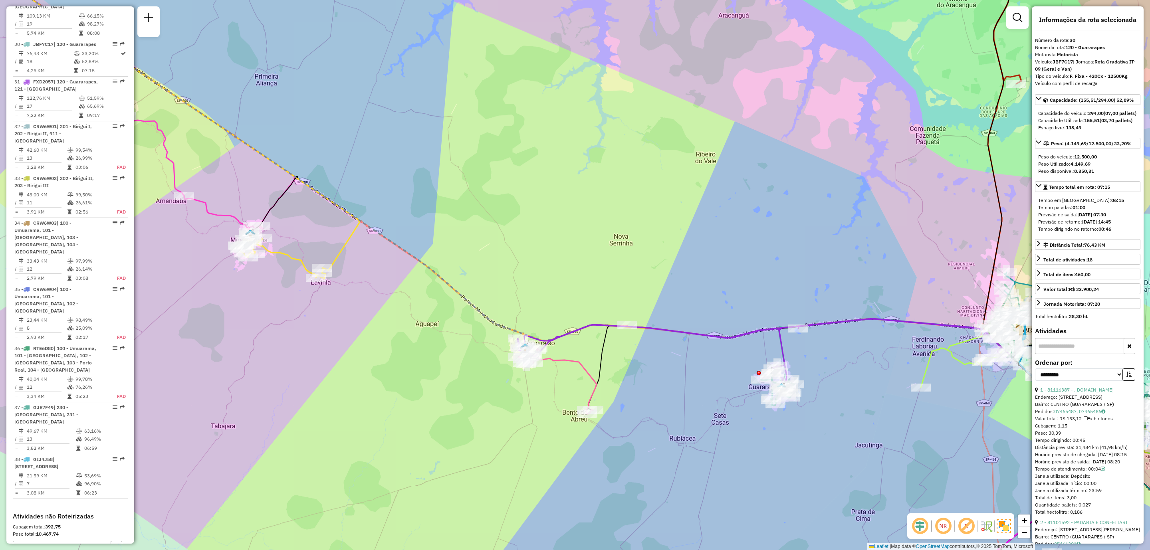
scroll to position [60, 0]
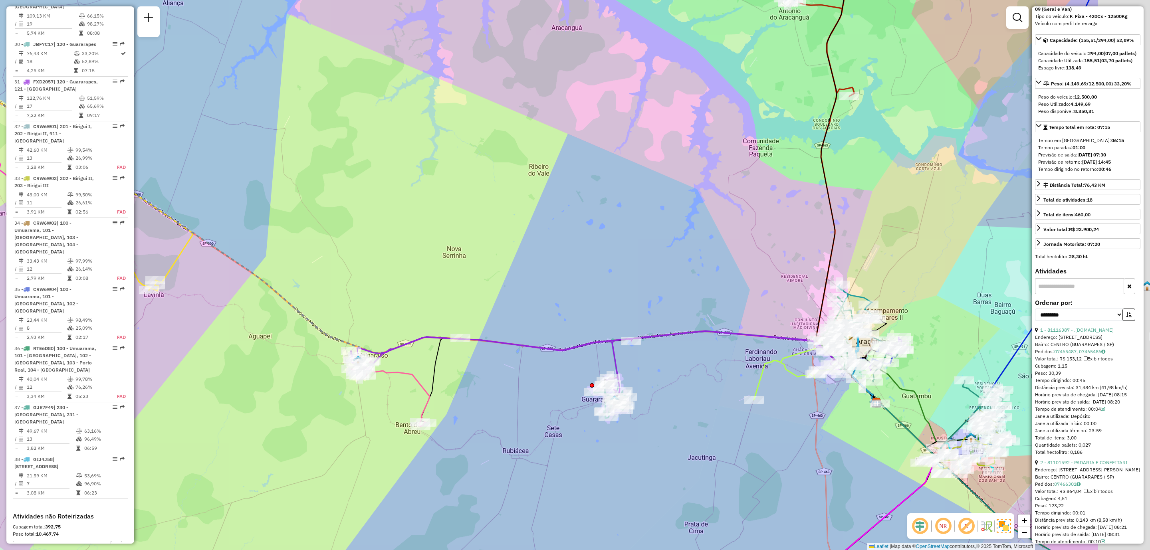
drag, startPoint x: 850, startPoint y: 367, endPoint x: 664, endPoint y: 385, distance: 186.9
click at [664, 385] on div "Janela de atendimento Grade de atendimento Capacidade Transportadoras Veículos …" at bounding box center [575, 275] width 1150 height 550
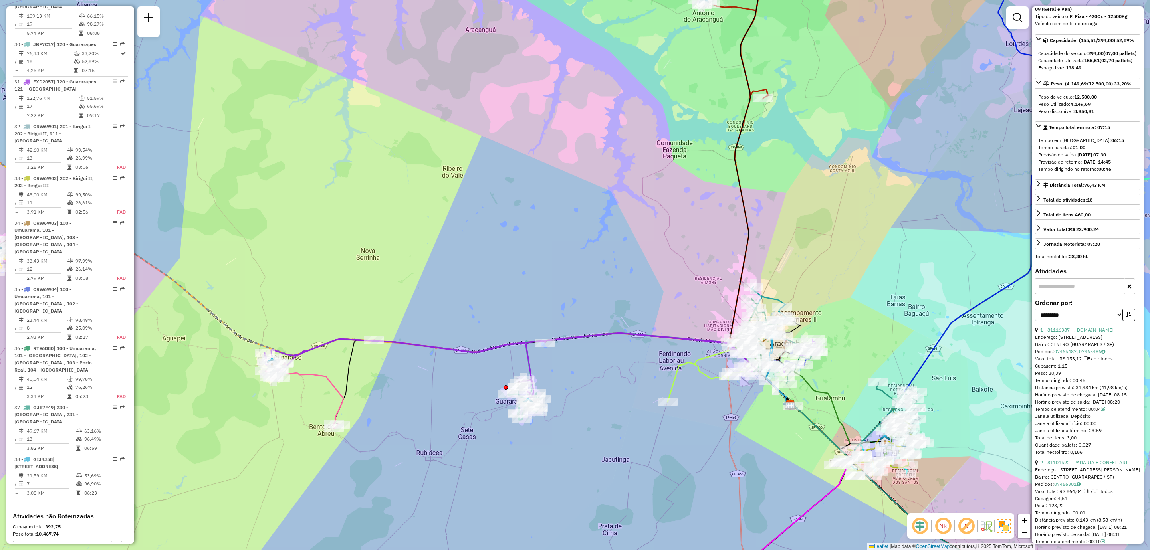
drag, startPoint x: 679, startPoint y: 385, endPoint x: 611, endPoint y: 381, distance: 68.4
click at [611, 381] on div "Janela de atendimento Grade de atendimento Capacidade Transportadoras Veículos …" at bounding box center [575, 275] width 1150 height 550
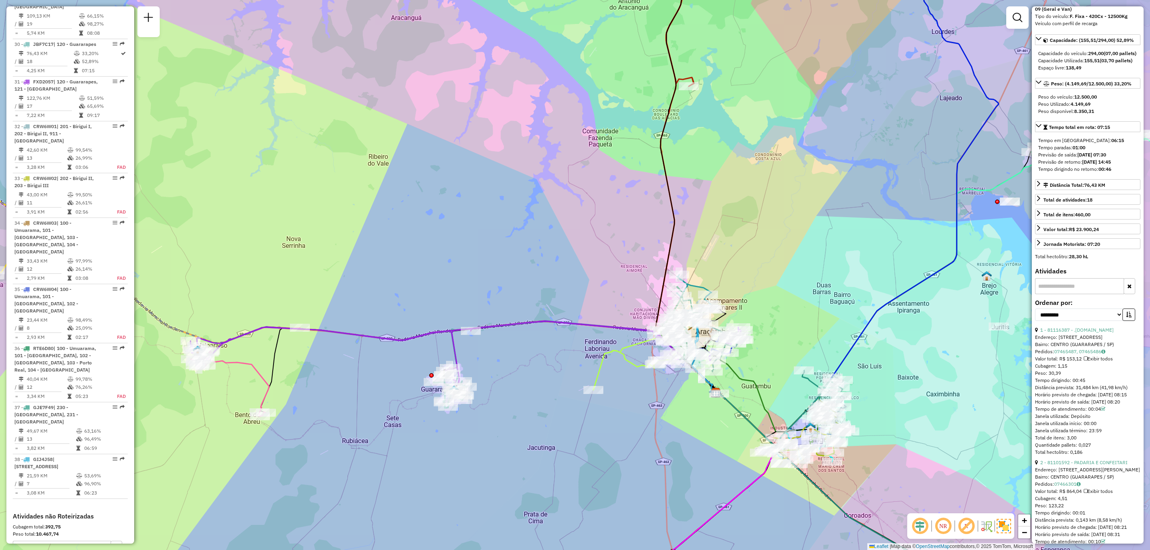
drag, startPoint x: 718, startPoint y: 434, endPoint x: 643, endPoint y: 422, distance: 75.2
click at [643, 422] on div "Janela de atendimento Grade de atendimento Capacidade Transportadoras Veículos …" at bounding box center [575, 275] width 1150 height 550
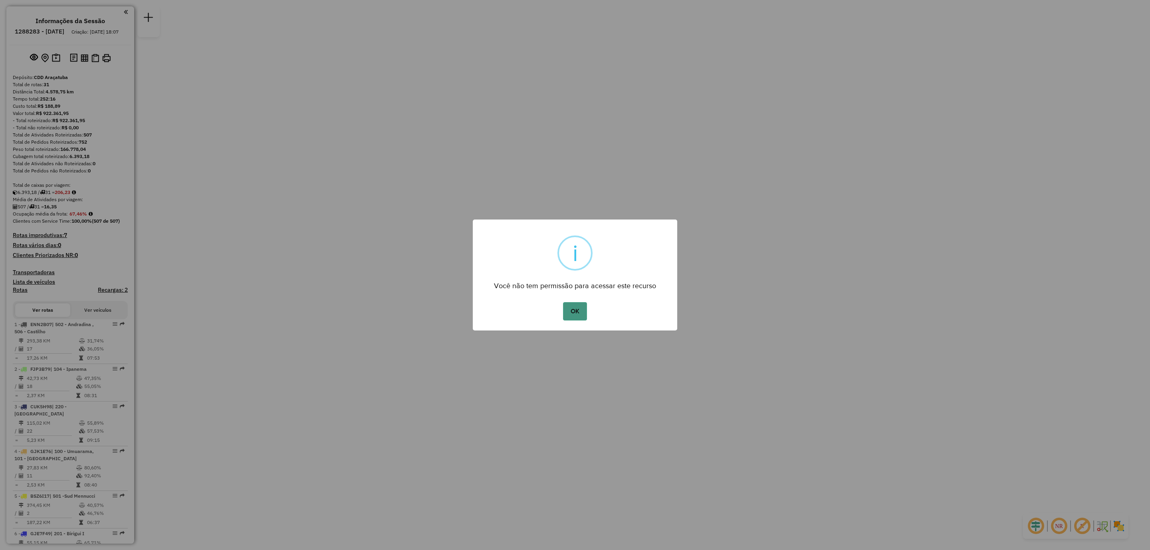
click at [581, 308] on button "OK" at bounding box center [575, 311] width 24 height 18
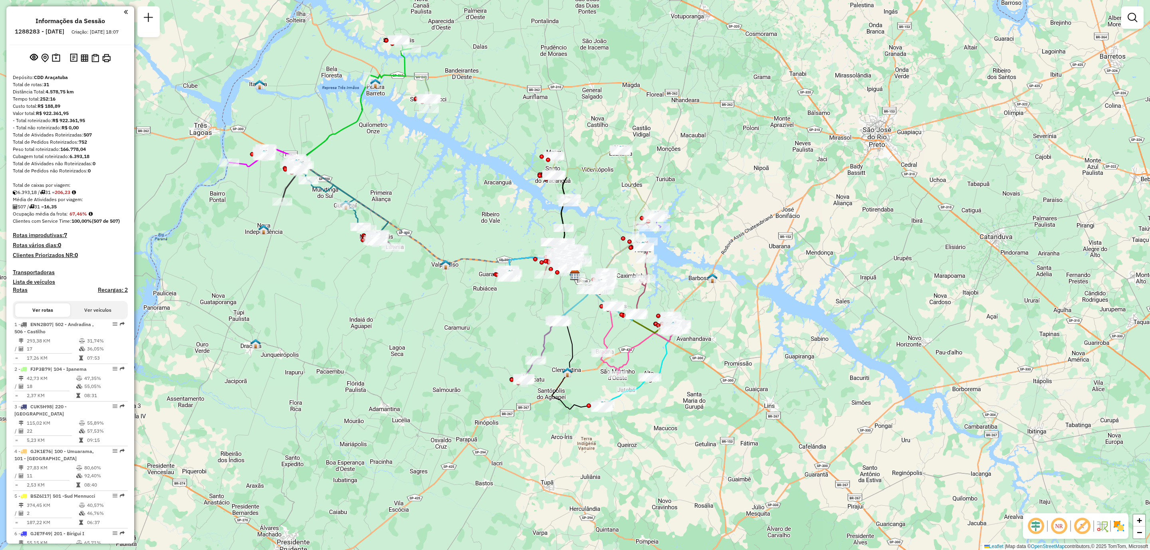
click at [713, 184] on div "Janela de atendimento Grade de atendimento Capacidade Transportadoras Veículos …" at bounding box center [575, 275] width 1150 height 550
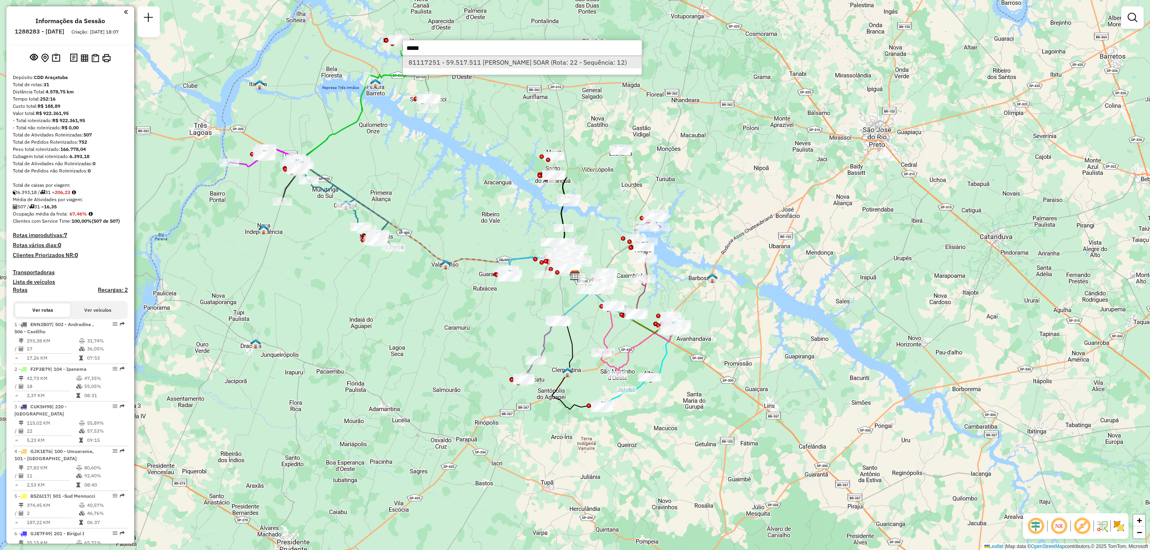
type input "*****"
click at [516, 65] on li "81117251 - 59.517.511 JESSICA CRISTINA SANCHES SOAR (Rota: 22 - Sequência: 12)" at bounding box center [522, 62] width 239 height 12
select select "**********"
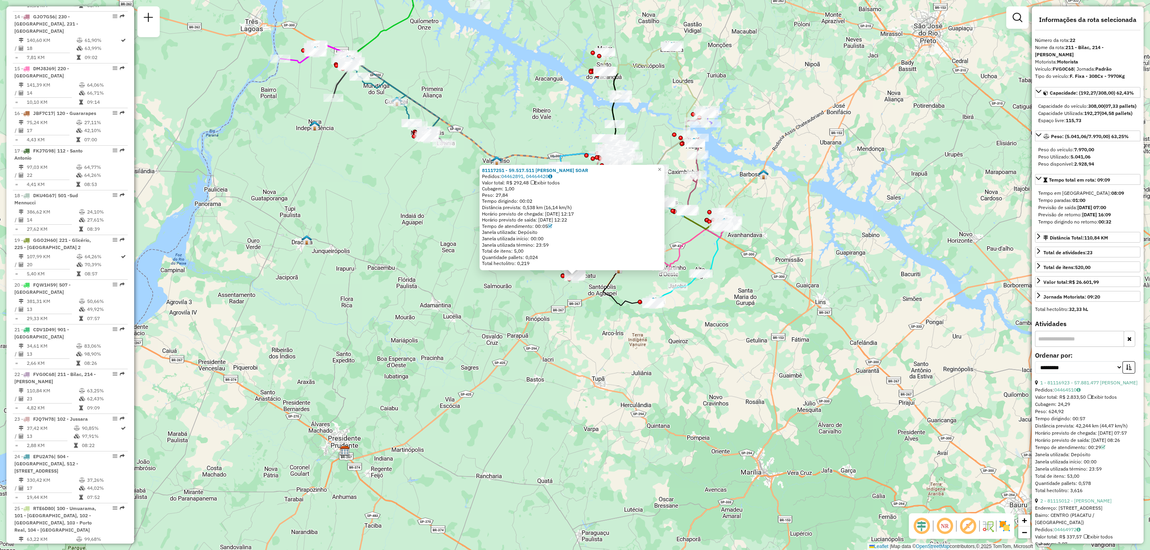
scroll to position [1172, 0]
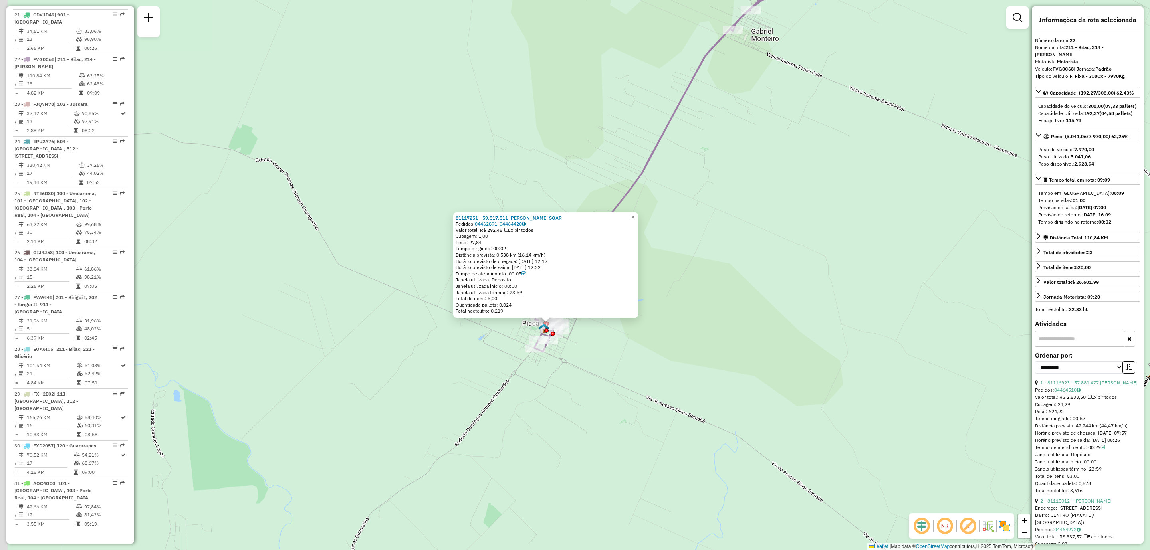
drag, startPoint x: 532, startPoint y: 299, endPoint x: 601, endPoint y: 339, distance: 80.0
click at [601, 339] on div "81117251 - 59.517.511 JESSICA CRISTINA SANCHES SOAR Pedidos: 04462891, 04464420…" at bounding box center [575, 275] width 1150 height 550
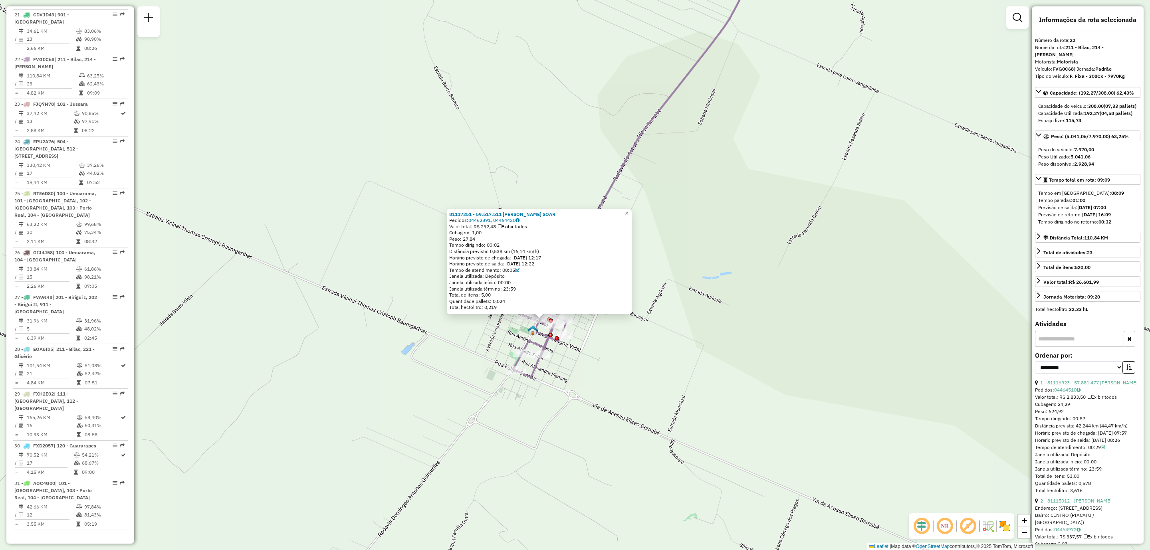
drag, startPoint x: 599, startPoint y: 343, endPoint x: 664, endPoint y: 362, distance: 68.0
click at [663, 365] on div "81117251 - 59.517.511 JESSICA CRISTINA SANCHES SOAR Pedidos: 04462891, 04464420…" at bounding box center [575, 275] width 1150 height 550
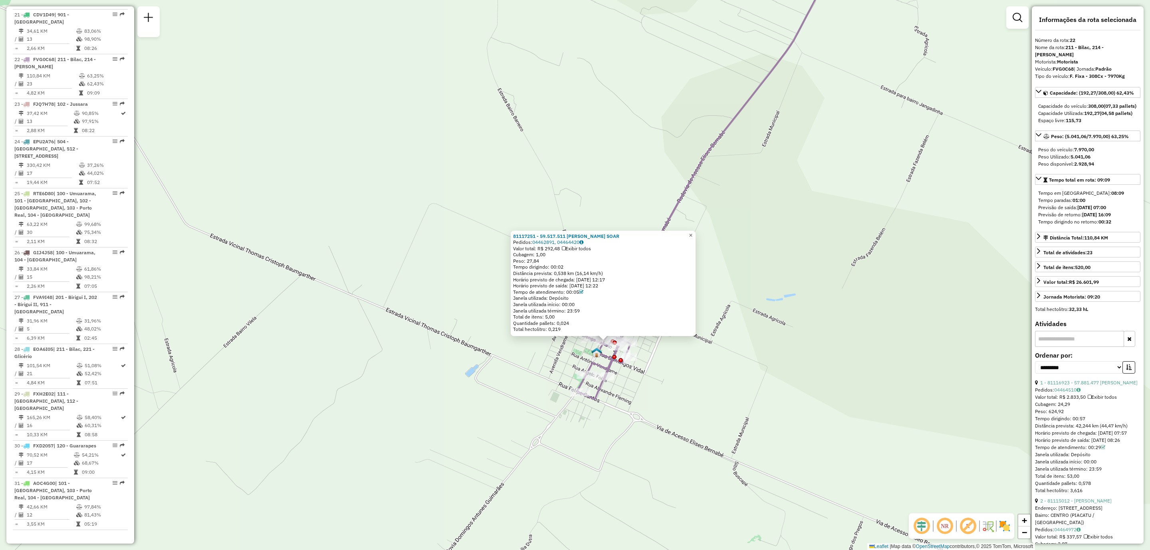
click at [692, 234] on span "×" at bounding box center [691, 235] width 4 height 7
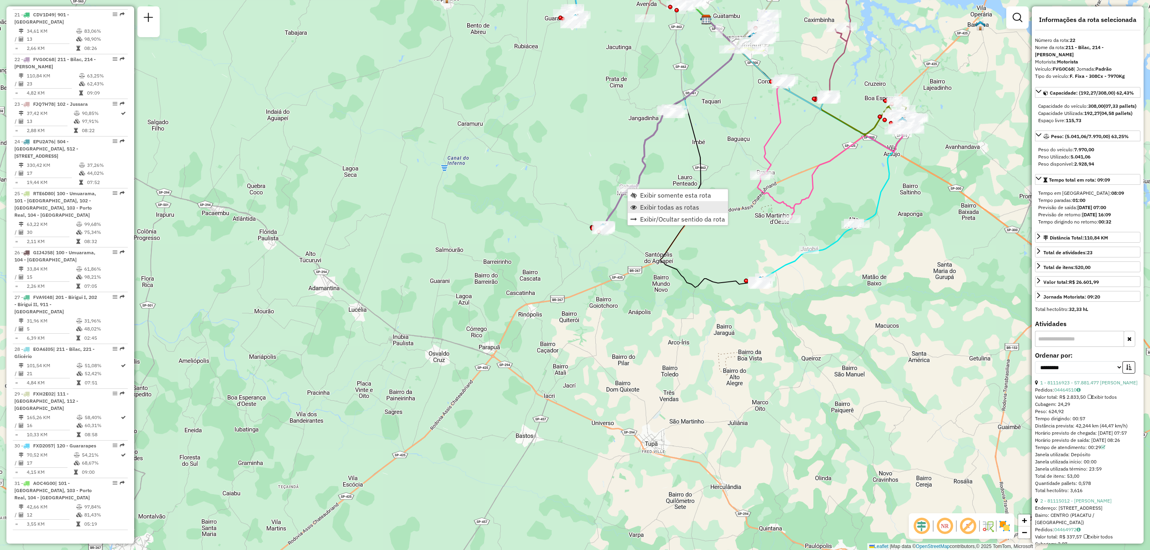
click at [673, 210] on span "Exibir todas as rotas" at bounding box center [669, 207] width 59 height 6
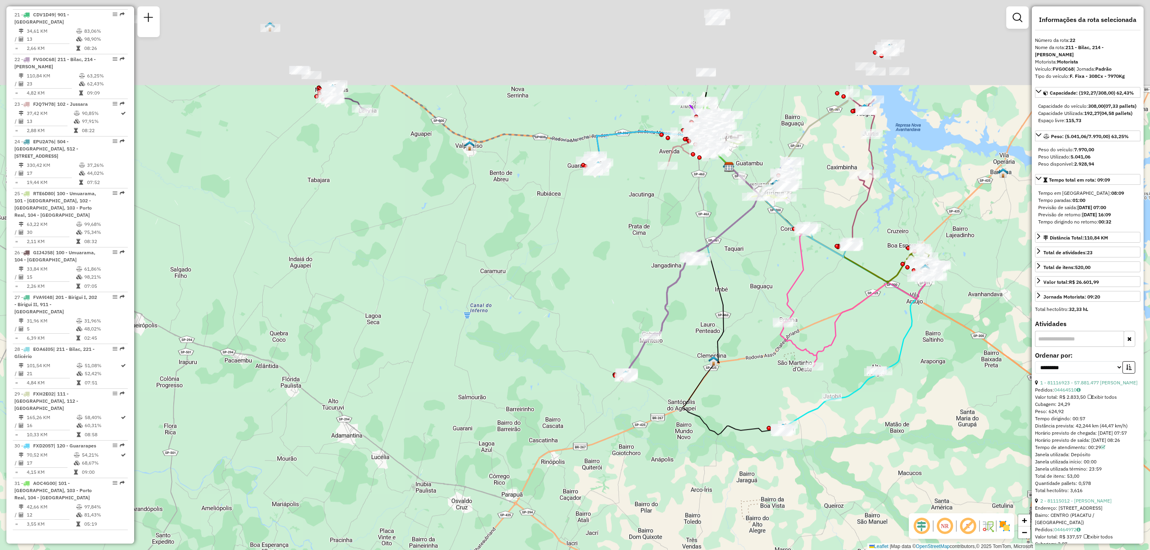
drag, startPoint x: 652, startPoint y: 220, endPoint x: 663, endPoint y: 363, distance: 143.0
click at [674, 368] on div "Janela de atendimento Grade de atendimento Capacidade Transportadoras Veículos …" at bounding box center [575, 275] width 1150 height 550
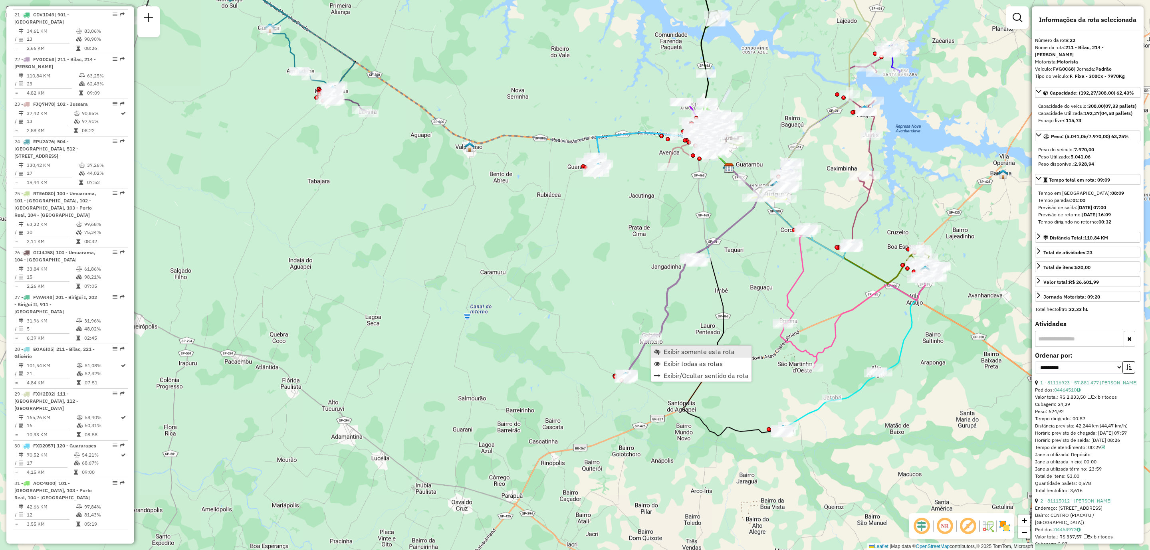
click at [677, 350] on span "Exibir somente esta rota" at bounding box center [699, 352] width 71 height 6
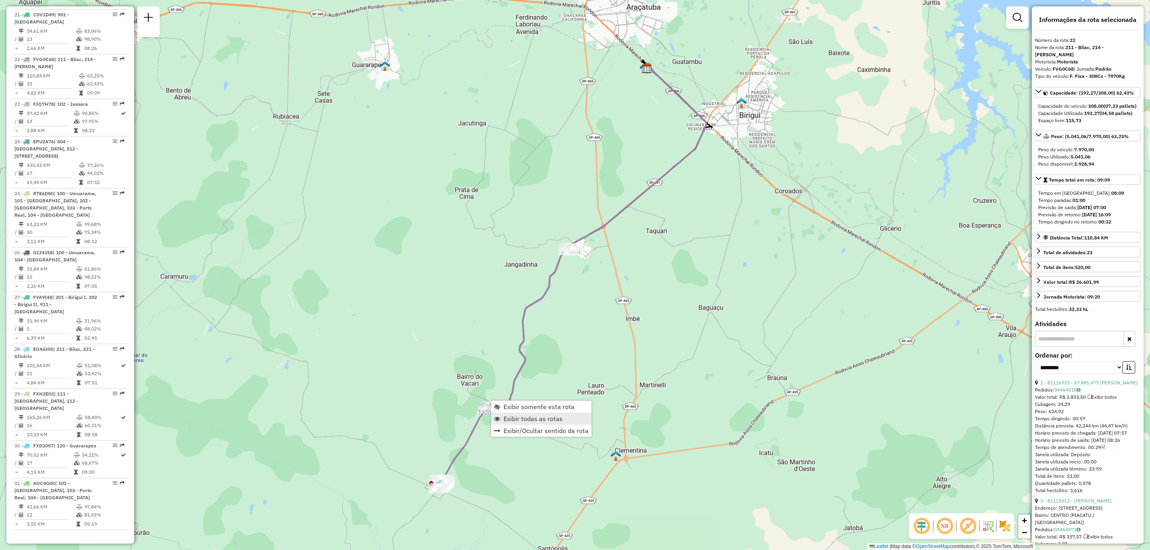
click at [551, 417] on span "Exibir todas as rotas" at bounding box center [533, 419] width 59 height 6
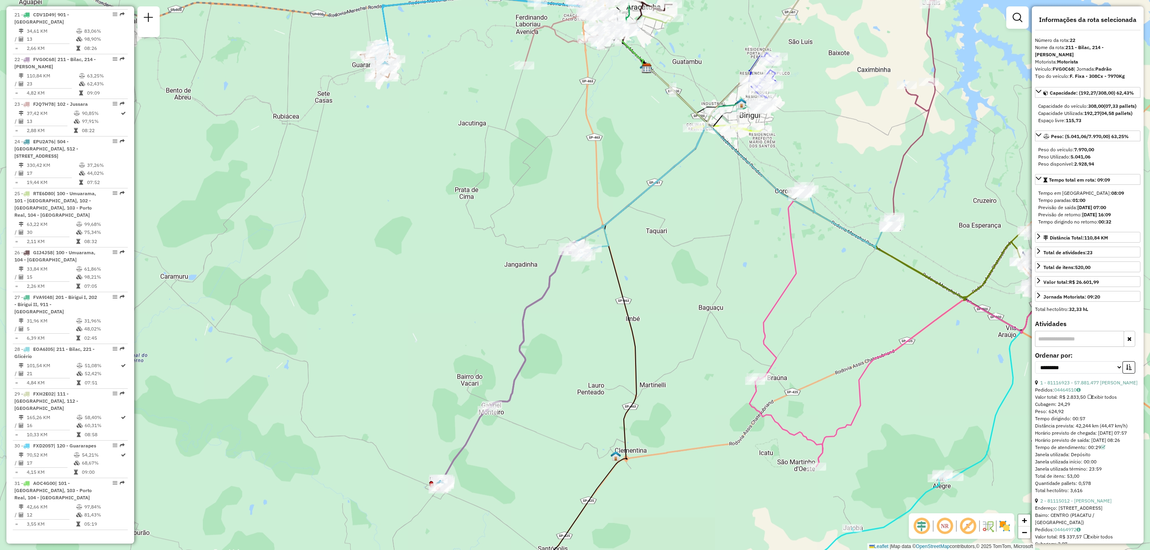
click at [657, 164] on div "Janela de atendimento Grade de atendimento Capacidade Transportadoras Veículos …" at bounding box center [575, 275] width 1150 height 550
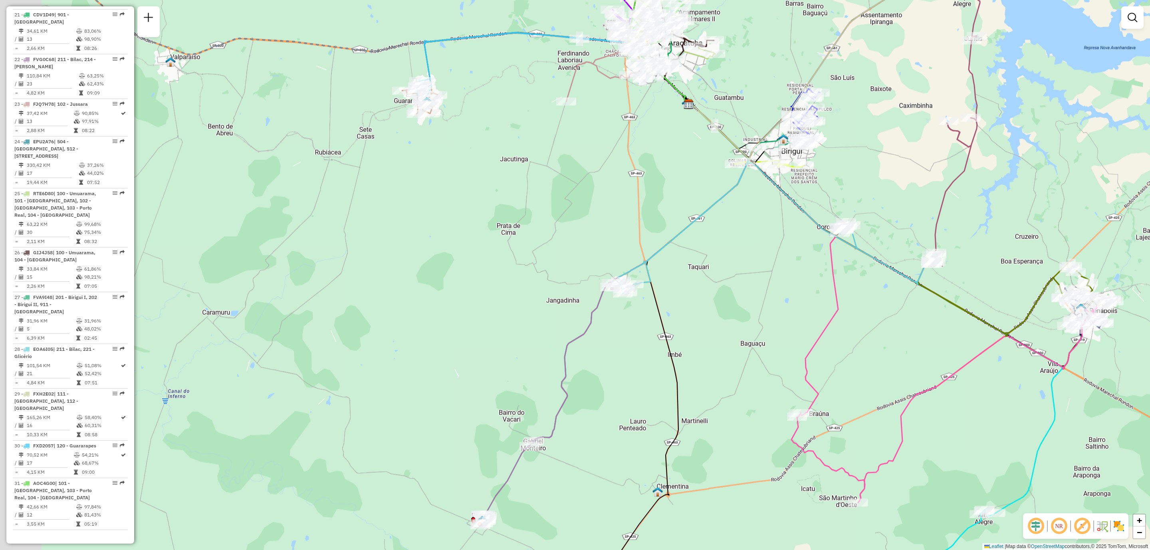
drag, startPoint x: 468, startPoint y: 204, endPoint x: 795, endPoint y: 428, distance: 396.4
click at [795, 428] on div "Janela de atendimento Grade de atendimento Capacidade Transportadoras Veículos …" at bounding box center [575, 275] width 1150 height 550
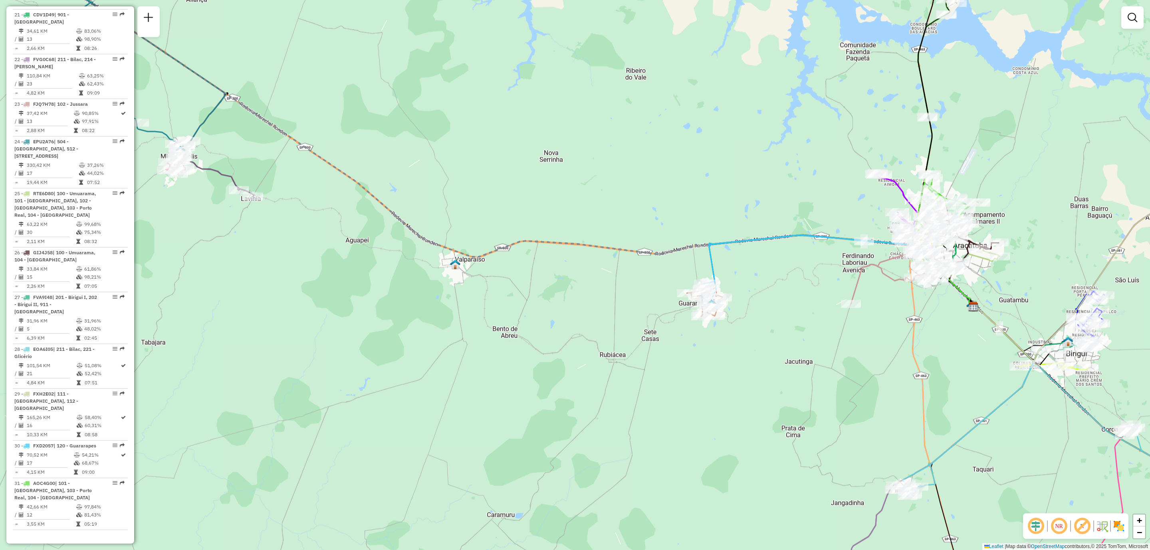
drag, startPoint x: 750, startPoint y: 407, endPoint x: 722, endPoint y: 436, distance: 40.7
click at [725, 436] on div "Janela de atendimento Grade de atendimento Capacidade Transportadoras Veículos …" at bounding box center [575, 275] width 1150 height 550
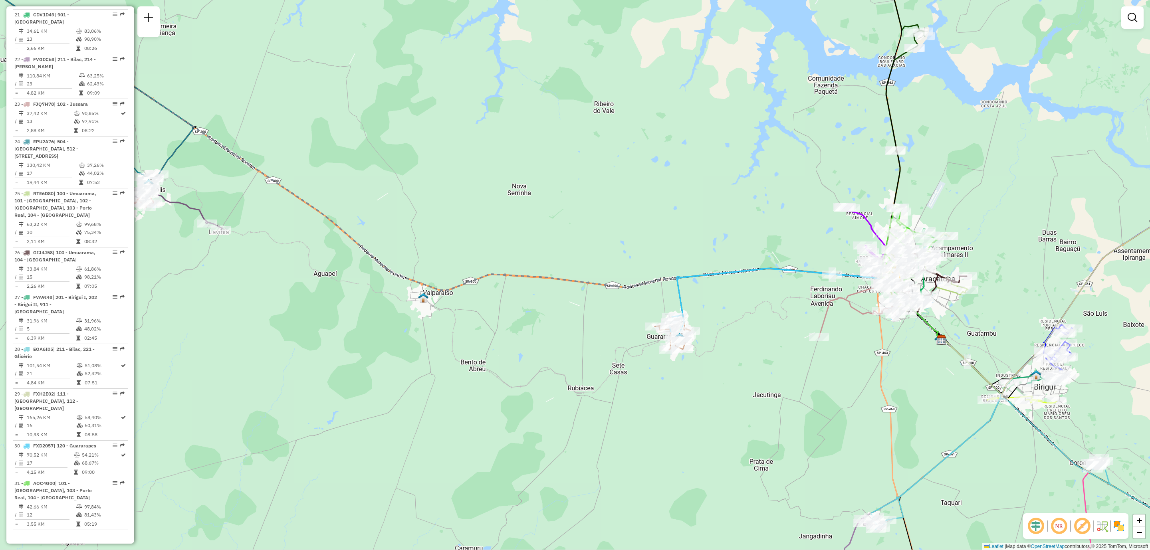
drag, startPoint x: 783, startPoint y: 403, endPoint x: 737, endPoint y: 407, distance: 46.1
click at [746, 409] on div "Janela de atendimento Grade de atendimento Capacidade Transportadoras Veículos …" at bounding box center [575, 275] width 1150 height 550
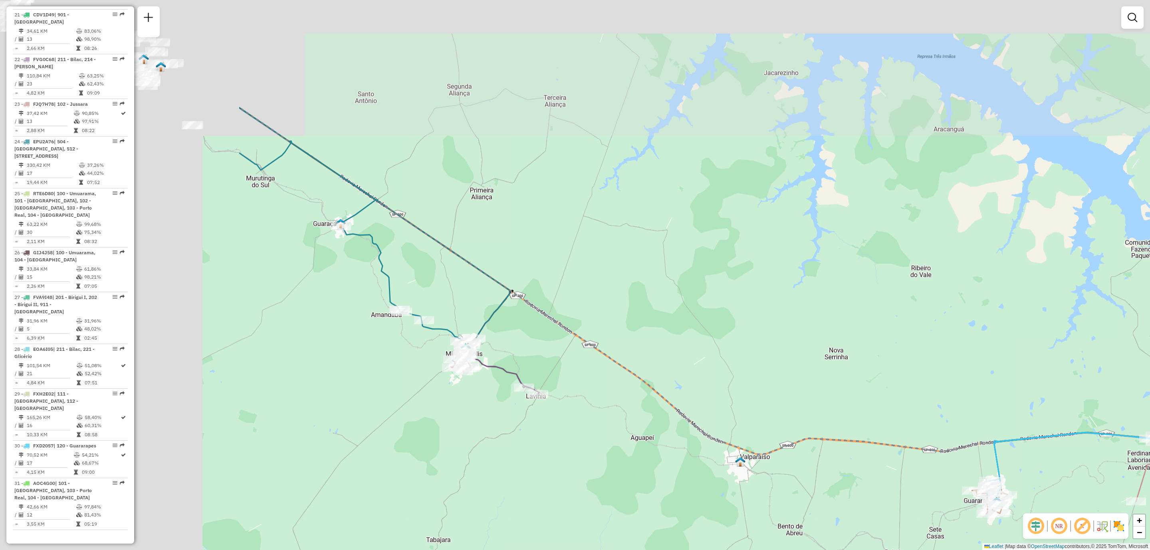
drag, startPoint x: 635, startPoint y: 265, endPoint x: 876, endPoint y: 355, distance: 257.0
click at [876, 355] on div "Janela de atendimento Grade de atendimento Capacidade Transportadoras Veículos …" at bounding box center [575, 275] width 1150 height 550
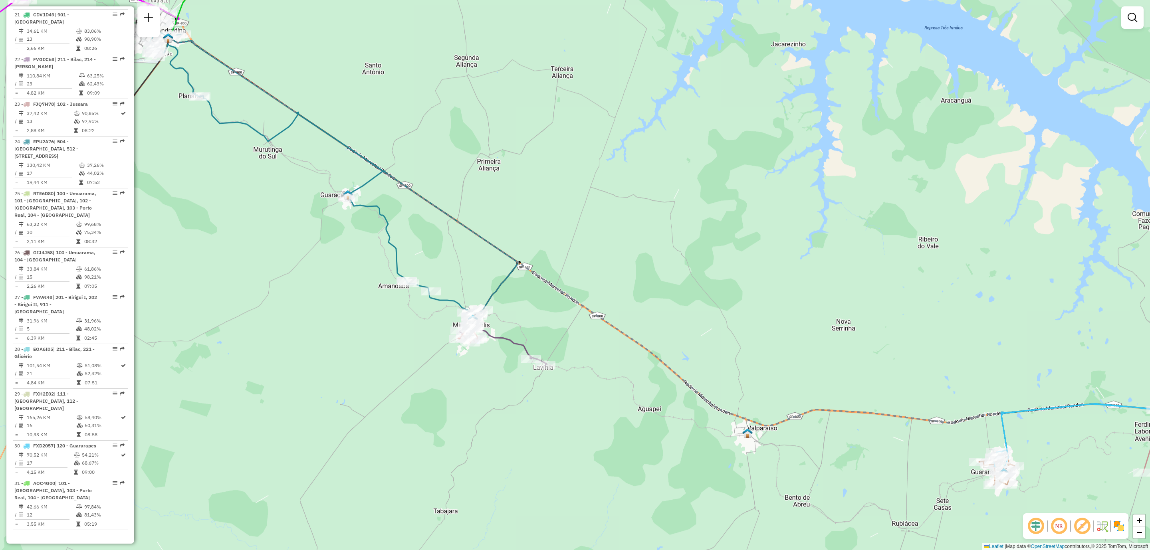
drag, startPoint x: 705, startPoint y: 341, endPoint x: 681, endPoint y: 311, distance: 39.0
click at [681, 311] on div "Janela de atendimento Grade de atendimento Capacidade Transportadoras Veículos …" at bounding box center [575, 275] width 1150 height 550
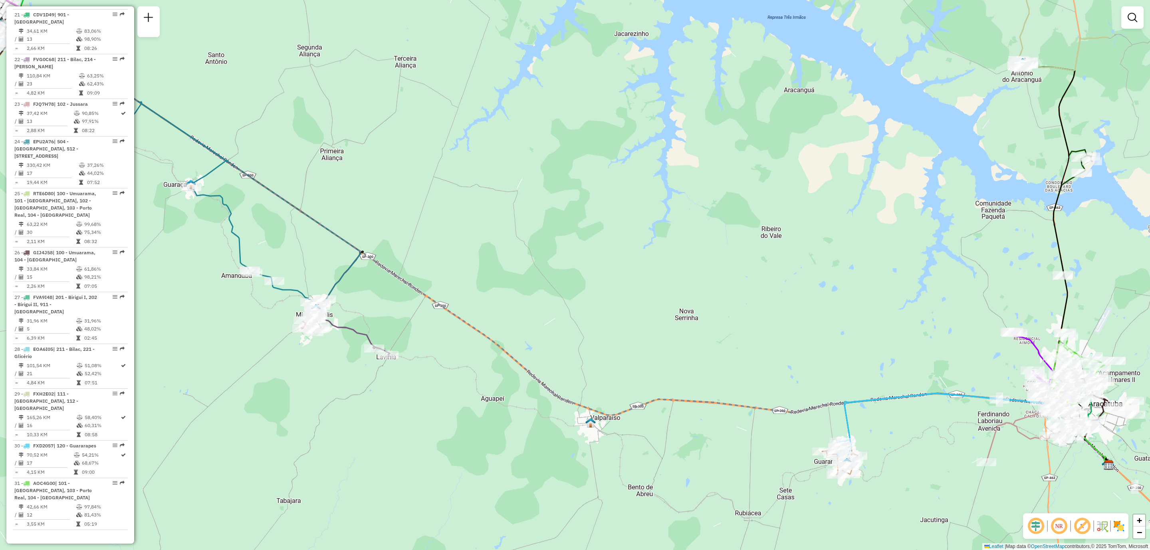
drag, startPoint x: 692, startPoint y: 430, endPoint x: 528, endPoint y: 415, distance: 164.0
click at [533, 418] on div "Janela de atendimento Grade de atendimento Capacidade Transportadoras Veículos …" at bounding box center [575, 275] width 1150 height 550
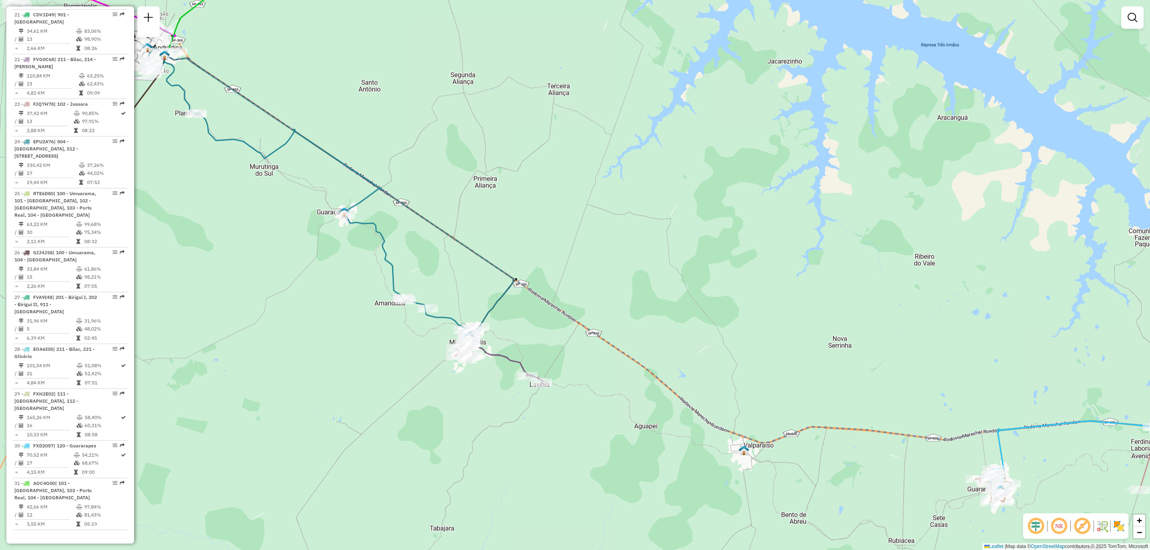
drag, startPoint x: 756, startPoint y: 482, endPoint x: 804, endPoint y: 481, distance: 47.5
click at [804, 481] on div "Janela de atendimento Grade de atendimento Capacidade Transportadoras Veículos …" at bounding box center [575, 275] width 1150 height 550
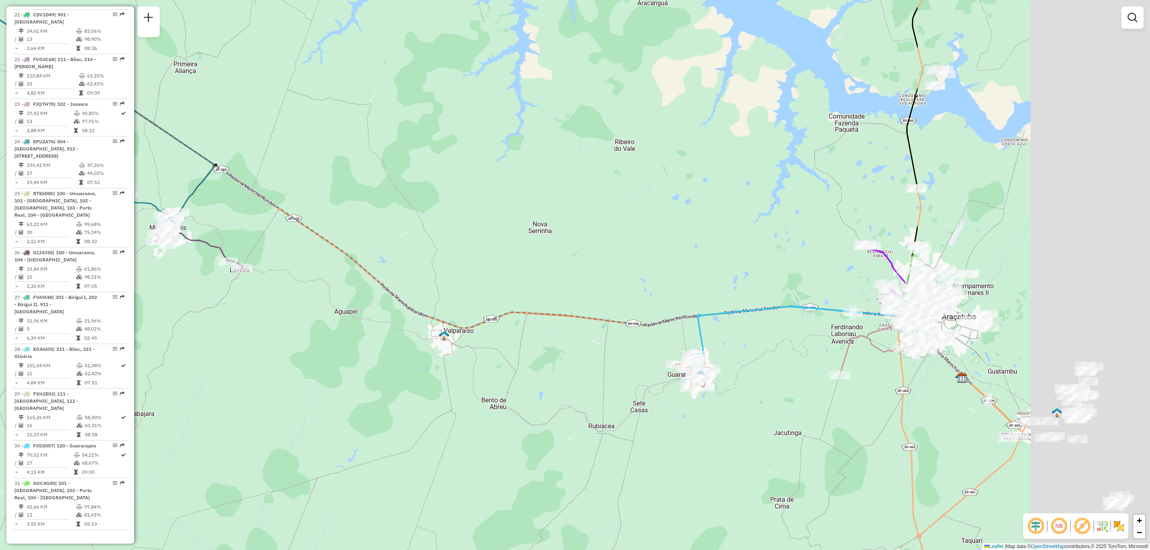
drag, startPoint x: 724, startPoint y: 459, endPoint x: 384, endPoint y: 331, distance: 363.7
click at [384, 331] on div "Janela de atendimento Grade de atendimento Capacidade Transportadoras Veículos …" at bounding box center [575, 275] width 1150 height 550
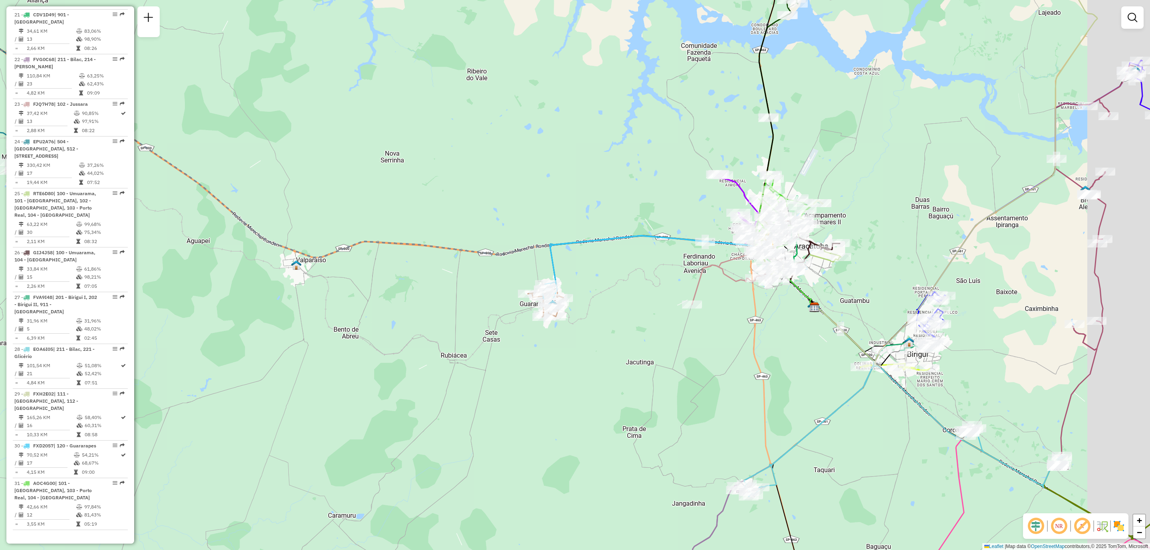
drag, startPoint x: 935, startPoint y: 467, endPoint x: 662, endPoint y: 339, distance: 300.8
click at [665, 340] on div "Janela de atendimento Grade de atendimento Capacidade Transportadoras Veículos …" at bounding box center [575, 275] width 1150 height 550
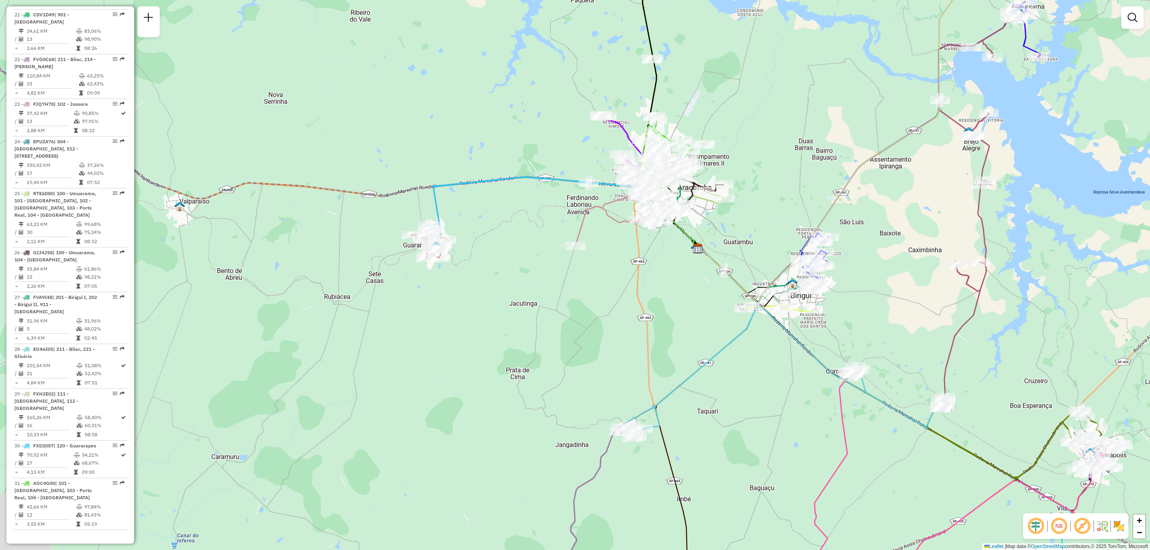
drag, startPoint x: 718, startPoint y: 175, endPoint x: 851, endPoint y: 232, distance: 144.4
click at [851, 232] on div "Janela de atendimento Grade de atendimento Capacidade Transportadoras Veículos …" at bounding box center [575, 275] width 1150 height 550
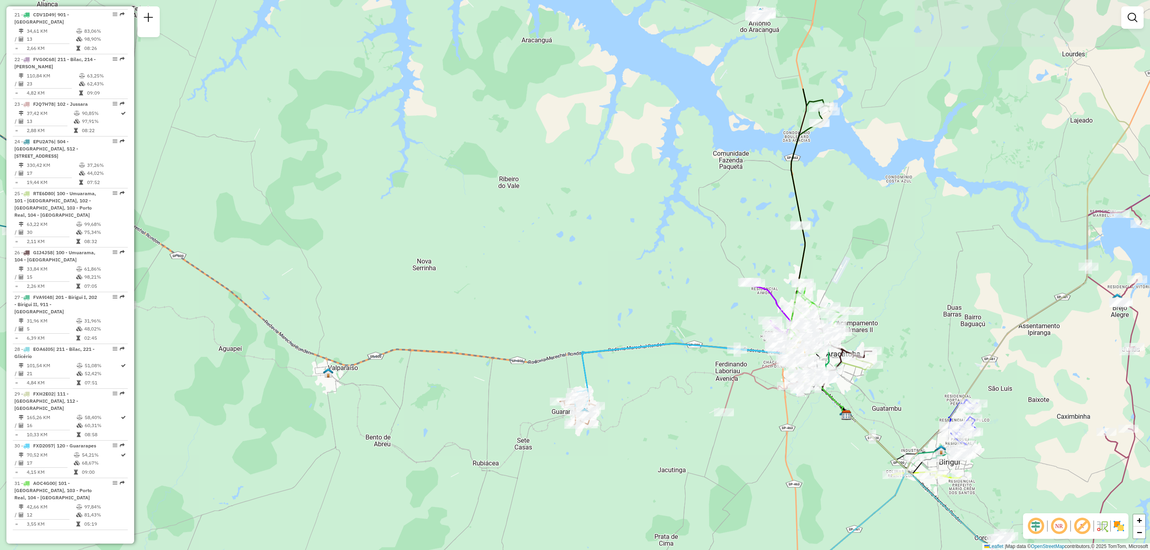
drag, startPoint x: 552, startPoint y: 112, endPoint x: 647, endPoint y: 258, distance: 174.1
click at [646, 259] on div "Janela de atendimento Grade de atendimento Capacidade Transportadoras Veículos …" at bounding box center [575, 275] width 1150 height 550
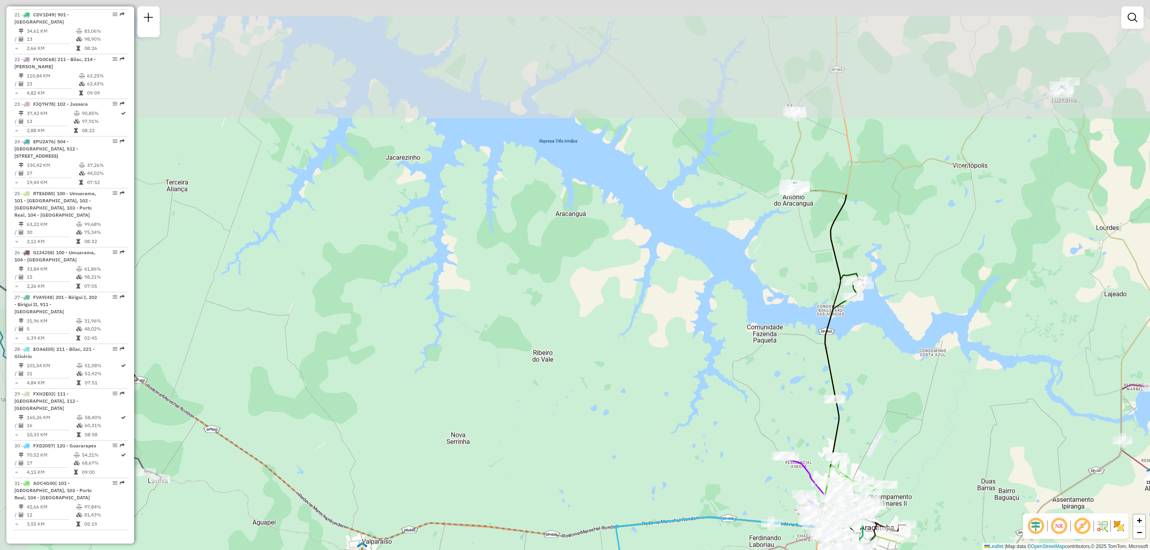
drag, startPoint x: 708, startPoint y: 135, endPoint x: 740, endPoint y: 305, distance: 173.0
click at [740, 305] on div "Janela de atendimento Grade de atendimento Capacidade Transportadoras Veículos …" at bounding box center [575, 275] width 1150 height 550
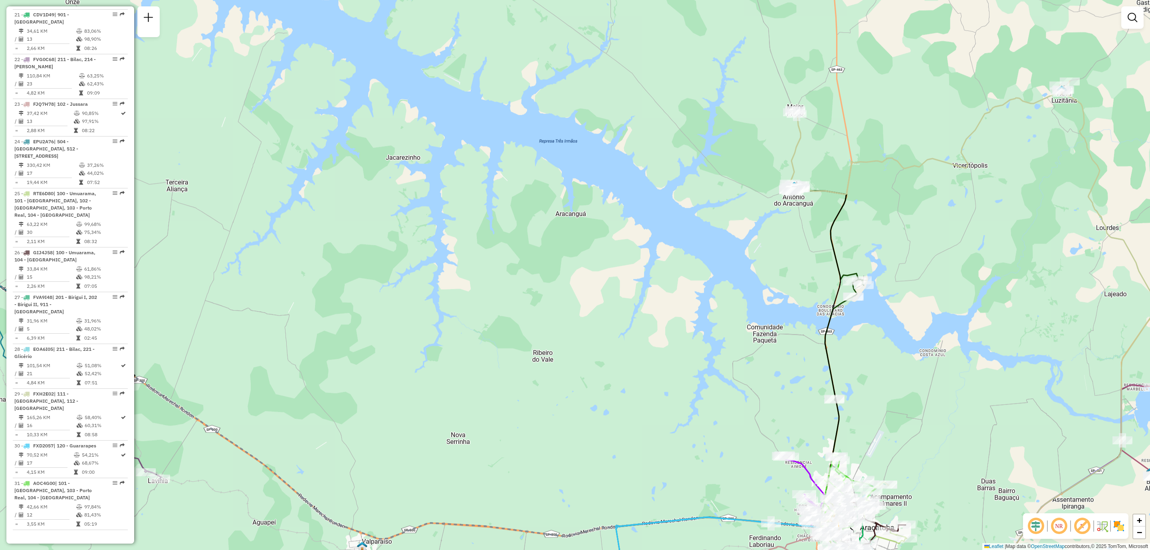
drag, startPoint x: 736, startPoint y: 371, endPoint x: 751, endPoint y: 139, distance: 232.1
click at [753, 140] on div "Janela de atendimento Grade de atendimento Capacidade Transportadoras Veículos …" at bounding box center [575, 275] width 1150 height 550
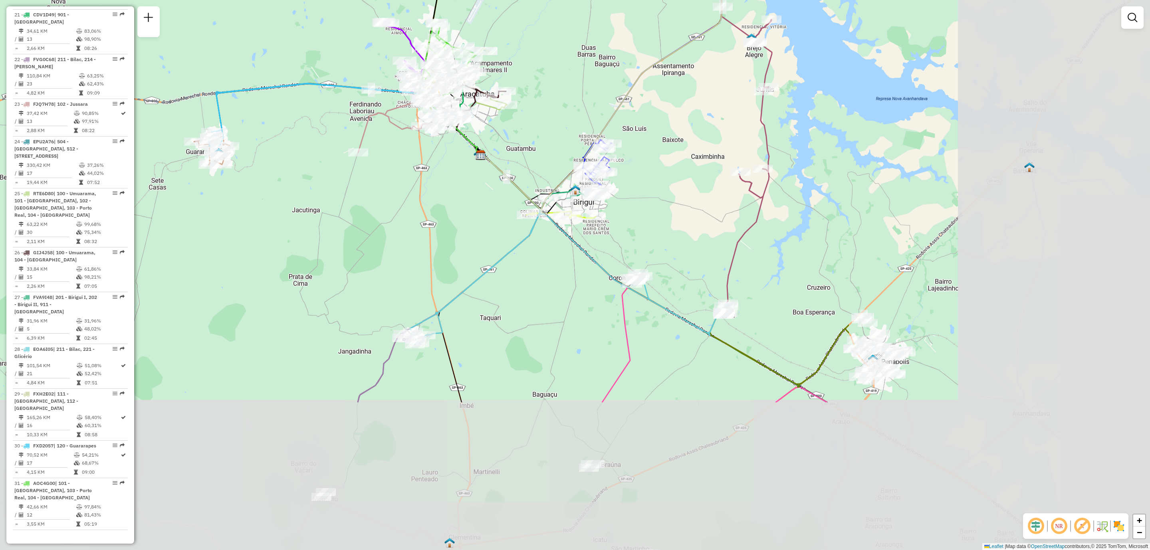
drag, startPoint x: 967, startPoint y: 328, endPoint x: 553, endPoint y: 126, distance: 460.0
click at [553, 126] on div "Janela de atendimento Grade de atendimento Capacidade Transportadoras Veículos …" at bounding box center [575, 275] width 1150 height 550
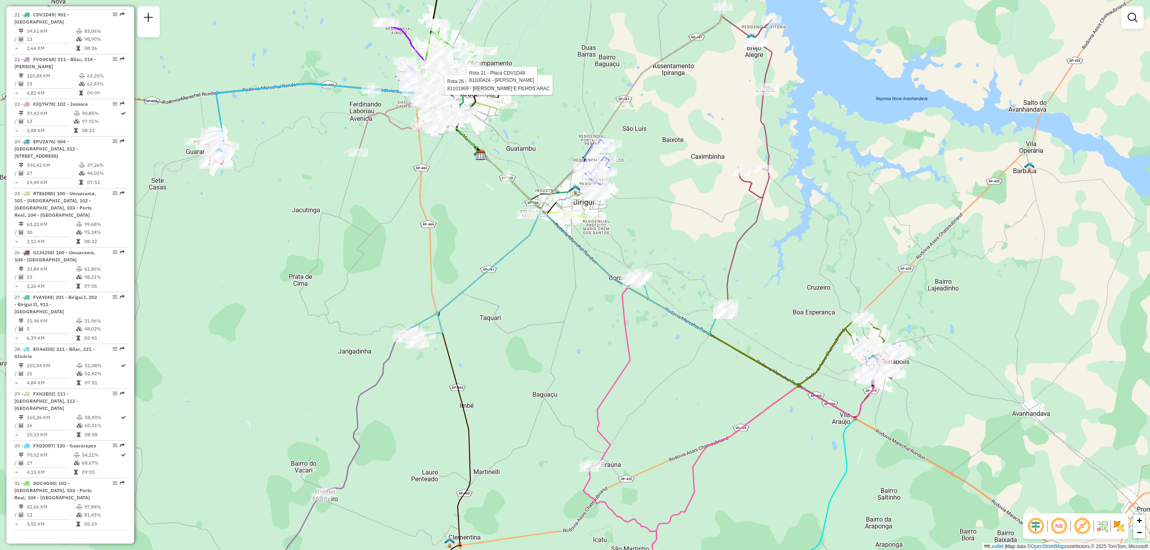
drag, startPoint x: 948, startPoint y: 400, endPoint x: 916, endPoint y: 393, distance: 32.0
click at [919, 394] on div "Rota 26 - Placa GIJ4J58 81101969 - VIEIRA E FILHOS ARAC Rota 21 - Placa CDV1D49…" at bounding box center [575, 275] width 1150 height 550
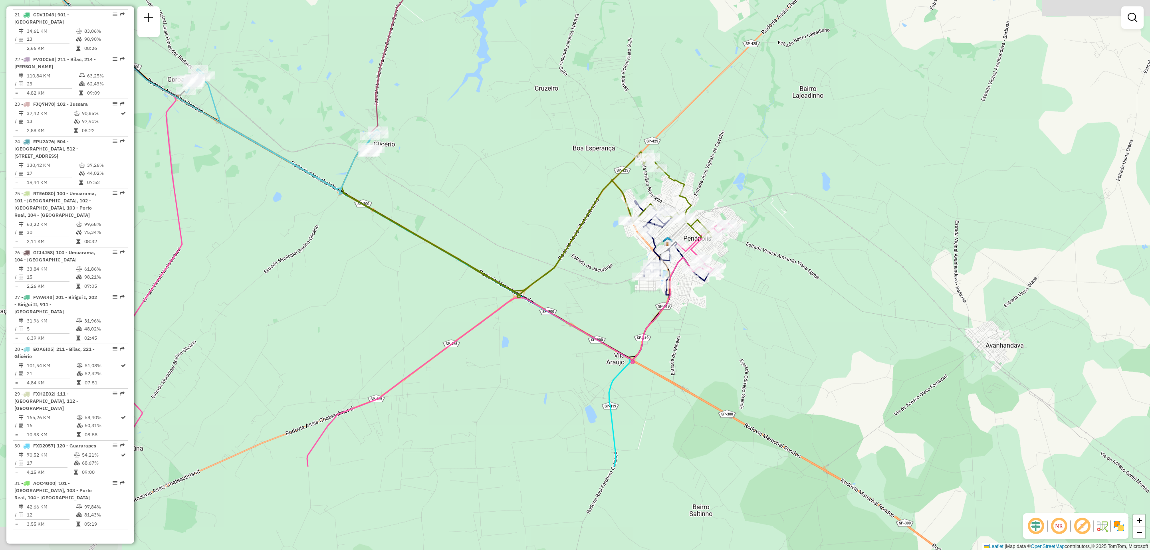
drag, startPoint x: 930, startPoint y: 402, endPoint x: 823, endPoint y: 313, distance: 138.9
click at [823, 313] on div "Rota 26 - Placa GIJ4J58 81101969 - VIEIRA E FILHOS ARAC Rota 21 - Placa CDV1D49…" at bounding box center [575, 275] width 1150 height 550
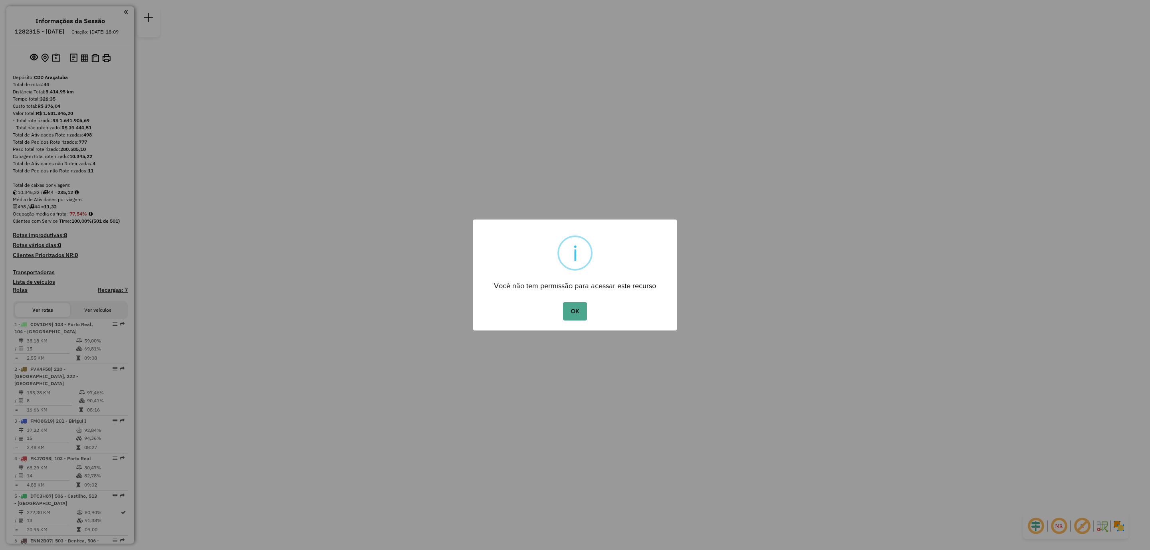
click at [562, 308] on div "OK No Cancel" at bounding box center [575, 311] width 204 height 22
click at [573, 308] on button "OK" at bounding box center [575, 311] width 24 height 18
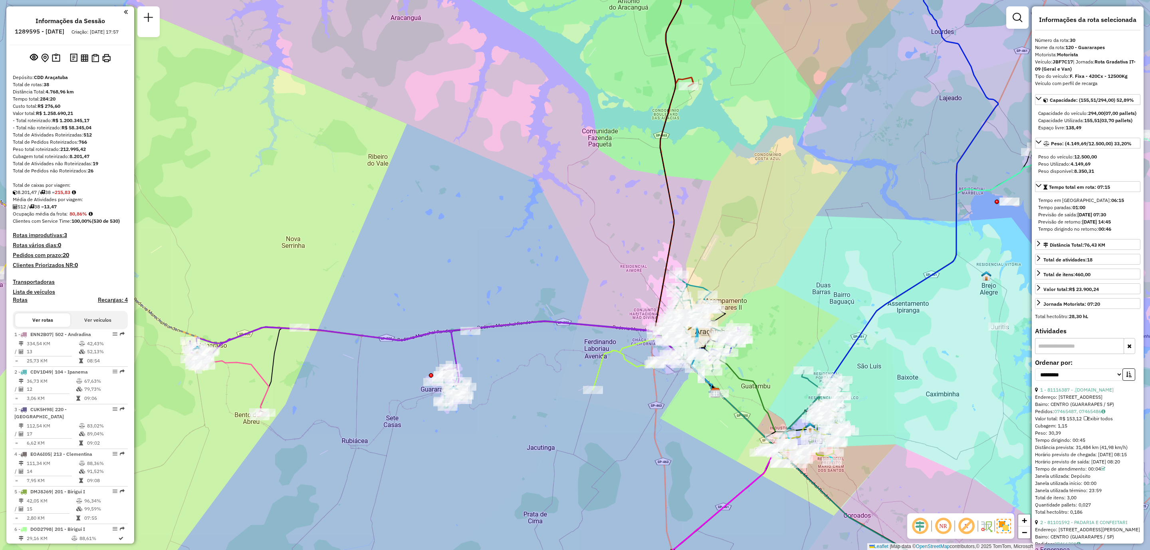
select select "**********"
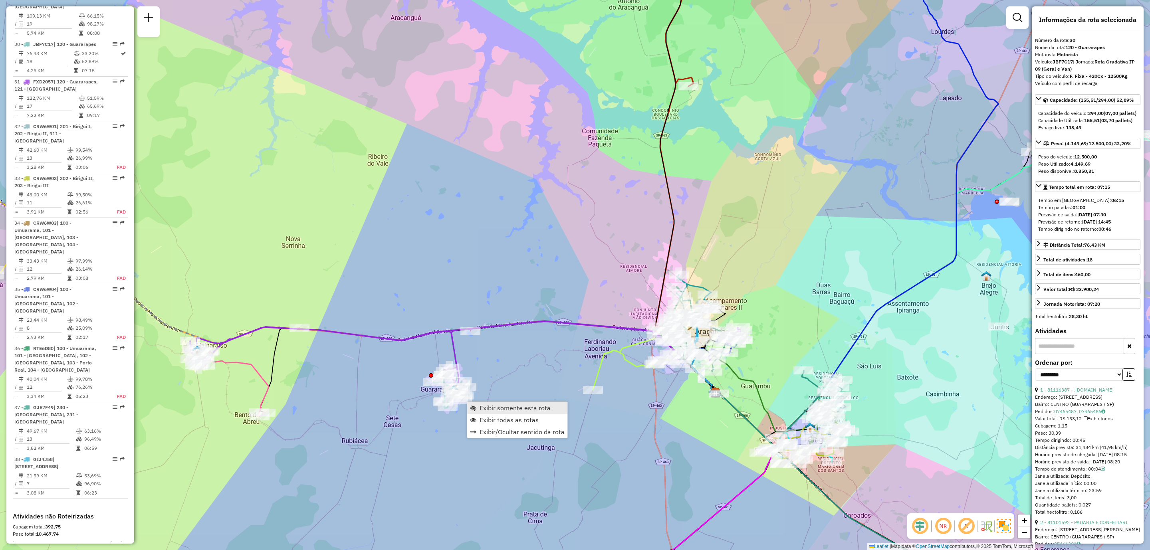
click at [496, 407] on span "Exibir somente esta rota" at bounding box center [515, 408] width 71 height 6
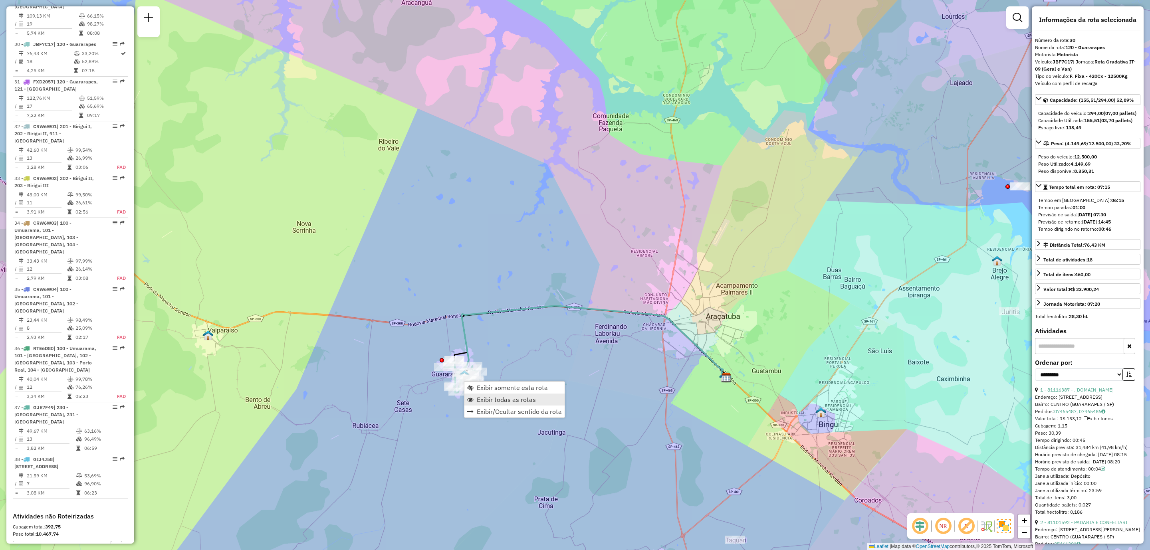
click at [512, 399] on span "Exibir todas as rotas" at bounding box center [506, 400] width 59 height 6
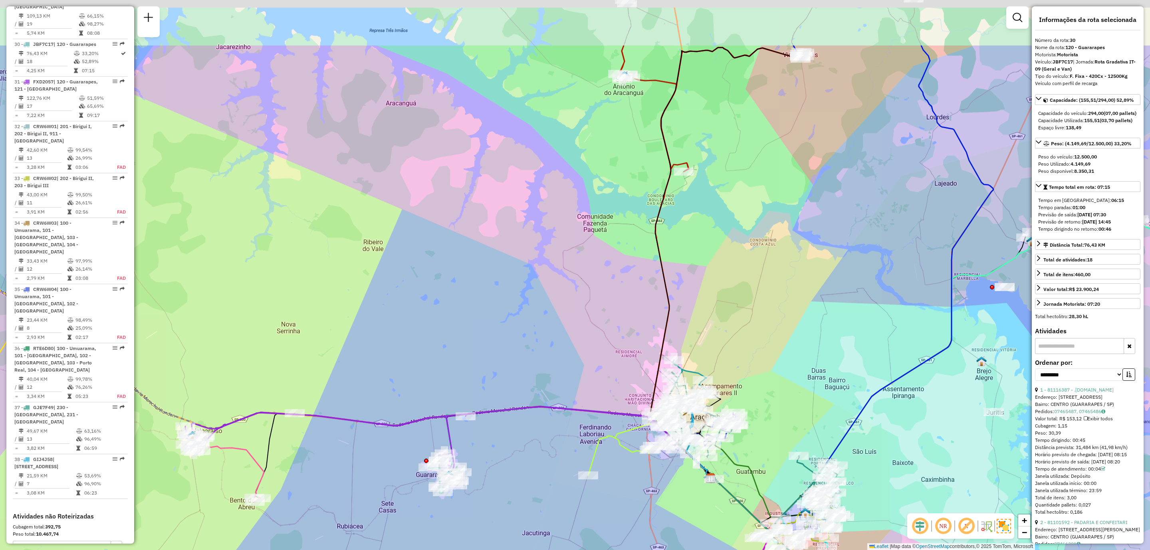
drag, startPoint x: 740, startPoint y: 240, endPoint x: 705, endPoint y: 383, distance: 147.9
click at [706, 383] on div "Janela de atendimento Grade de atendimento Capacidade Transportadoras Veículos …" at bounding box center [575, 275] width 1150 height 550
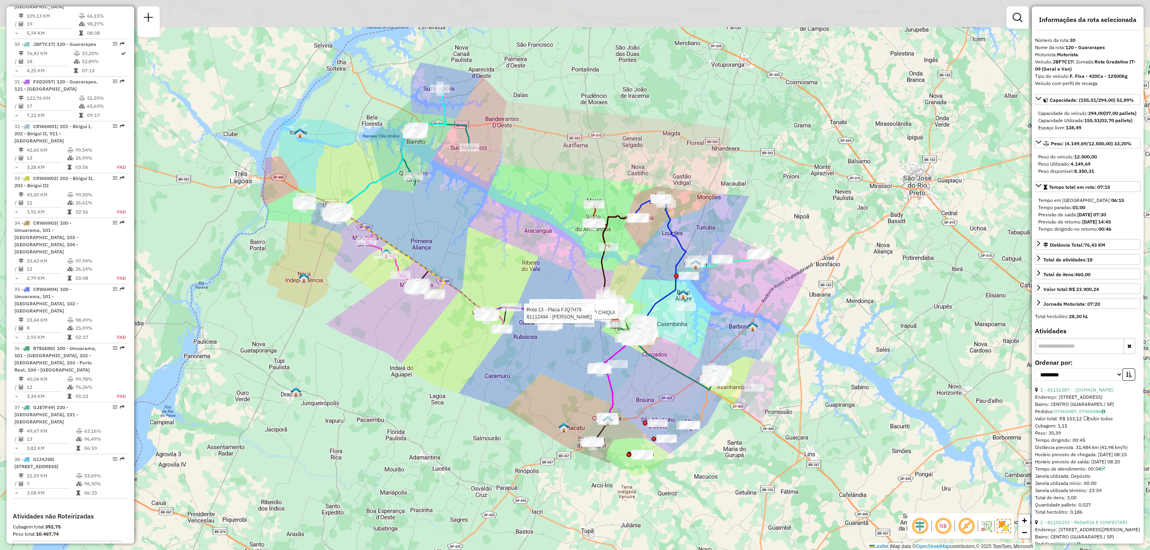
drag, startPoint x: 535, startPoint y: 280, endPoint x: 568, endPoint y: 342, distance: 70.8
click at [567, 339] on div "Rota 36 - Placa RTE6D80 81115009 - ESPETINHOS DO CHIQUI Rota 13 - Placa FJQ7H78…" at bounding box center [575, 275] width 1150 height 550
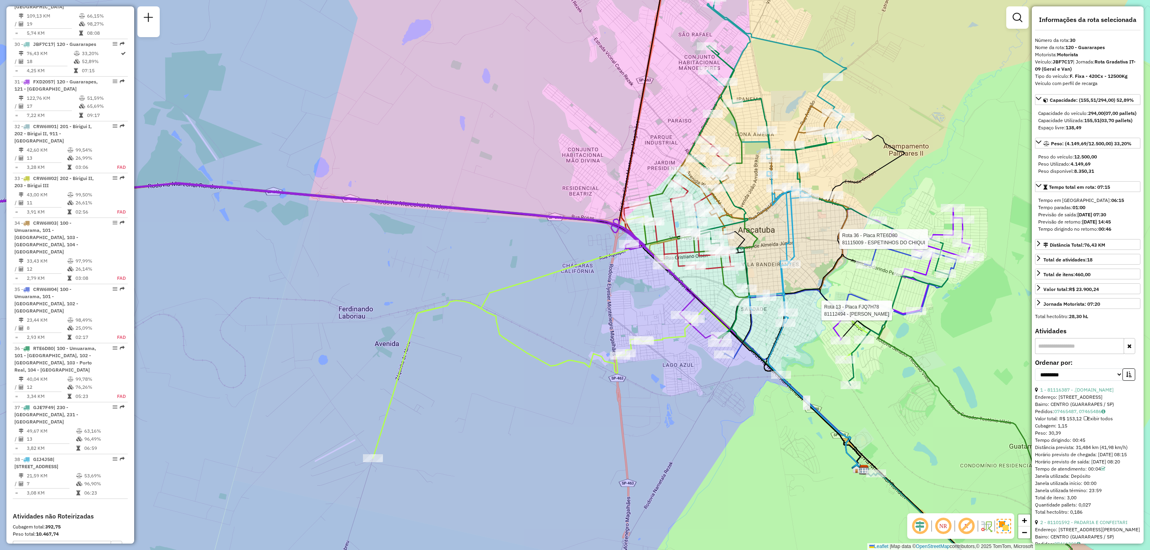
click at [724, 417] on div "Rota 36 - Placa RTE6D80 81115009 - ESPETINHOS DO CHIQUI Rota 13 - Placa FJQ7H78…" at bounding box center [575, 275] width 1150 height 550
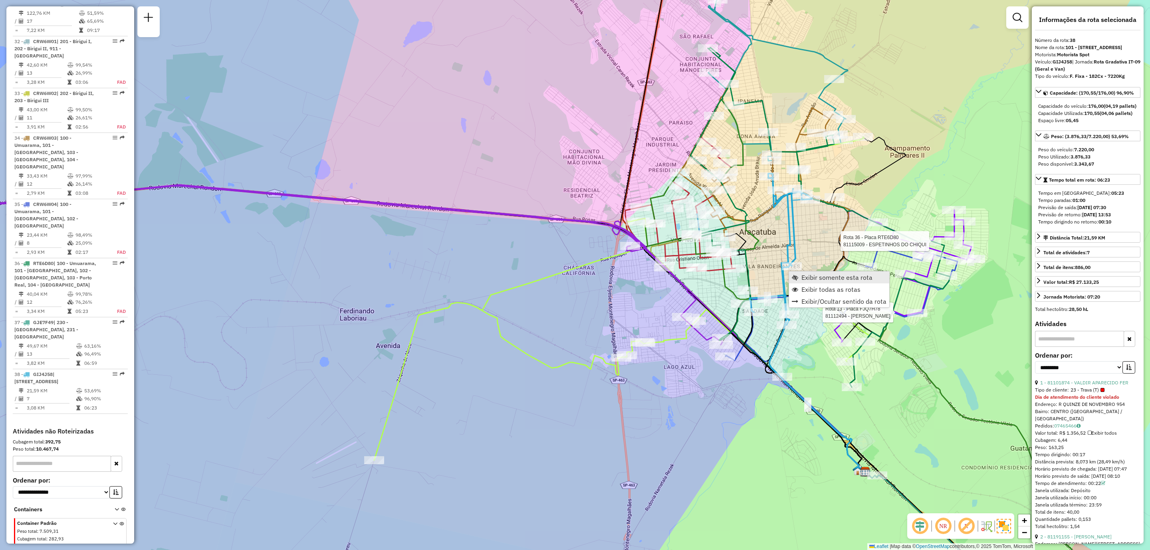
click at [805, 274] on span "Exibir somente esta rota" at bounding box center [836, 277] width 71 height 6
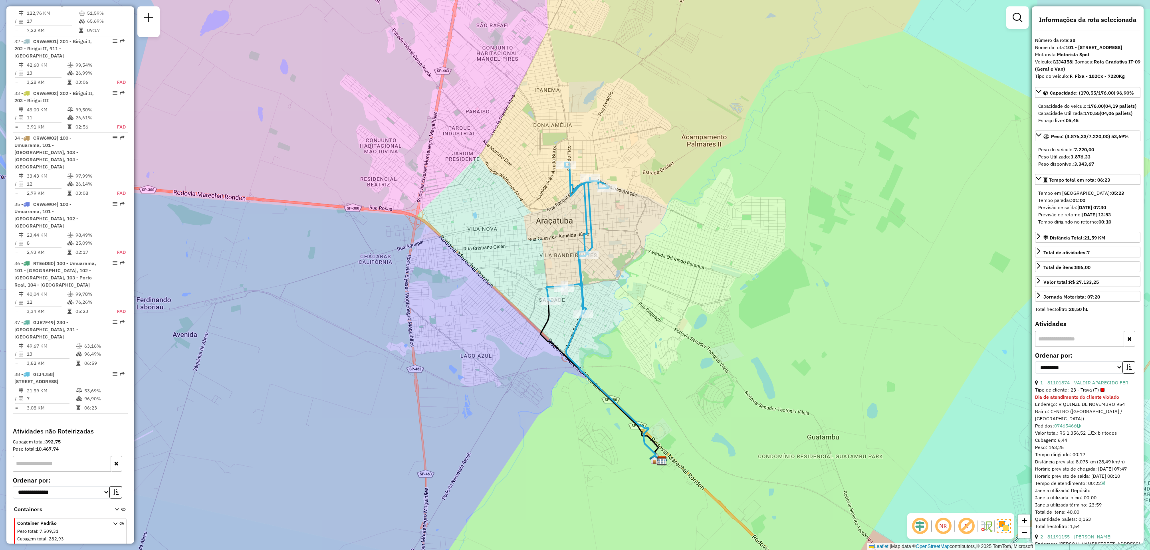
drag, startPoint x: 651, startPoint y: 244, endPoint x: 684, endPoint y: 307, distance: 71.5
click at [684, 307] on div "Janela de atendimento Grade de atendimento Capacidade Transportadoras Veículos …" at bounding box center [575, 275] width 1150 height 550
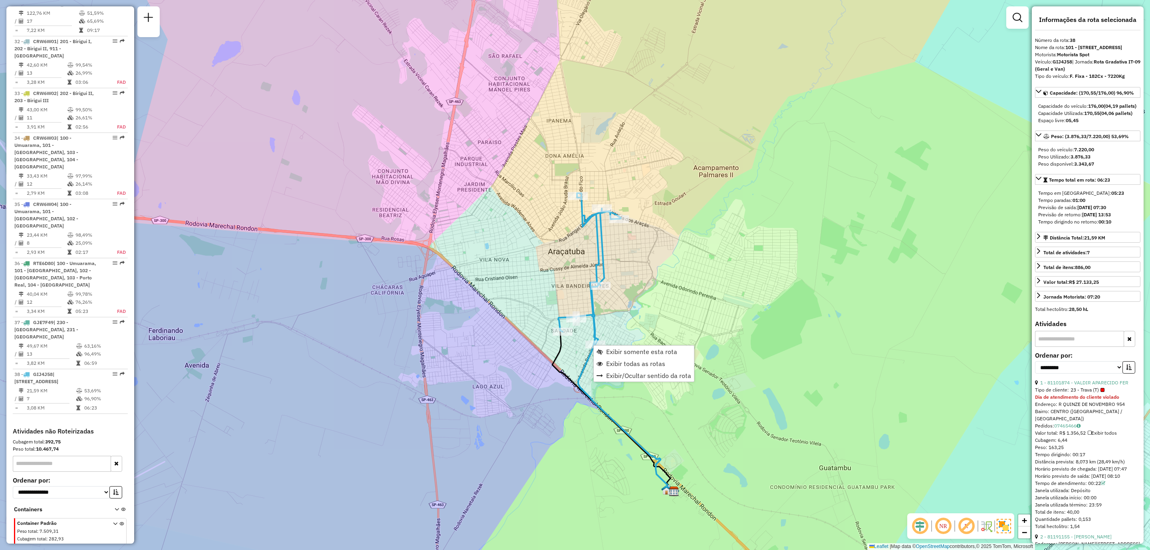
click at [636, 228] on div "Janela de atendimento Grade de atendimento Capacidade Transportadoras Veículos …" at bounding box center [575, 275] width 1150 height 550
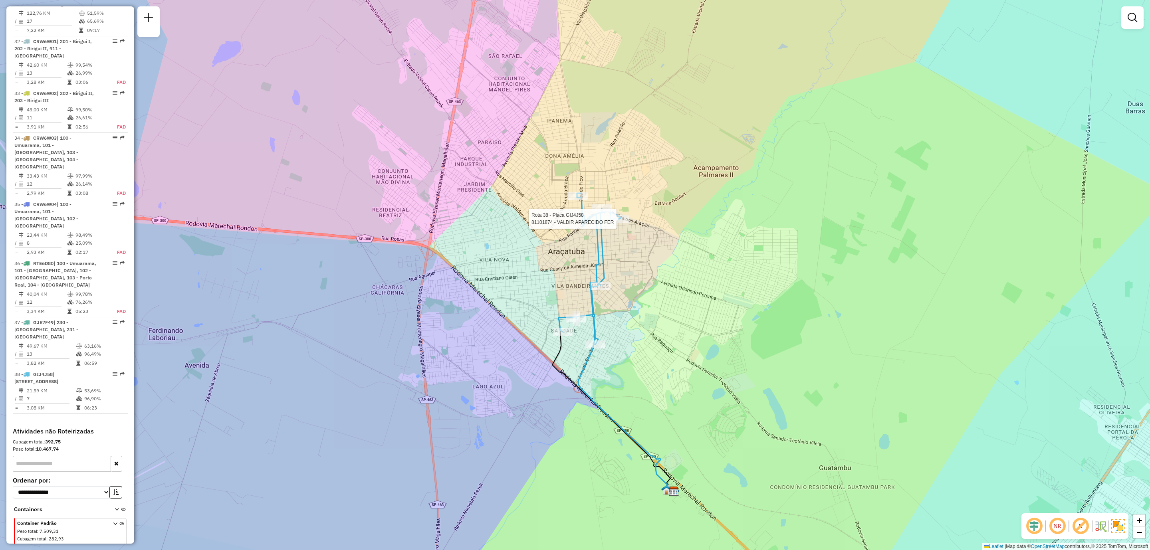
select select "**********"
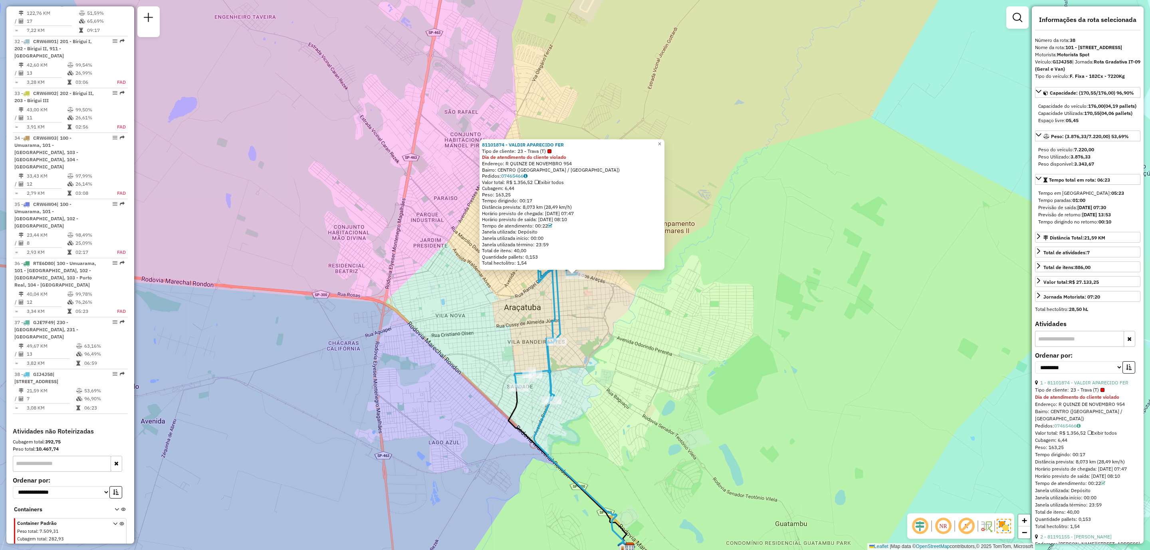
click at [565, 119] on div "81101874 - VALDIR APARECIDO FER Tipo de cliente: 23 - Trava (T) Dia de atendime…" at bounding box center [575, 275] width 1150 height 550
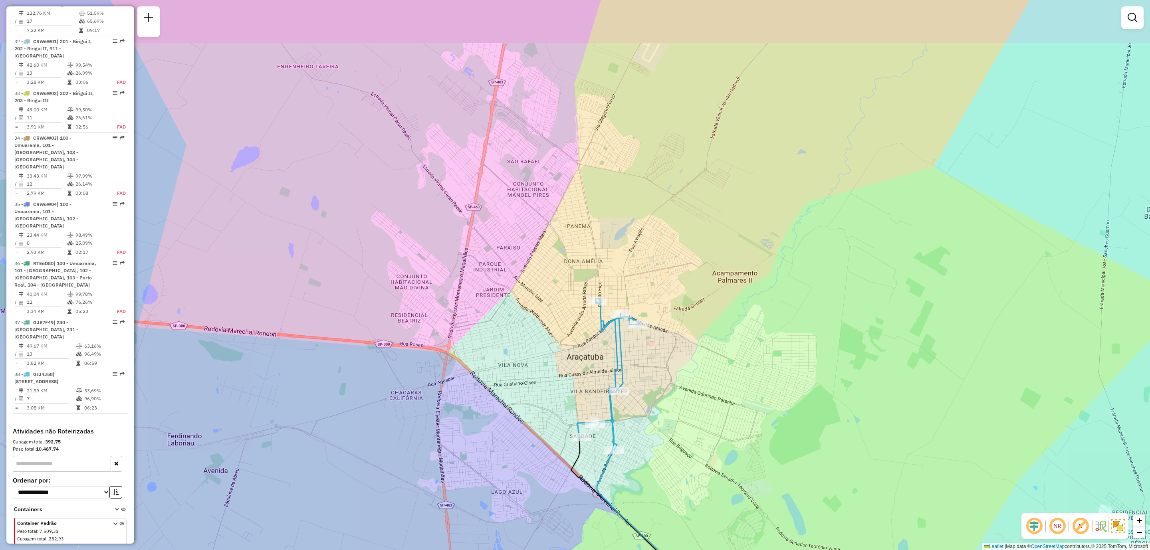
drag, startPoint x: 645, startPoint y: 349, endPoint x: 648, endPoint y: 340, distance: 9.3
click at [647, 350] on div "Janela de atendimento Grade de atendimento Capacidade Transportadoras Veículos …" at bounding box center [575, 275] width 1150 height 550
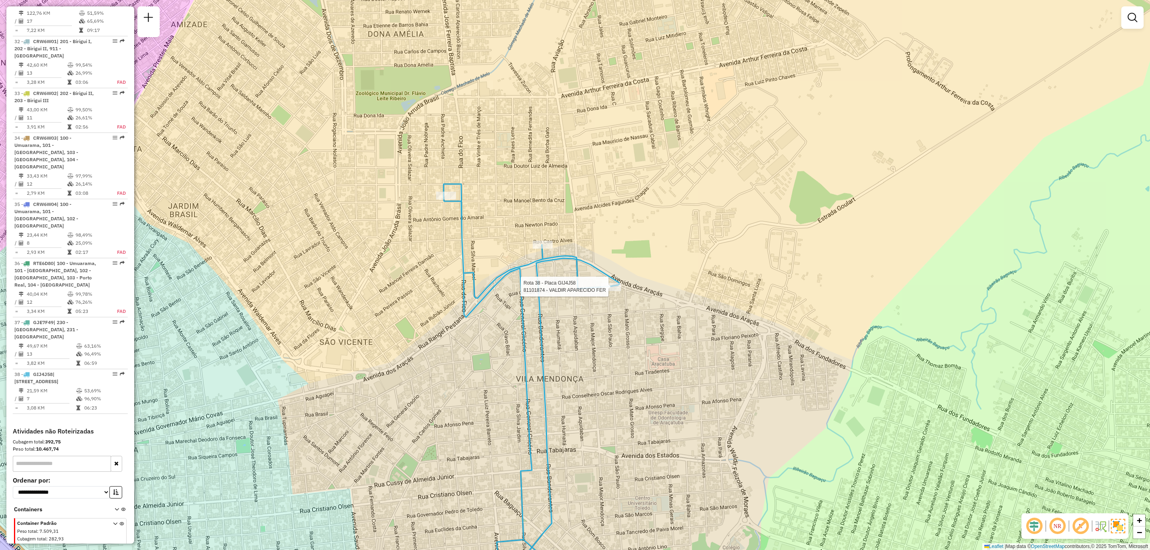
select select "**********"
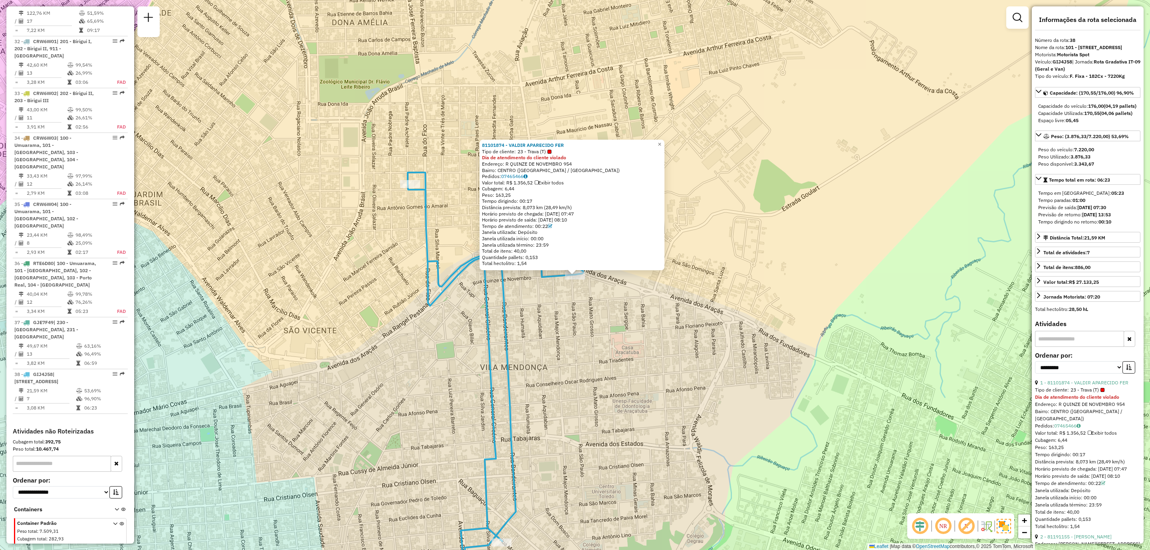
click at [434, 155] on div "81101874 - VALDIR APARECIDO FER Tipo de cliente: 23 - Trava (T) Dia de atendime…" at bounding box center [575, 275] width 1150 height 550
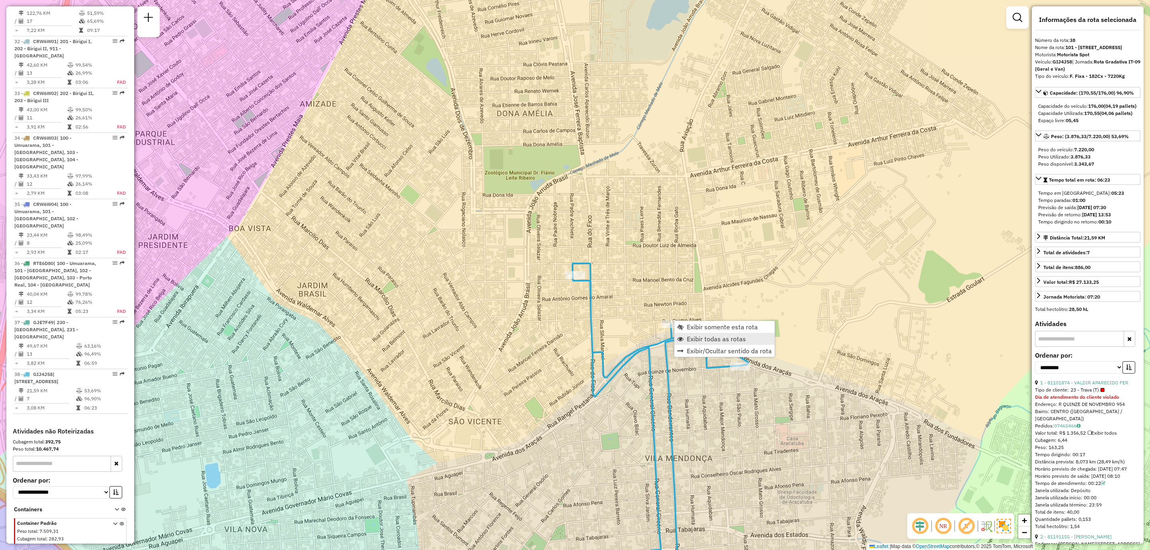
click at [725, 339] on span "Exibir todas as rotas" at bounding box center [716, 339] width 59 height 6
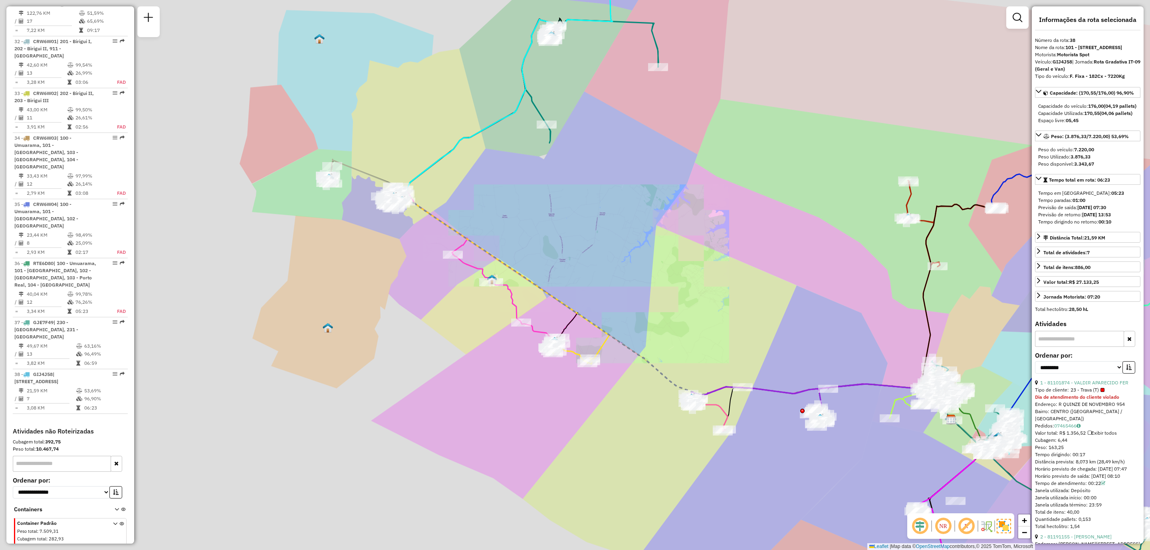
drag, startPoint x: 674, startPoint y: 281, endPoint x: 472, endPoint y: 158, distance: 236.7
click at [472, 158] on div "Janela de atendimento Grade de atendimento Capacidade Transportadoras Veículos …" at bounding box center [575, 275] width 1150 height 550
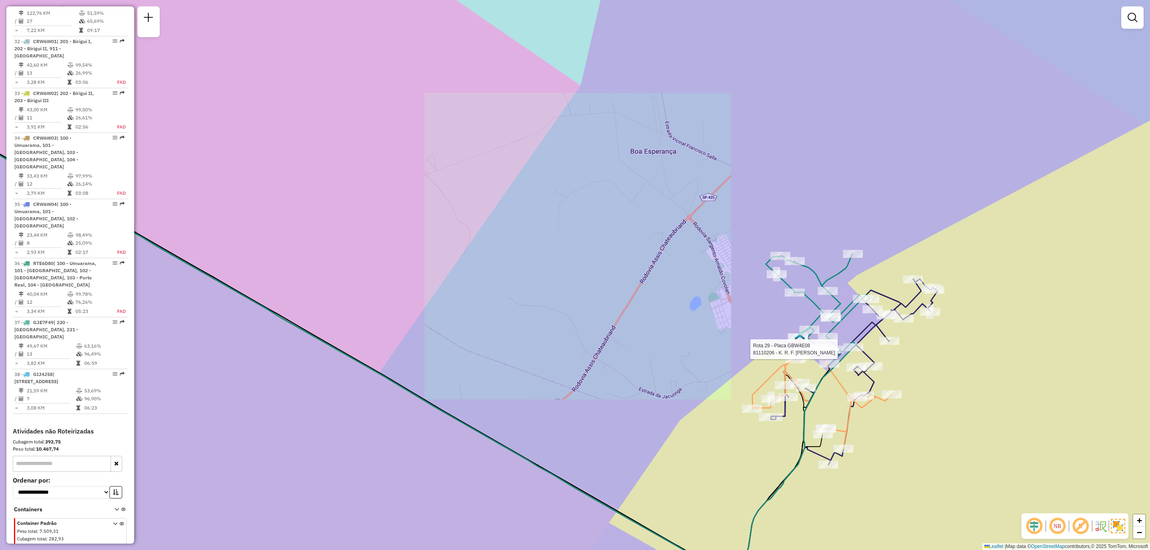
select select "**********"
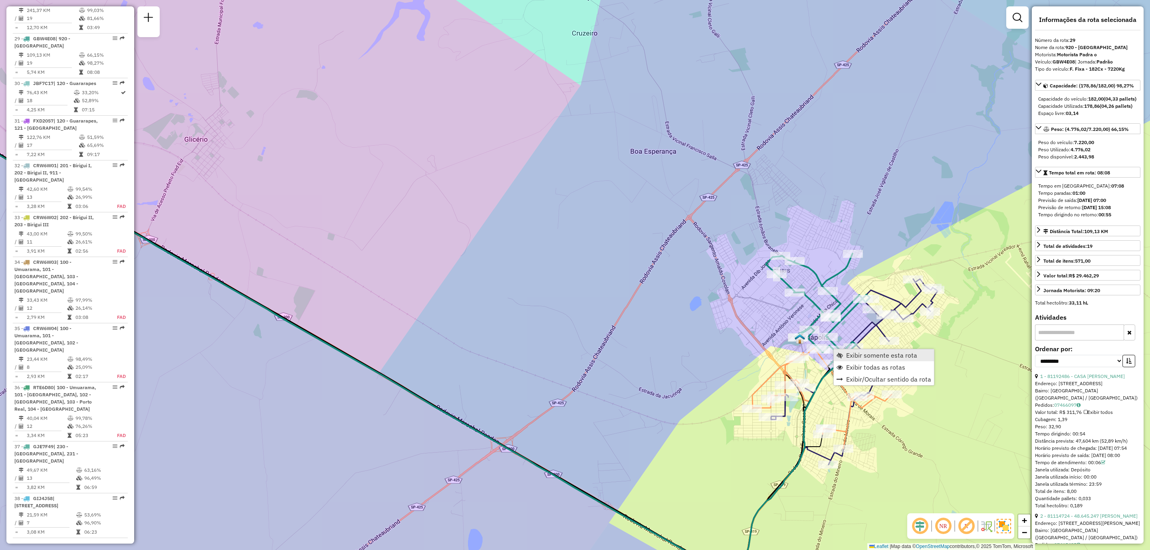
scroll to position [1513, 0]
click at [870, 360] on link "Exibir somente esta rota" at bounding box center [884, 355] width 100 height 12
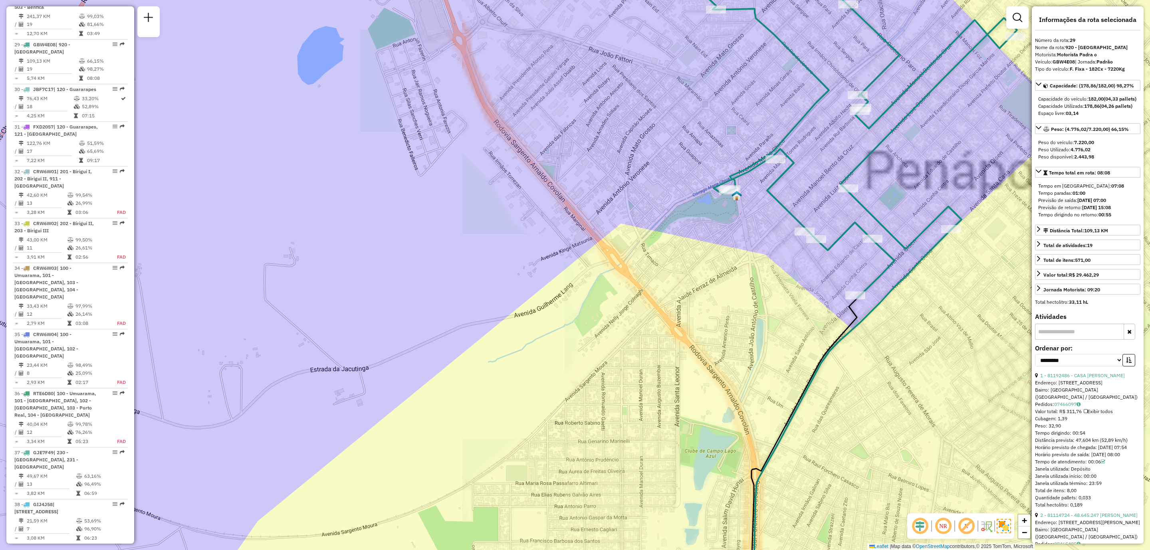
drag, startPoint x: 889, startPoint y: 258, endPoint x: 922, endPoint y: 385, distance: 131.3
click at [922, 298] on icon at bounding box center [841, 128] width 351 height 340
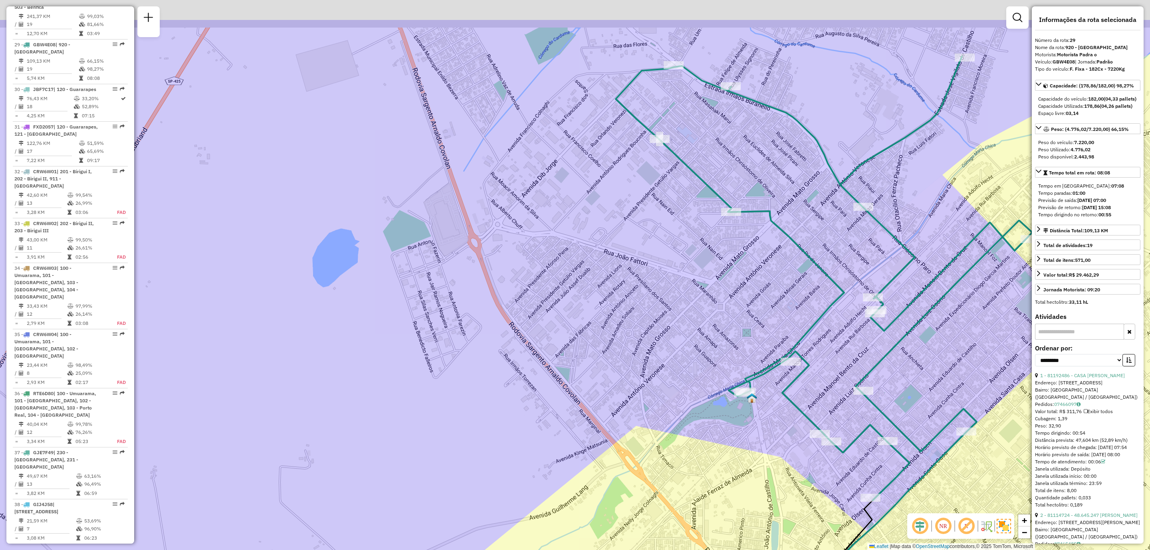
drag, startPoint x: 950, startPoint y: 251, endPoint x: 909, endPoint y: 343, distance: 100.6
click at [909, 343] on icon at bounding box center [824, 278] width 416 height 444
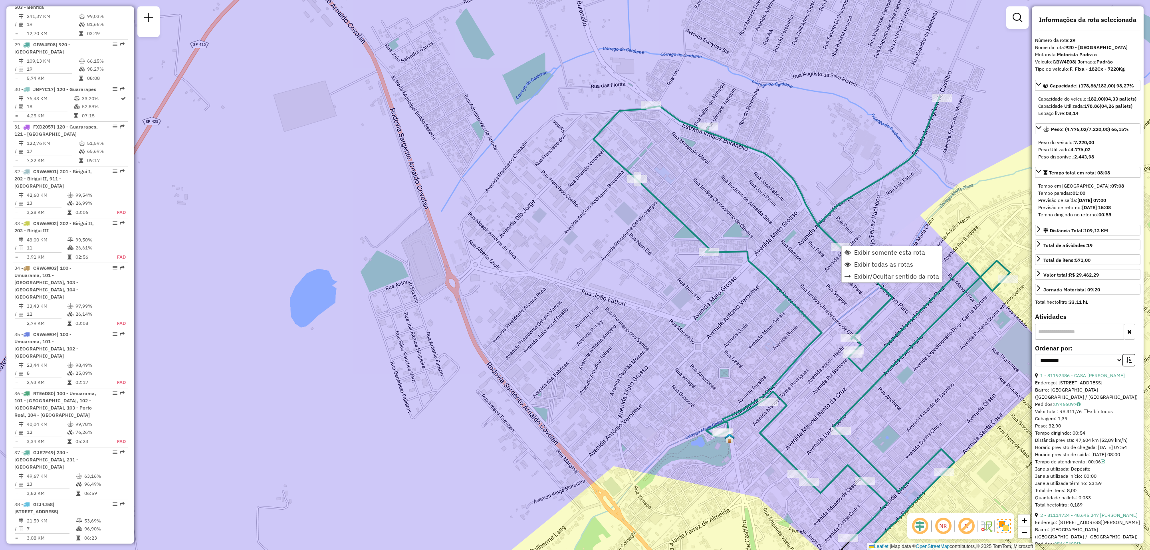
click at [913, 121] on div "Rota 29 - Placa GBW4E08 81108232 - MARIA DE LOURDES PON Janela de atendimento G…" at bounding box center [575, 275] width 1150 height 550
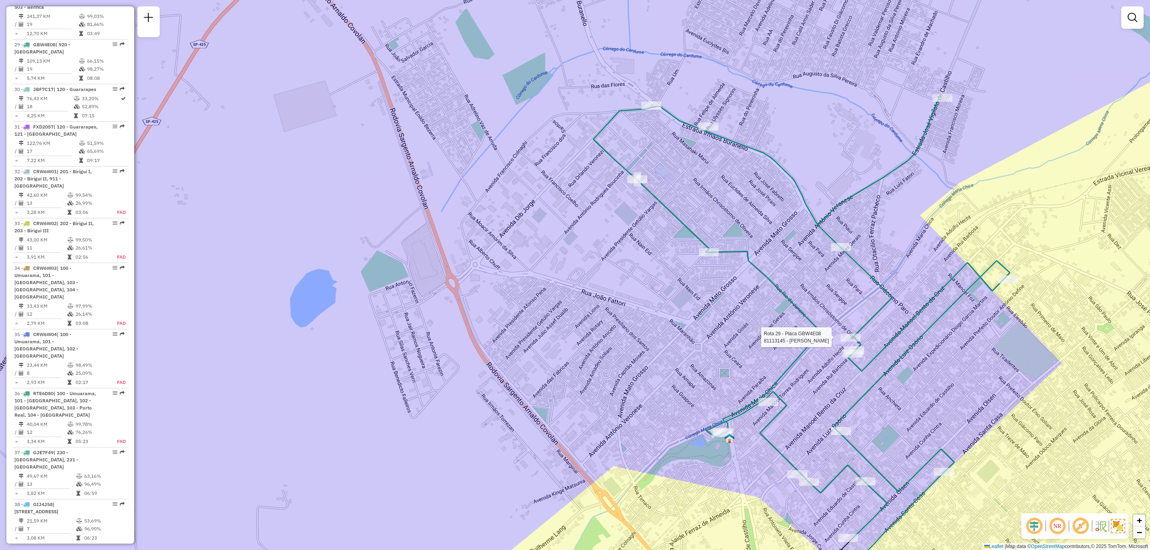
select select "**********"
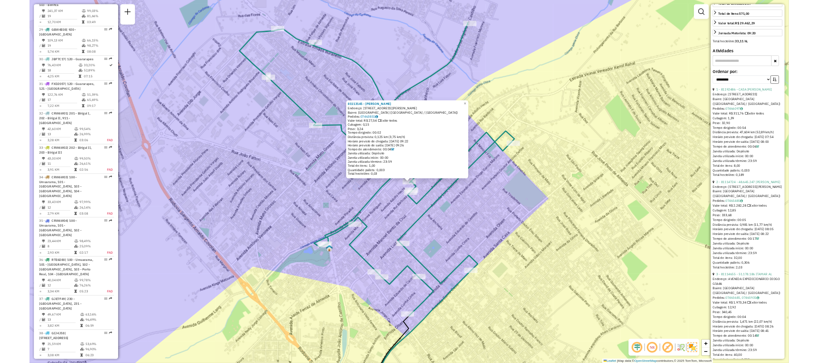
scroll to position [479, 0]
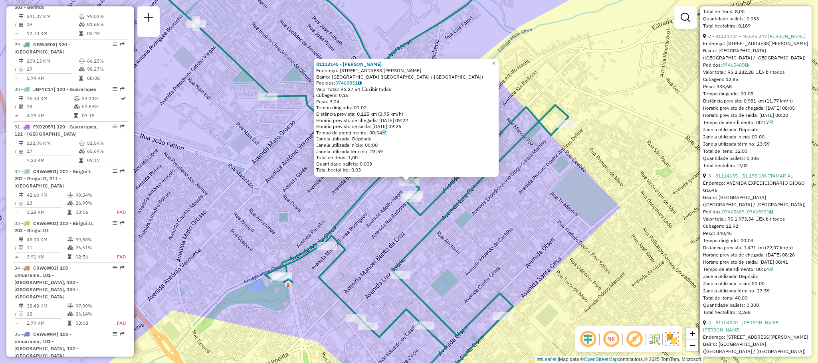
click at [562, 247] on div "81113145 - [PERSON_NAME]: [STREET_ADDRESS][GEOGRAPHIC_DATA][PERSON_NAME]: [GEOG…" at bounding box center [409, 181] width 818 height 363
